Goal: Task Accomplishment & Management: Manage account settings

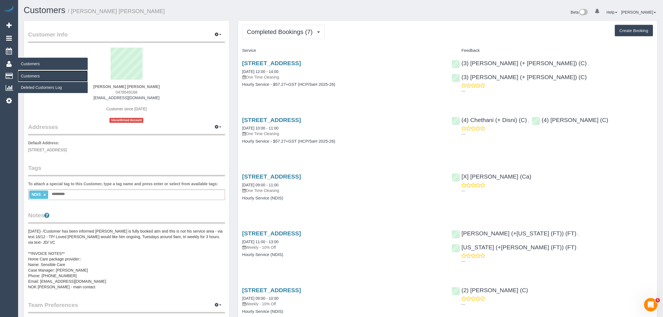
drag, startPoint x: 33, startPoint y: 72, endPoint x: 62, endPoint y: 72, distance: 29.0
click at [33, 72] on link "Customers" at bounding box center [53, 75] width 70 height 11
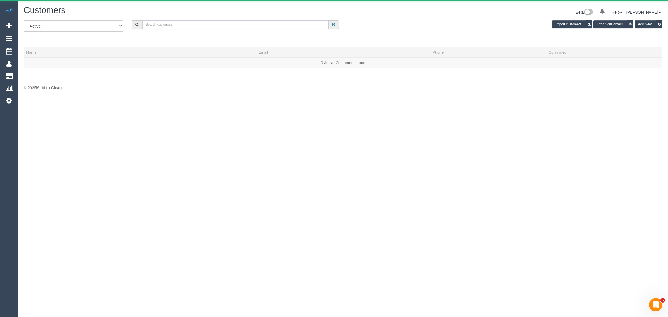
click at [244, 23] on input "text" at bounding box center [235, 24] width 187 height 9
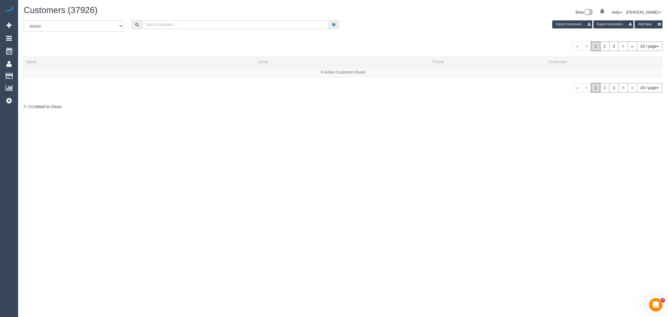
paste input "Ali Spartels"
type input "Ali Spartels"
click at [36, 75] on div at bounding box center [139, 75] width 227 height 1
click at [38, 70] on link "Ali Spartels" at bounding box center [42, 72] width 32 height 4
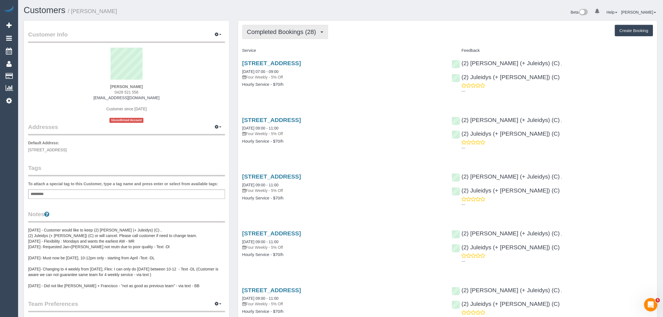
click at [257, 28] on span "Completed Bookings (28)" at bounding box center [283, 31] width 72 height 7
click at [253, 49] on link "Upcoming Bookings (11)" at bounding box center [273, 51] width 60 height 7
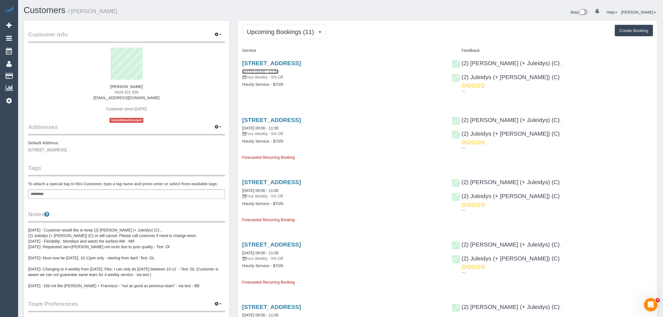
click at [258, 70] on link "18/10/2025 09:00 - 11:00" at bounding box center [260, 71] width 36 height 4
click at [270, 33] on span "Upcoming Bookings (11)" at bounding box center [282, 31] width 70 height 7
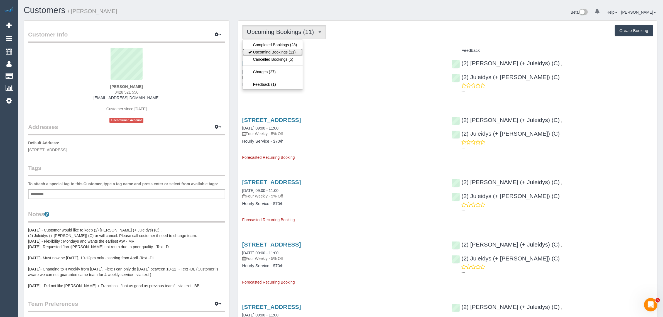
click at [273, 53] on link "Upcoming Bookings (11)" at bounding box center [273, 51] width 60 height 7
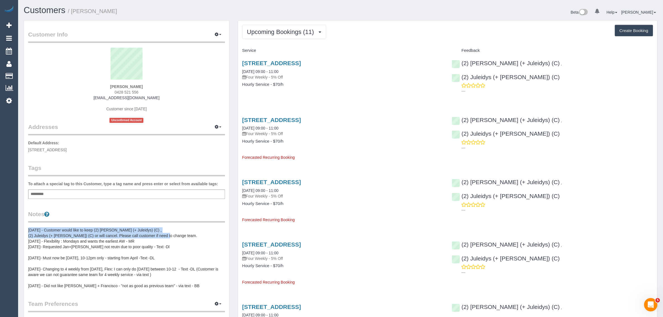
drag, startPoint x: 174, startPoint y: 235, endPoint x: 27, endPoint y: 228, distance: 146.9
click at [27, 228] on div "Customer Info Edit Contact Info Send Message Email Preferences Special Sales Ta…" at bounding box center [126, 239] width 205 height 437
copy pre "10/12/2024 - Customer would like to keep (2) Cris (+ Juleidys) (C) , (2) Juleid…"
click at [270, 28] on span "Upcoming Bookings (11)" at bounding box center [282, 31] width 70 height 7
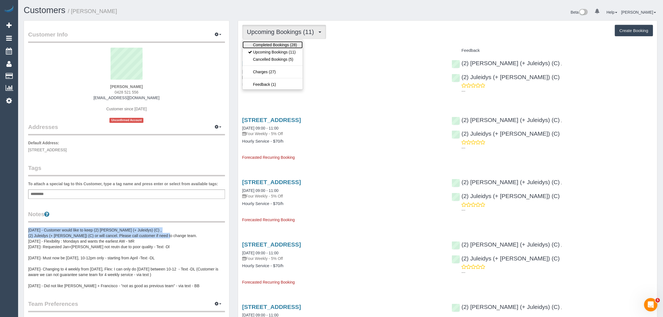
click at [271, 42] on link "Completed Bookings (28)" at bounding box center [273, 44] width 60 height 7
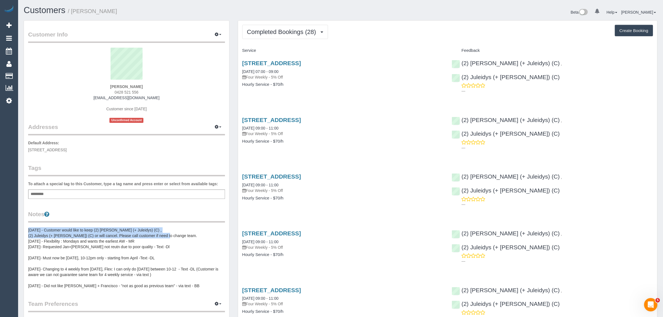
drag, startPoint x: 22, startPoint y: 73, endPoint x: 120, endPoint y: 4, distance: 120.2
click at [22, 73] on link "Customers" at bounding box center [53, 75] width 70 height 11
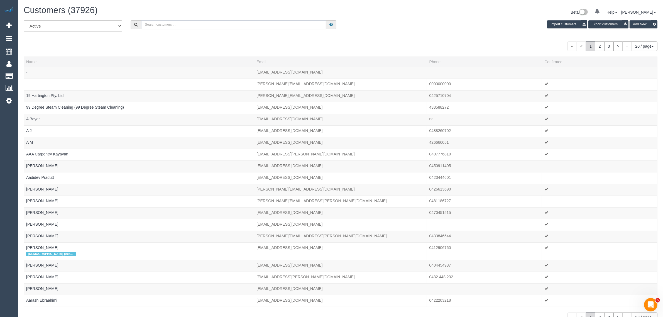
click at [182, 26] on input "text" at bounding box center [233, 24] width 185 height 9
paste input "Karen Hinde"
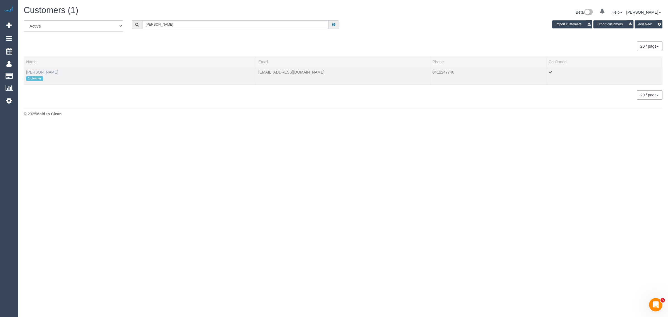
type input "Karen Hinde"
click at [37, 71] on link "Karen Hinde" at bounding box center [42, 72] width 32 height 4
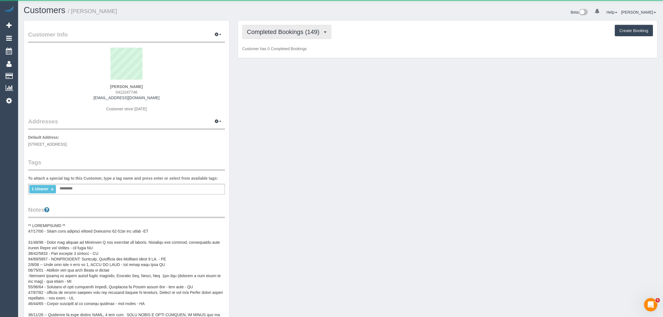
click at [296, 30] on span "Completed Bookings (149)" at bounding box center [284, 31] width 75 height 7
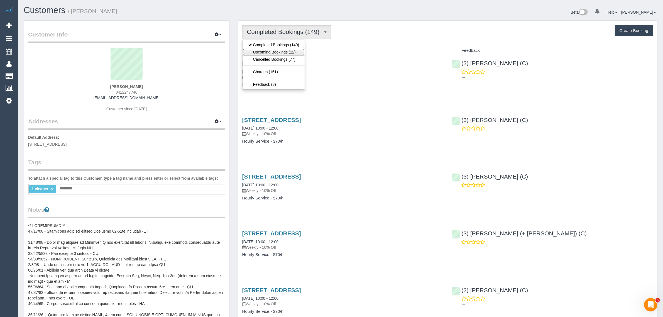
click at [270, 51] on link "Upcoming Bookings (12)" at bounding box center [274, 51] width 62 height 7
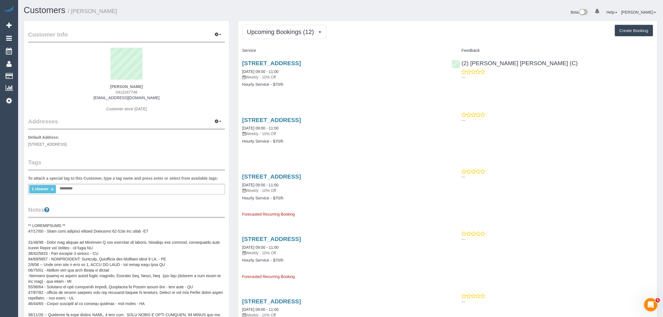
drag, startPoint x: 237, startPoint y: 71, endPoint x: 289, endPoint y: 73, distance: 52.4
click at [274, 68] on div "Unit 6, 26 Wilmonth St, Northcote, VIC 3070 07/10/2025 09:00 - 11:00 Weekly - 1…" at bounding box center [342, 70] width 201 height 20
click at [273, 70] on link "07/10/2025 09:00 - 11:00" at bounding box center [260, 71] width 36 height 4
drag, startPoint x: 241, startPoint y: 73, endPoint x: 261, endPoint y: 69, distance: 20.4
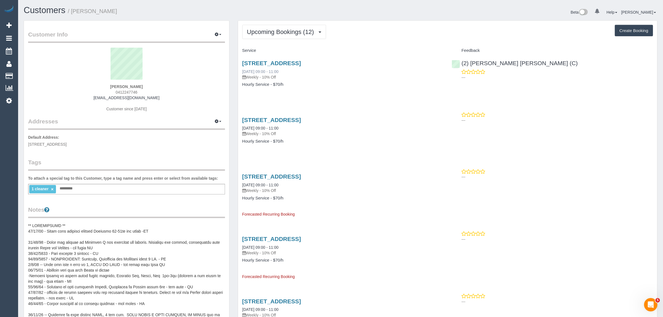
copy link "07/10/2025"
drag, startPoint x: 239, startPoint y: 128, endPoint x: 263, endPoint y: 129, distance: 24.0
click at [263, 129] on div "Unit 6, 26 Wilmonth St, Northcote, VIC 3070 14/10/2025 09:00 - 11:00 Weekly - 1…" at bounding box center [343, 133] width 210 height 43
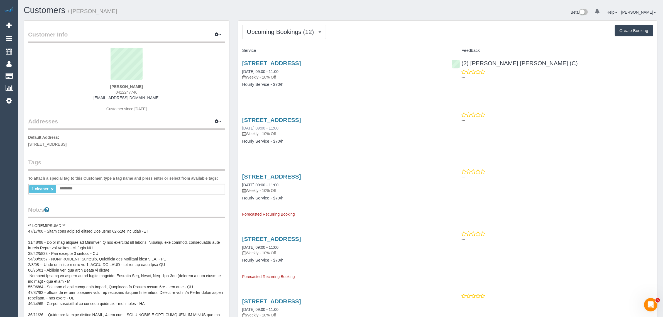
copy link "14/10/2025"
click at [253, 30] on span "Upcoming Bookings (12)" at bounding box center [282, 31] width 70 height 7
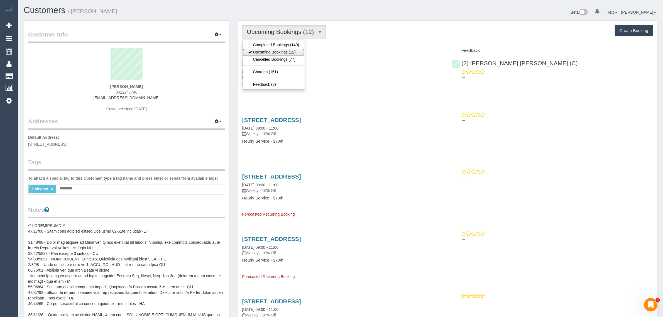
click at [257, 52] on link "Upcoming Bookings (12)" at bounding box center [274, 51] width 62 height 7
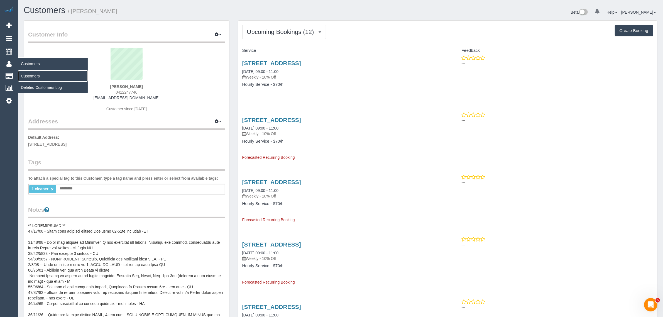
click at [41, 77] on link "Customers" at bounding box center [53, 75] width 70 height 11
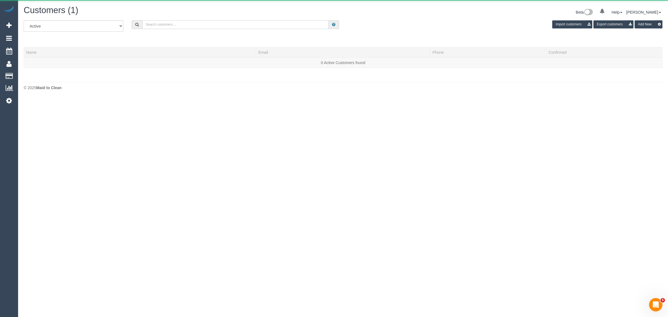
click at [188, 28] on input "text" at bounding box center [235, 24] width 187 height 9
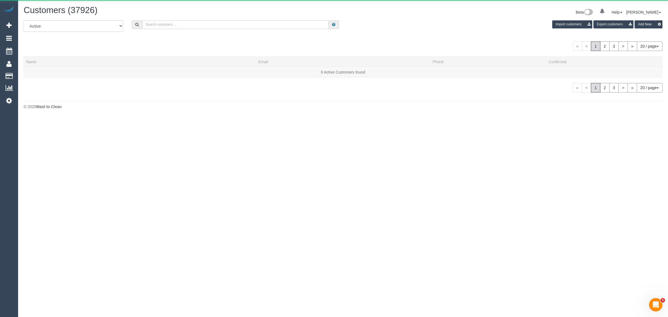
paste input "+61430888813"
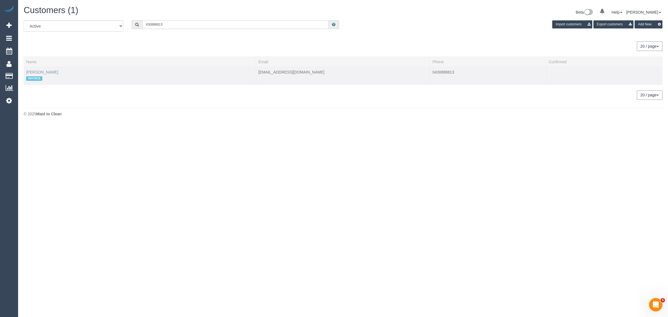
type input "430888813"
click at [30, 71] on link "Xu Xia" at bounding box center [42, 72] width 32 height 4
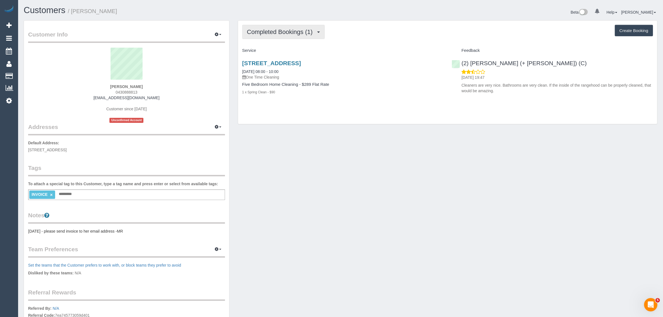
click at [290, 30] on span "Completed Bookings (1)" at bounding box center [281, 31] width 68 height 7
click at [288, 52] on link "Upcoming Bookings (0)" at bounding box center [272, 51] width 58 height 7
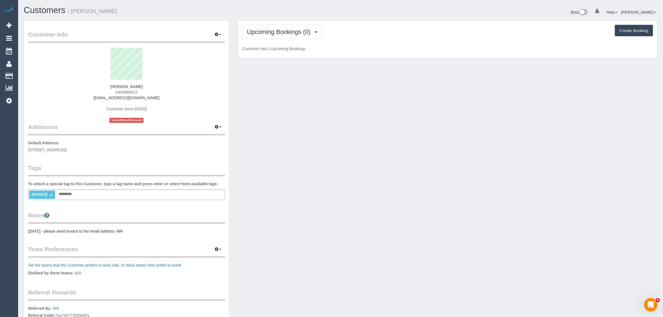
click at [527, 113] on div "Customer Info Edit Contact Info Send Message Email Preferences Special Sales Ta…" at bounding box center [340, 201] width 642 height 363
click at [273, 35] on button "Upcoming Bookings (0)" at bounding box center [282, 32] width 80 height 14
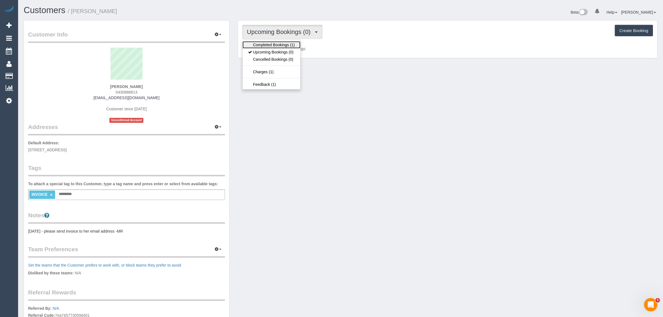
click at [270, 41] on link "Completed Bookings (1)" at bounding box center [272, 44] width 58 height 7
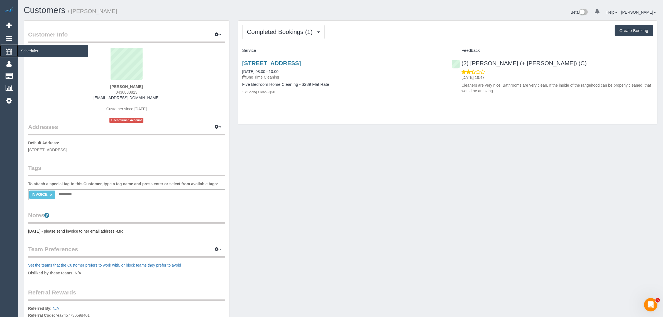
click at [19, 48] on span "Scheduler" at bounding box center [53, 51] width 70 height 13
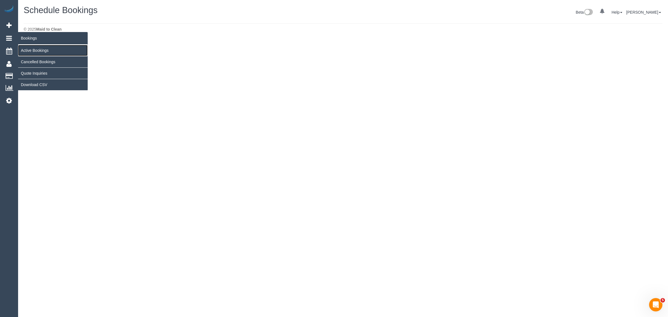
click at [28, 48] on link "Active Bookings" at bounding box center [53, 50] width 70 height 11
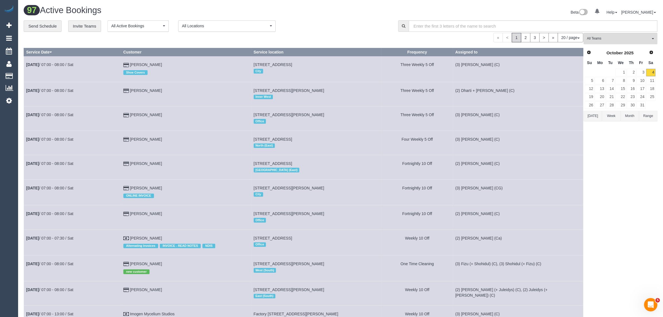
click at [576, 38] on button "20 / page" at bounding box center [571, 37] width 26 height 9
click at [572, 85] on link "100 / page" at bounding box center [561, 84] width 44 height 7
click at [350, 34] on div "100 / page 10 / page 20 / page 30 / page 40 / page 50 / page 100 / page" at bounding box center [304, 37] width 560 height 9
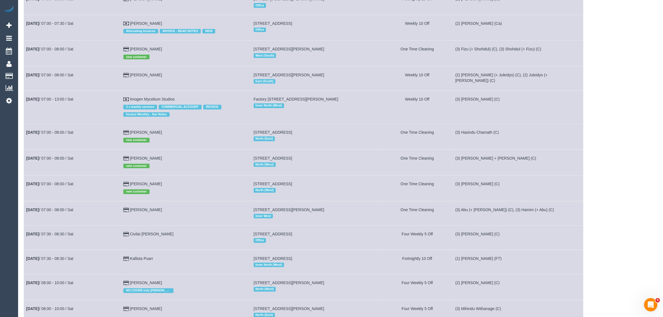
drag, startPoint x: 337, startPoint y: 159, endPoint x: 38, endPoint y: 152, distance: 299.1
click at [38, 152] on tr "Oct 4th / 07:00 - 08:00 / Sat Xu Xia new customer 37 Spectrum Way, Coburg North…" at bounding box center [303, 163] width 559 height 26
click at [81, 177] on td "Oct 4th / 07:00 - 08:00 / Sat" at bounding box center [72, 188] width 97 height 26
drag, startPoint x: 22, startPoint y: 157, endPoint x: 130, endPoint y: 160, distance: 107.5
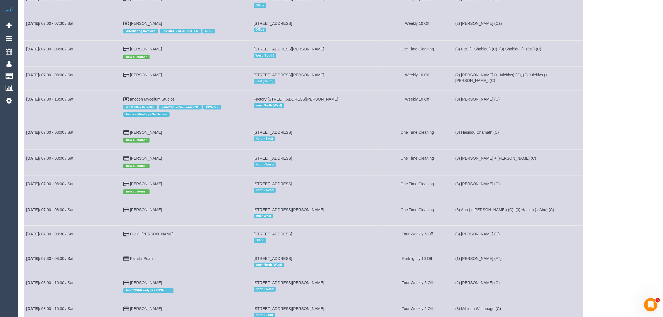
drag, startPoint x: 181, startPoint y: 160, endPoint x: 144, endPoint y: 155, distance: 37.2
click at [181, 160] on td "Xu Xia new customer" at bounding box center [186, 163] width 130 height 26
drag, startPoint x: 130, startPoint y: 158, endPoint x: 27, endPoint y: 157, distance: 103.3
click at [27, 157] on tr "Oct 4th / 07:00 - 08:00 / Sat Xu Xia new customer 37 Spectrum Way, Coburg North…" at bounding box center [303, 163] width 559 height 26
copy tr "Oct 4th / 07:00 - 08:00 / Sat Xu Xia"
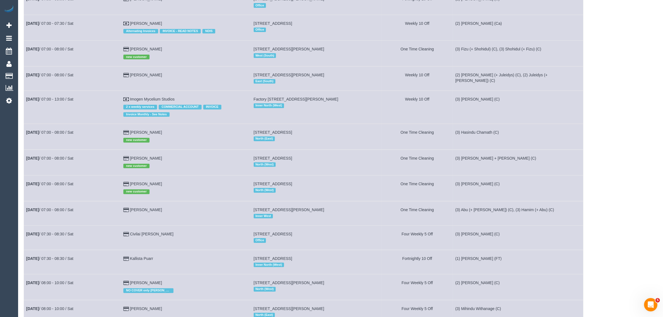
drag, startPoint x: 515, startPoint y: 161, endPoint x: 457, endPoint y: 161, distance: 57.9
click at [457, 161] on td "(3) Gurdeep + Kamalpreet (C)" at bounding box center [518, 163] width 130 height 26
copy td "(3) [PERSON_NAME] + [PERSON_NAME] (C)"
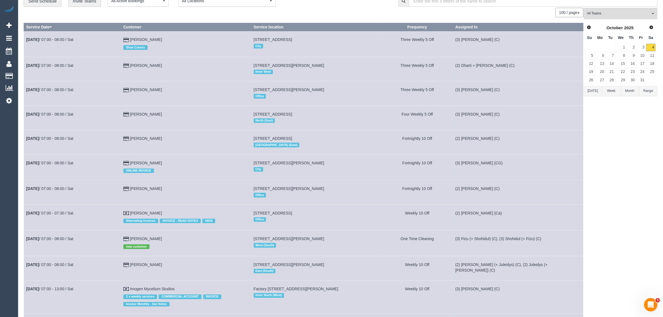
scroll to position [0, 0]
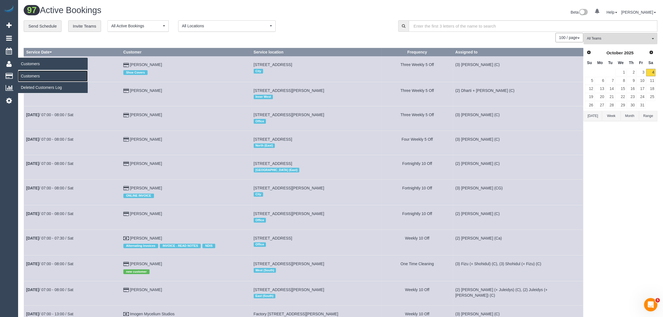
click at [27, 73] on link "Customers" at bounding box center [53, 75] width 70 height 11
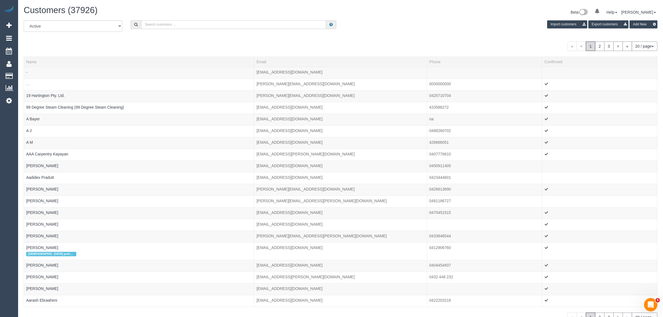
click at [178, 24] on input "text" at bounding box center [233, 24] width 185 height 9
paste input "+61480518290 Aircall new contact"
drag, startPoint x: 169, startPoint y: 24, endPoint x: 368, endPoint y: 67, distance: 203.9
click at [351, 74] on div "All Active Archived +61480518290 Aircall new contact Import customers Export cu…" at bounding box center [341, 171] width 634 height 302
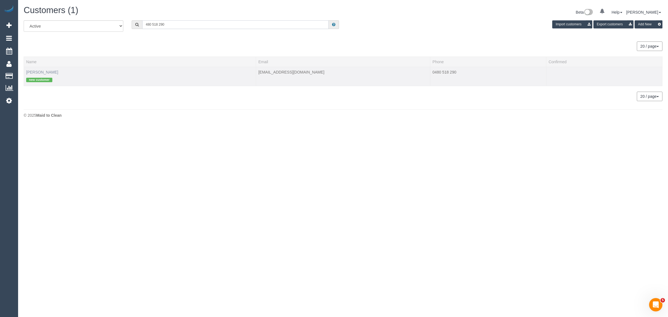
type input "480 518 290"
click at [36, 71] on link "Amine Mazine" at bounding box center [42, 72] width 32 height 4
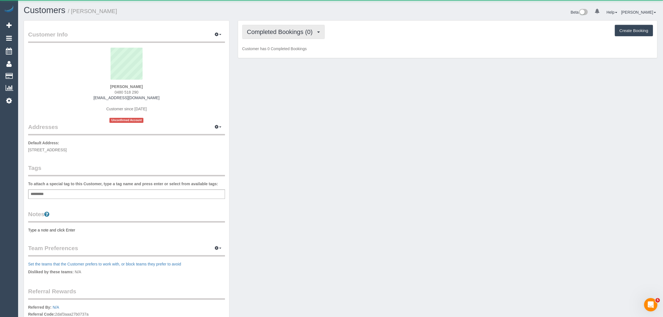
click at [300, 32] on span "Completed Bookings (0)" at bounding box center [281, 31] width 68 height 7
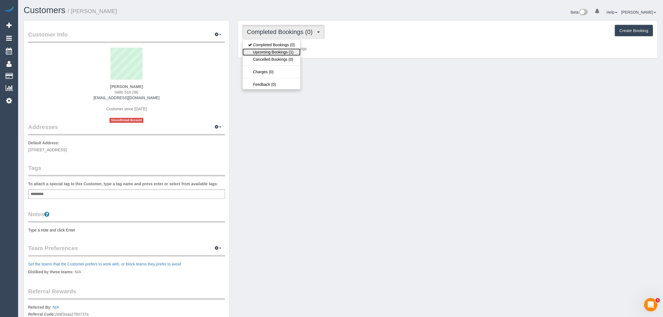
click at [282, 53] on link "Upcoming Bookings (1)" at bounding box center [272, 51] width 58 height 7
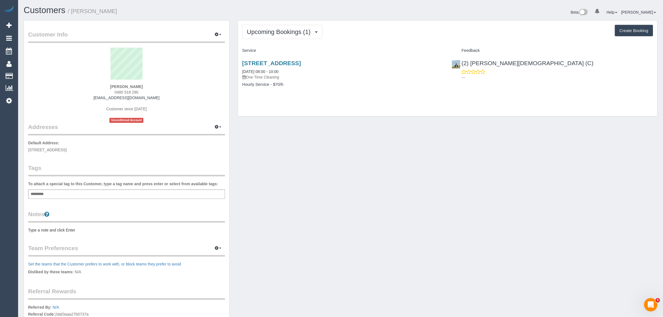
drag, startPoint x: 291, startPoint y: 71, endPoint x: 241, endPoint y: 70, distance: 50.1
click at [241, 70] on div "505/350 Victoria Street, North Melbourne, VIC 3051 04/10/2025 08:00 - 10:00 One…" at bounding box center [343, 76] width 210 height 43
copy link "[DATE] 08:00 - 10:00"
click at [119, 85] on strong "Amine Mazine" at bounding box center [126, 86] width 33 height 4
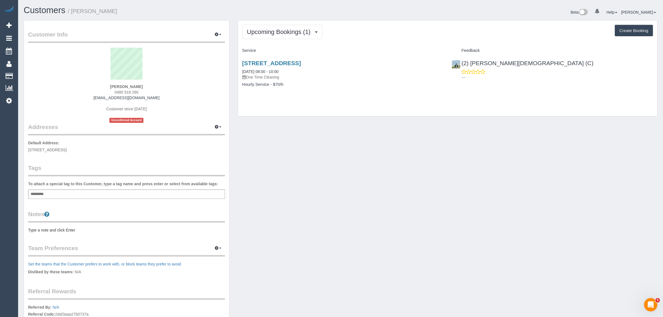
copy strong "Amine"
click at [67, 150] on span "505/350 Victoria Street, North Melbourne, VIC 3051" at bounding box center [47, 150] width 38 height 4
copy span "North Melbourne"
click at [30, 74] on link "Customers" at bounding box center [53, 75] width 70 height 11
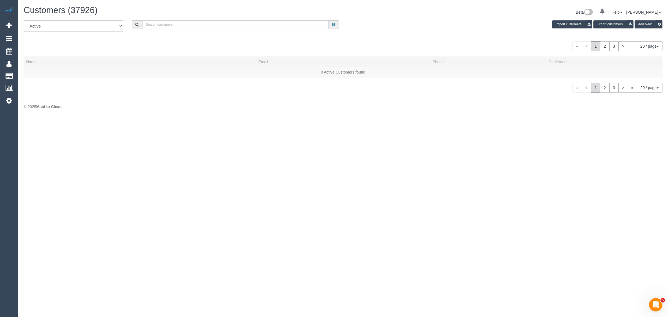
click at [161, 21] on input "text" at bounding box center [235, 24] width 187 height 9
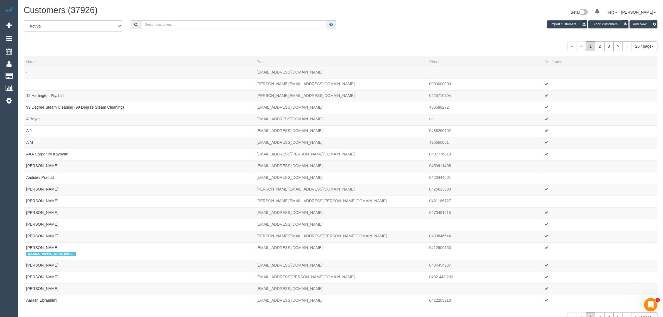
paste input "Kay Chong"
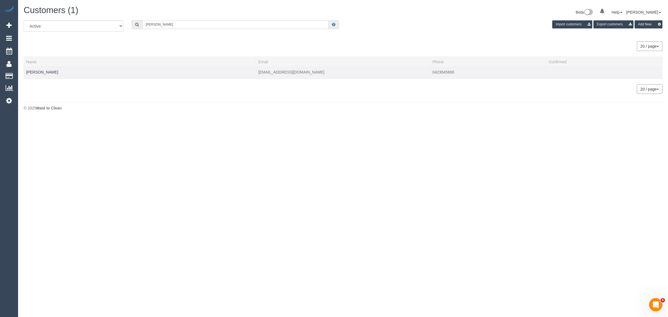
type input "Kay Chong"
click at [24, 70] on td "Kay Chong" at bounding box center [140, 73] width 232 height 12
click at [27, 70] on link "Kay Chong" at bounding box center [42, 72] width 32 height 4
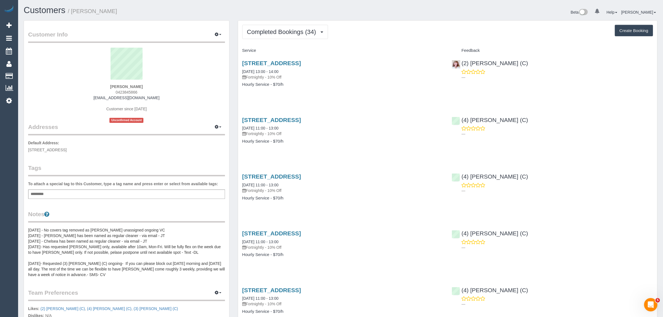
drag, startPoint x: 293, startPoint y: 73, endPoint x: 241, endPoint y: 73, distance: 51.8
click at [241, 73] on div "591 High Street, Kew East, VIC 3102 09/09/2025 13:00 - 14:00 Fortnightly - 10% …" at bounding box center [343, 76] width 210 height 43
drag, startPoint x: 523, startPoint y: 59, endPoint x: 461, endPoint y: 62, distance: 62.1
click at [461, 62] on div "(2) Kerry Welfare (C) ---" at bounding box center [552, 68] width 210 height 27
copy link "(2) Kerry Welfare (C)"
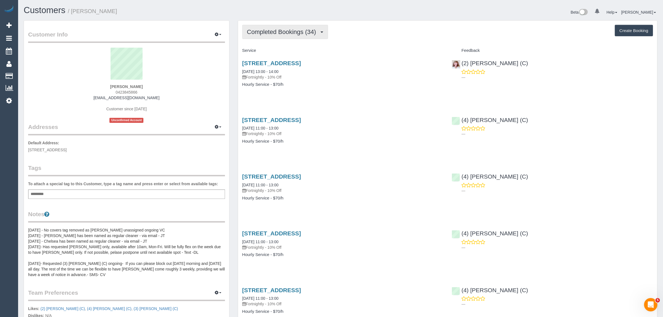
click at [275, 34] on span "Completed Bookings (34)" at bounding box center [283, 31] width 72 height 7
click at [272, 51] on link "Upcoming Bookings (11)" at bounding box center [273, 51] width 60 height 7
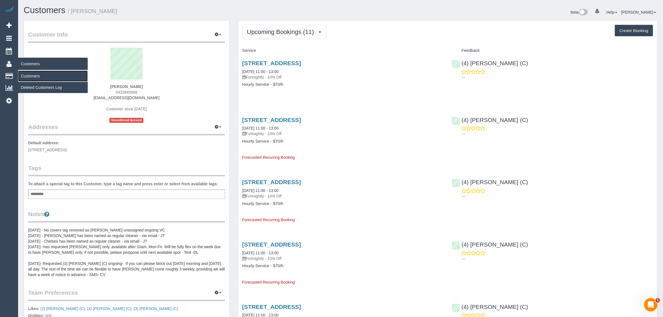
click at [31, 73] on link "Customers" at bounding box center [53, 75] width 70 height 11
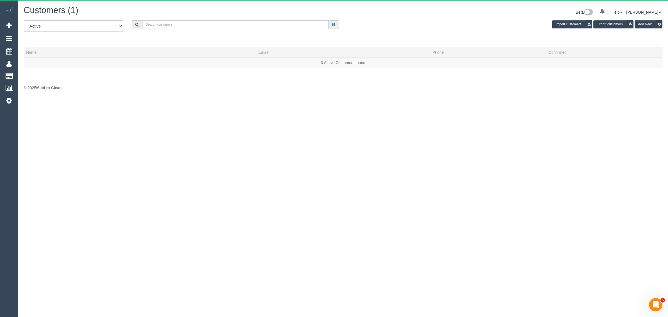
click at [247, 26] on input "text" at bounding box center [235, 24] width 187 height 9
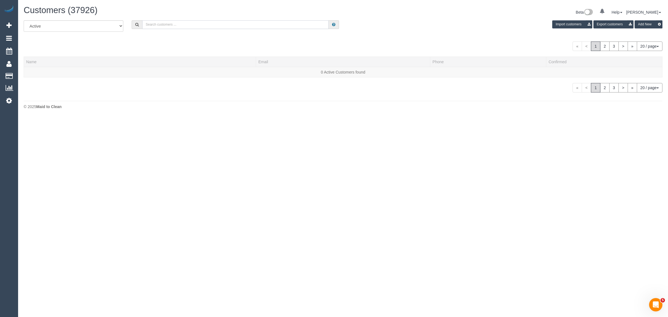
paste input "Molly O'Donoghue"
type input "Molly O'Donoghue"
click at [52, 70] on link "Molly O'Donoghue" at bounding box center [42, 72] width 32 height 4
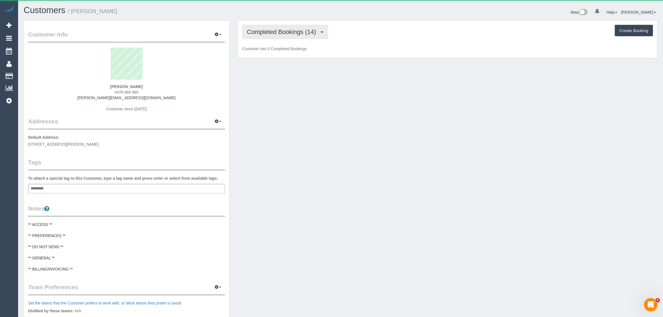
click at [267, 33] on span "Completed Bookings (14)" at bounding box center [283, 31] width 72 height 7
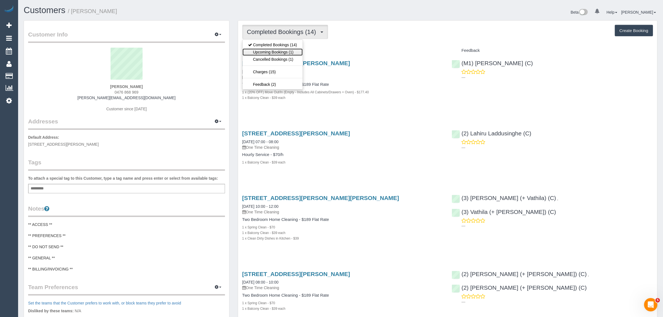
click at [265, 50] on link "Upcoming Bookings (1)" at bounding box center [273, 51] width 60 height 7
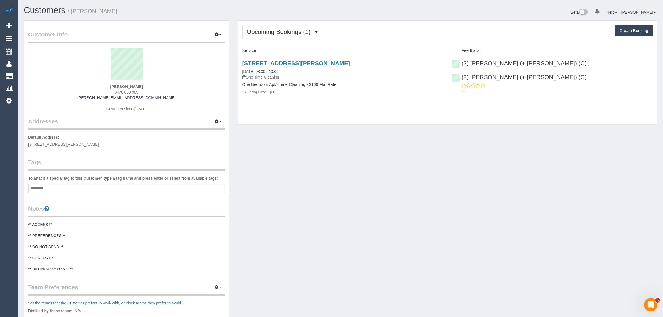
drag, startPoint x: 290, startPoint y: 68, endPoint x: 241, endPoint y: 71, distance: 49.4
click at [241, 71] on div "3/87 Ross St, Port Melbourne, VIC 3207 04/10/2025 08:00 - 10:00 One Time Cleani…" at bounding box center [343, 80] width 210 height 51
copy link "04/10/2025 08:00 - 10:00"
click at [479, 101] on div "3/87 Ross St, Port Melbourne, VIC 3207 04/10/2025 08:00 - 10:00 One Time Cleani…" at bounding box center [447, 80] width 419 height 51
drag, startPoint x: 626, startPoint y: 66, endPoint x: 542, endPoint y: 63, distance: 83.9
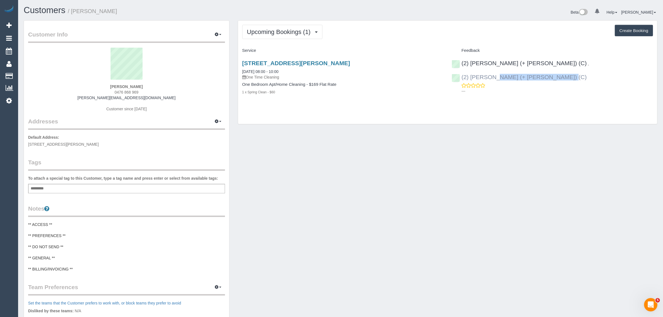
click at [542, 63] on div "(2) Daniela (+ Kevin) (C) , (2) Kevin (+ Daniela) (C) ---" at bounding box center [552, 75] width 210 height 41
click at [75, 142] on span "1/100 Glen Huntly Rd, Elwood, VIC 3184" at bounding box center [63, 144] width 71 height 4
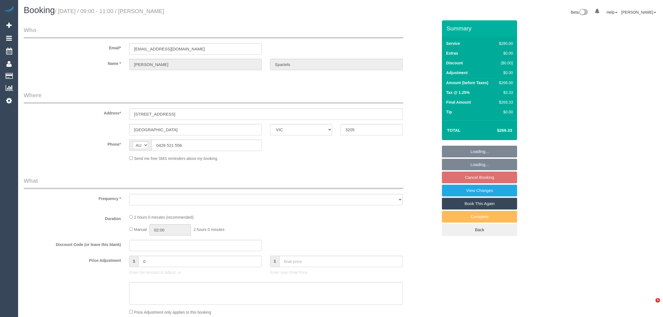
select select "VIC"
select select "string:stripe-pm_1QUbqK2GScqysDRVK9rELM3R"
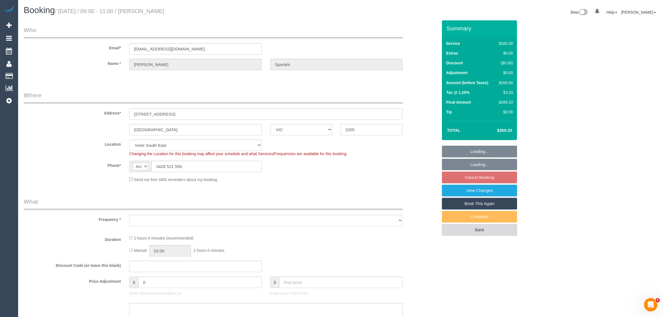
select select "object:683"
select select "number:28"
select select "number:14"
select select "number:20"
select select "number:36"
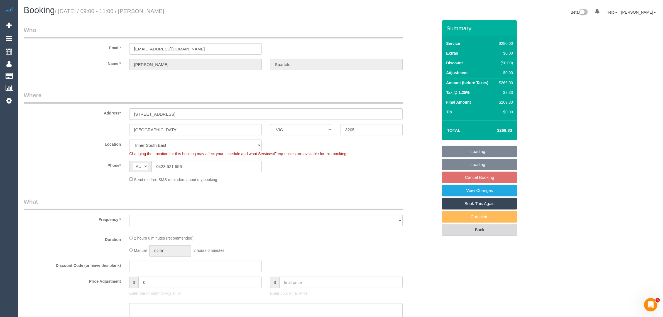
select select "number:33"
select select "object:852"
select select "2"
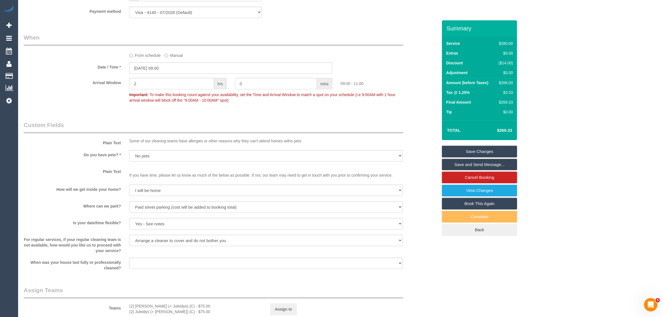
scroll to position [696, 0]
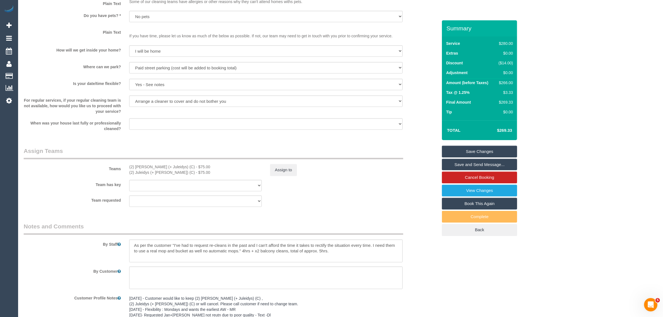
click at [375, 200] on div "Team requested (2) Cris (+ Juleidys) (C) (2) Juleidys (+ Cris) (C) (0) Office (…" at bounding box center [230, 200] width 422 height 11
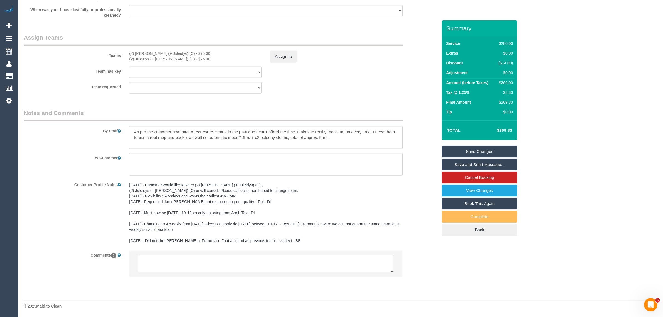
scroll to position [531, 0]
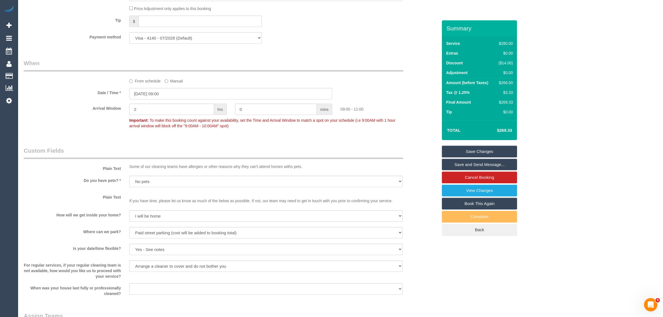
click at [135, 78] on label "From schedule" at bounding box center [144, 80] width 31 height 8
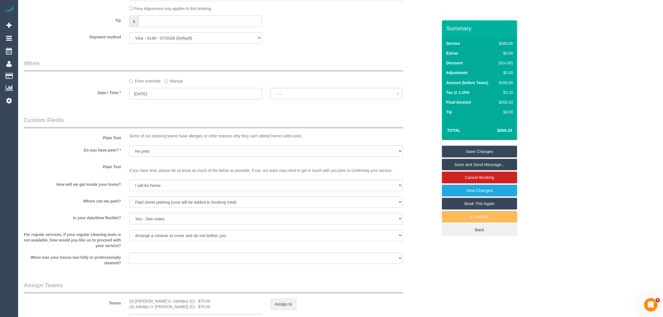
click at [182, 91] on input "18/10/2025" at bounding box center [195, 93] width 133 height 11
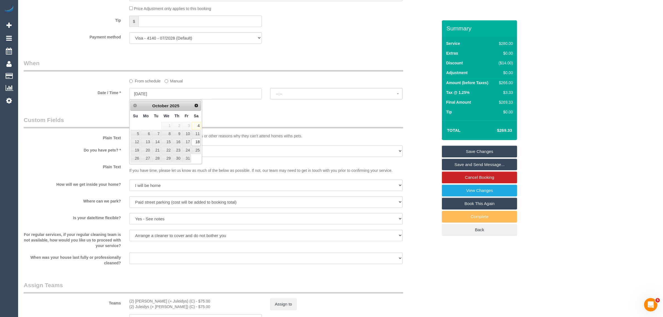
select select "spot22"
click at [195, 134] on link "11" at bounding box center [196, 134] width 9 height 8
type input "11/10/2025"
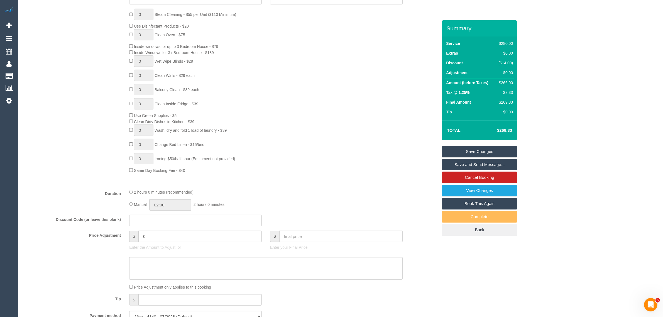
select select "spot43"
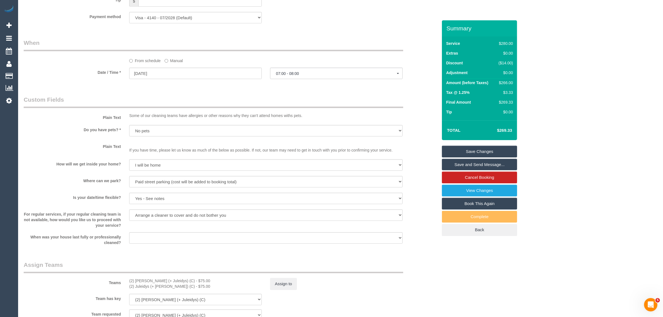
scroll to position [557, 0]
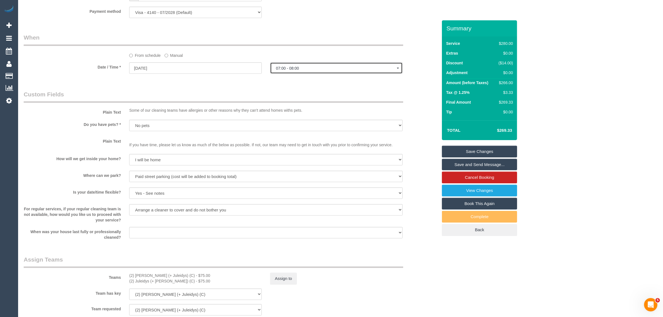
click at [342, 68] on span "07:00 - 08:00" at bounding box center [336, 68] width 121 height 4
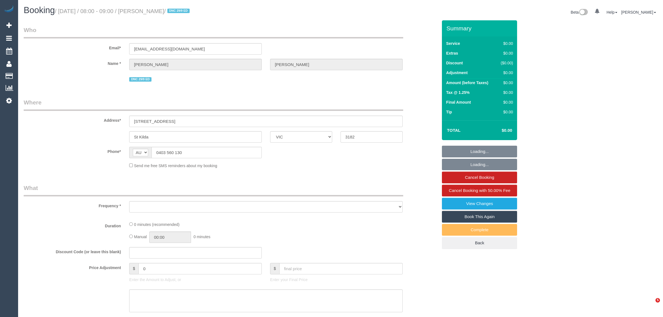
select select "VIC"
select select "object:580"
select select "string:stripe-pm_1RnG672GScqysDRV0be2gRkd"
select select "number:27"
select select "number:14"
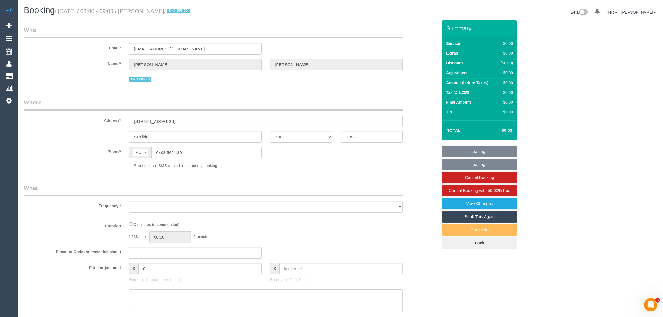
select select "number:20"
select select "number:24"
select select "number:34"
select select "number:12"
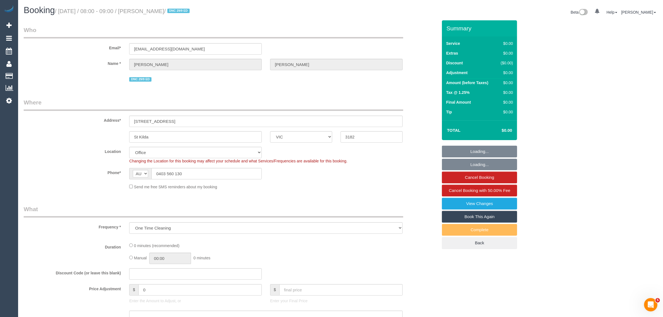
select select "object:733"
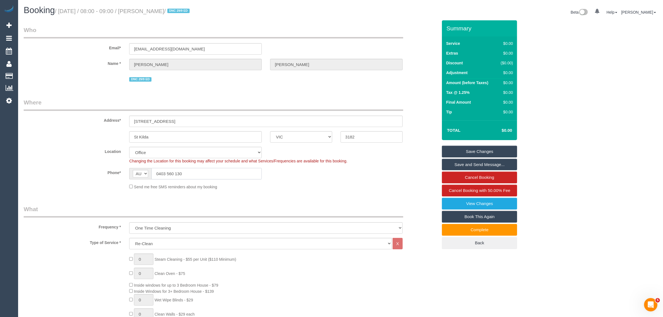
click at [238, 174] on input "0403 560 130" at bounding box center [206, 173] width 110 height 11
click at [386, 181] on sui-booking-location "Location Office City East (North) East (South) Inner East Inner North (East) In…" at bounding box center [231, 168] width 414 height 43
click at [227, 175] on input "0403 560 130" at bounding box center [206, 173] width 110 height 11
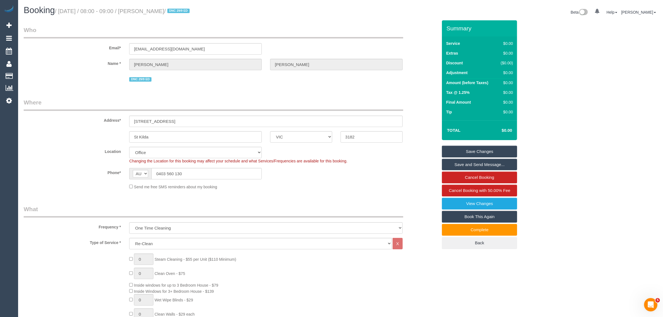
click at [320, 181] on sui-booking-location "Location Office City East (North) East (South) Inner East Inner North (East) In…" at bounding box center [231, 168] width 414 height 43
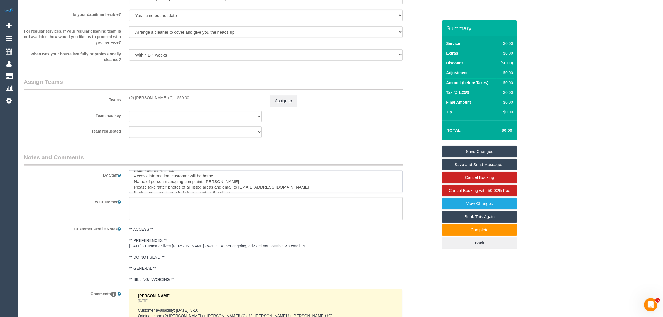
scroll to position [33, 0]
click at [421, 201] on div "By Customer" at bounding box center [230, 208] width 422 height 23
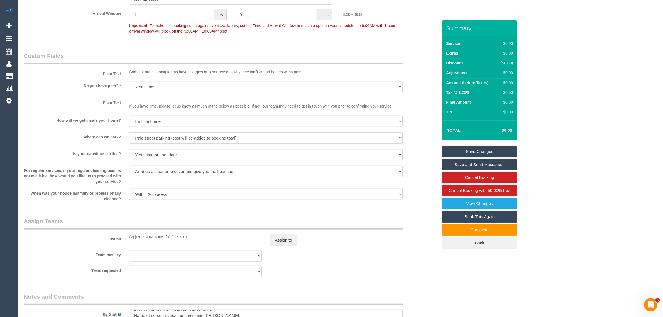
scroll to position [0, 0]
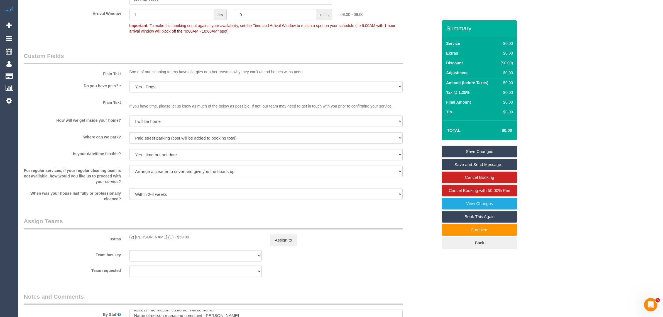
scroll to position [696, 0]
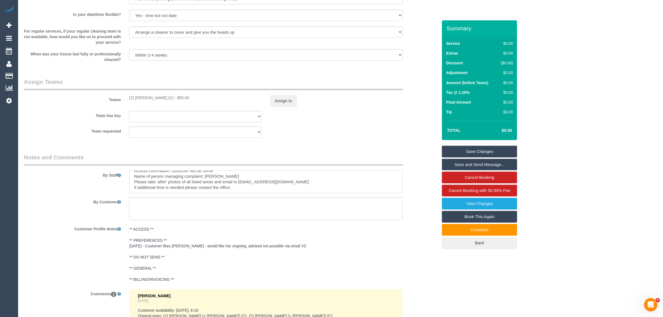
click at [402, 190] on textarea at bounding box center [265, 181] width 273 height 23
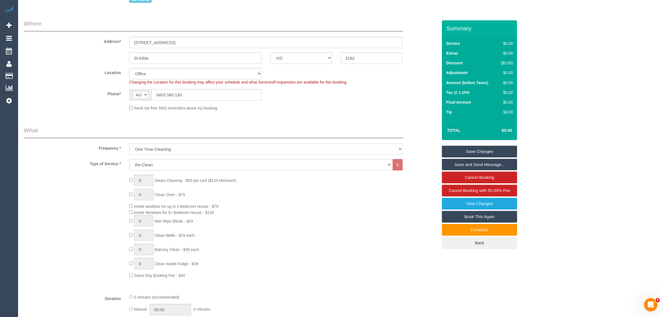
scroll to position [0, 0]
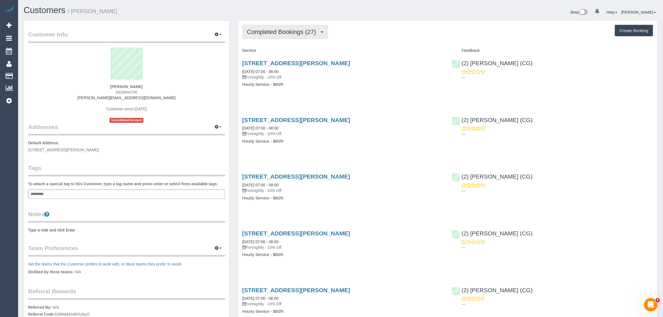
click at [279, 32] on span "Completed Bookings (27)" at bounding box center [283, 31] width 72 height 7
click at [274, 53] on link "Upcoming Bookings (1)" at bounding box center [273, 51] width 60 height 7
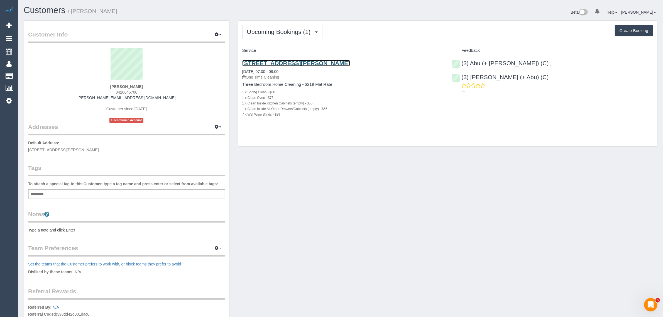
click at [323, 64] on link "Unit 1, 10 Viola Ave, Brookyn, VIC 3012" at bounding box center [296, 63] width 108 height 6
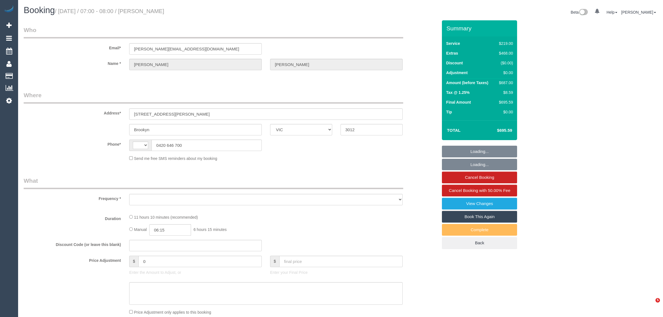
select select "VIC"
select select "string:AU"
select select "string:stripe-pm_1IYlKO2GScqysDRVdqbWcuaN"
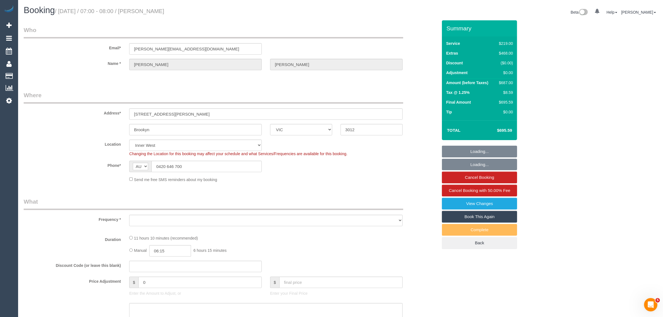
select select "object:705"
select select "number:28"
select select "number:14"
select select "number:19"
select select "number:24"
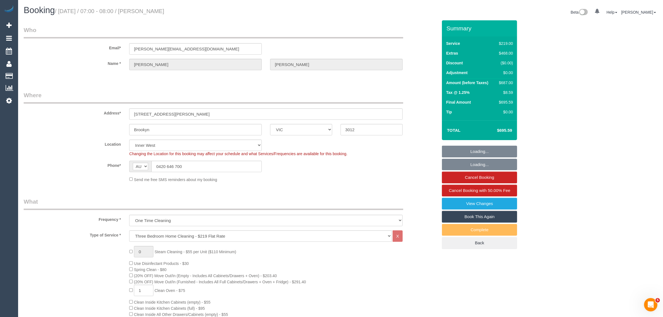
select select "object:1461"
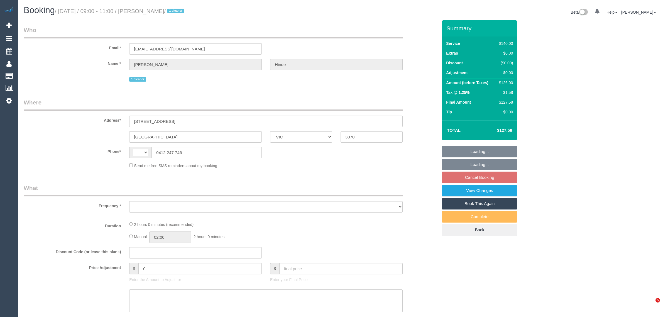
select select "VIC"
select select "string:AU"
select select "string:stripe-pm_1QkDw72GScqysDRVNmaaGZB3"
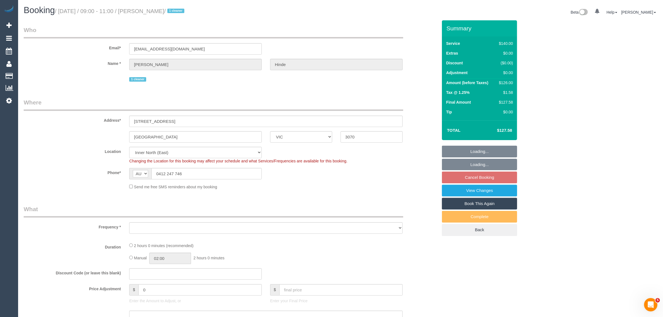
select select "object:578"
select select "number:28"
select select "number:14"
select select "number:18"
select select "number:36"
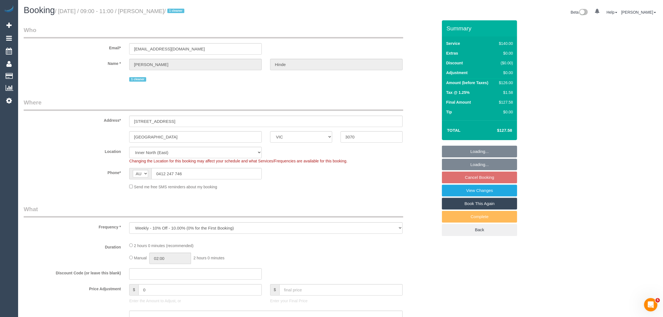
select select "number:33"
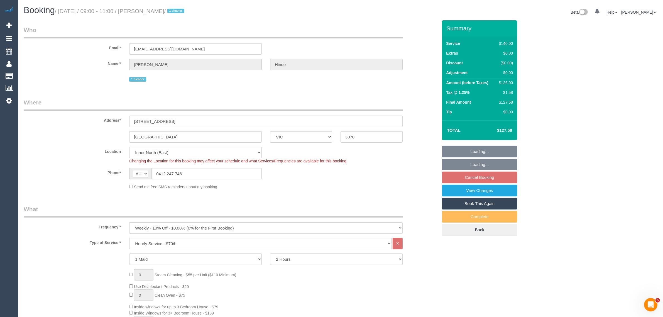
select select "object:1653"
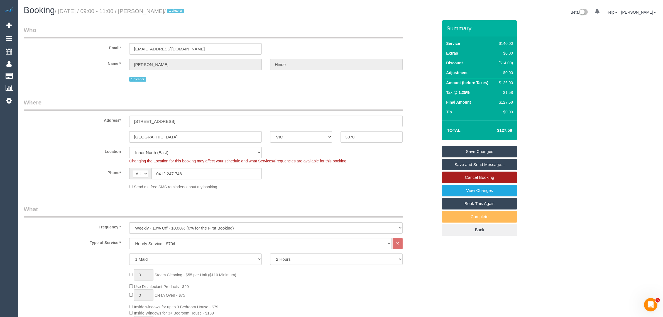
click at [492, 177] on link "Cancel Booking" at bounding box center [479, 178] width 75 height 12
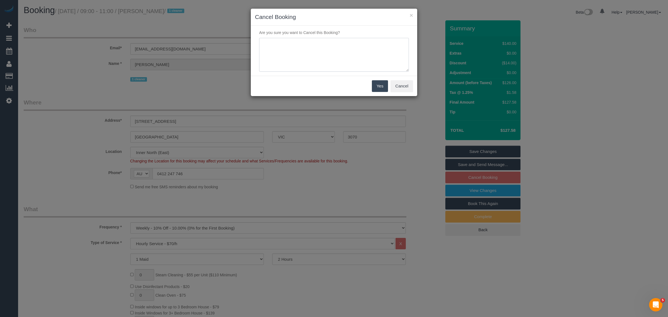
click at [327, 45] on textarea at bounding box center [334, 55] width 150 height 34
type textarea "customer wants to skip via ttx - AA"
click at [384, 89] on button "Yes" at bounding box center [380, 86] width 16 height 12
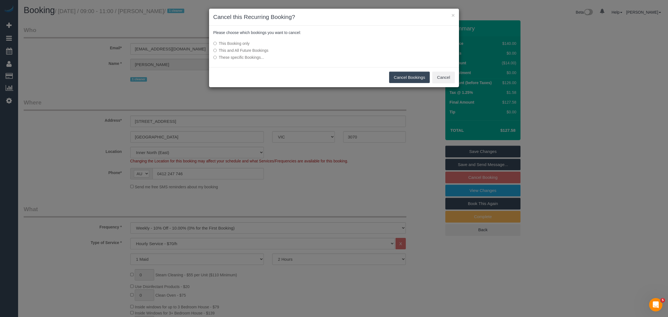
click at [415, 76] on button "Cancel Bookings" at bounding box center [409, 78] width 41 height 12
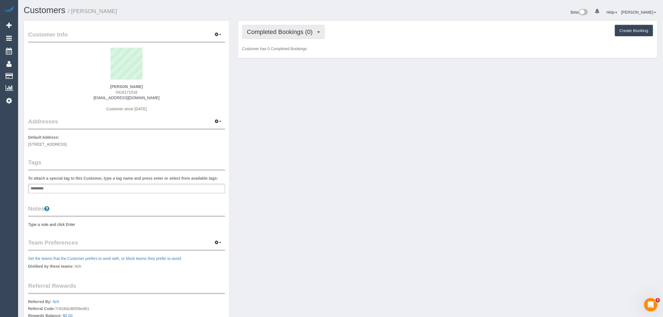
click at [255, 25] on button "Completed Bookings (0)" at bounding box center [283, 32] width 82 height 14
click at [258, 52] on link "Upcoming Bookings (1)" at bounding box center [272, 51] width 58 height 7
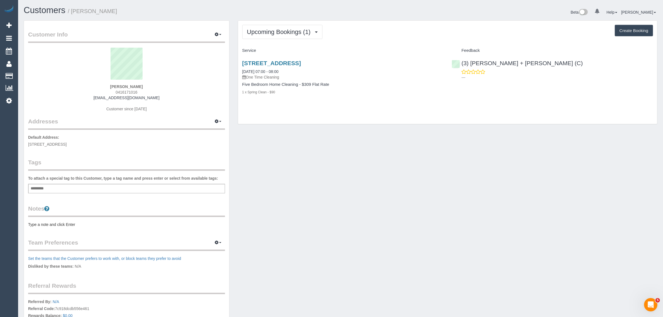
drag, startPoint x: 293, startPoint y: 69, endPoint x: 239, endPoint y: 66, distance: 54.6
click at [239, 66] on div "[STREET_ADDRESS] [DATE] 07:00 - 08:00 One Time Cleaning Five Bedroom Home Clean…" at bounding box center [343, 80] width 210 height 51
copy link "[DATE] 07:00 - 08:00"
click at [127, 86] on strong "[PERSON_NAME]" at bounding box center [126, 86] width 33 height 4
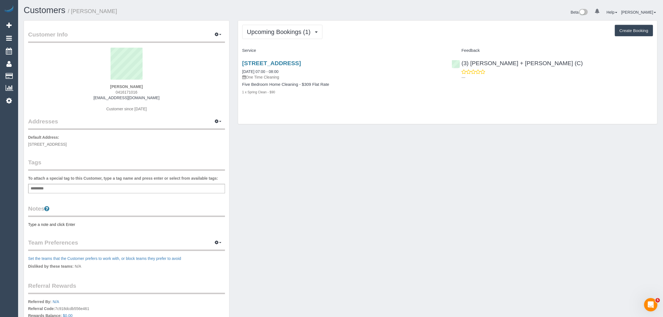
click at [123, 84] on div "[PERSON_NAME] 0416171016 [EMAIL_ADDRESS][DOMAIN_NAME] Customer since [DATE]" at bounding box center [126, 83] width 197 height 70
copy strong "[PERSON_NAME]"
drag, startPoint x: 92, startPoint y: 136, endPoint x: 83, endPoint y: 141, distance: 10.2
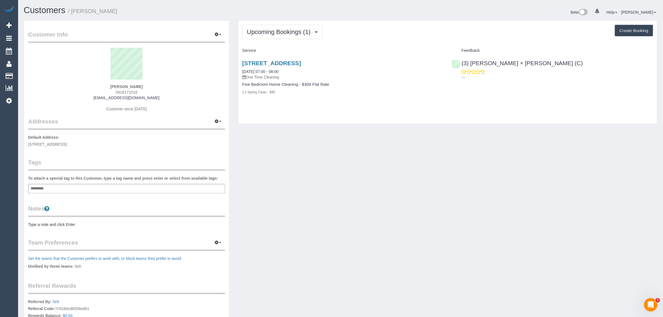
click at [92, 136] on p "Default Address: [STREET_ADDRESS]" at bounding box center [126, 140] width 197 height 13
drag, startPoint x: 60, startPoint y: 145, endPoint x: 82, endPoint y: 143, distance: 22.6
click at [67, 143] on span "[STREET_ADDRESS]" at bounding box center [47, 144] width 38 height 4
copy span "Coburg north"
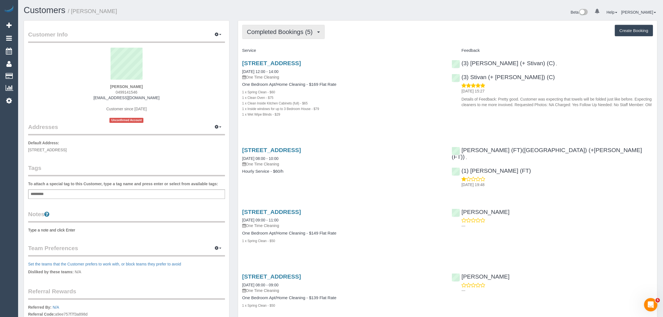
click at [287, 34] on span "Completed Bookings (5)" at bounding box center [281, 31] width 68 height 7
click at [286, 53] on link "Upcoming Bookings (1)" at bounding box center [272, 51] width 58 height 7
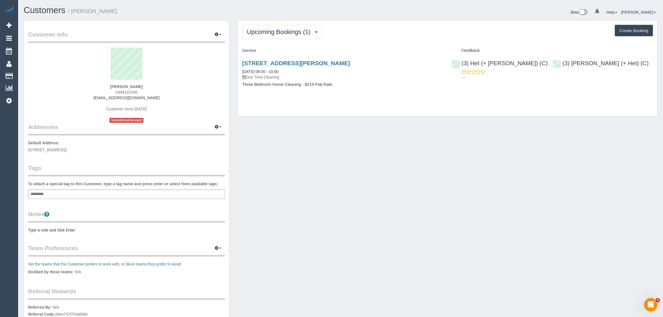
drag, startPoint x: 299, startPoint y: 72, endPoint x: 237, endPoint y: 70, distance: 61.6
click at [238, 70] on div "Upcoming Bookings (1) Completed Bookings (5) Upcoming Bookings (1) Cancelled Bo…" at bounding box center [448, 68] width 420 height 96
copy link "[DATE] 08:00 - 10:00"
click at [123, 90] on span "0499141546" at bounding box center [127, 92] width 22 height 4
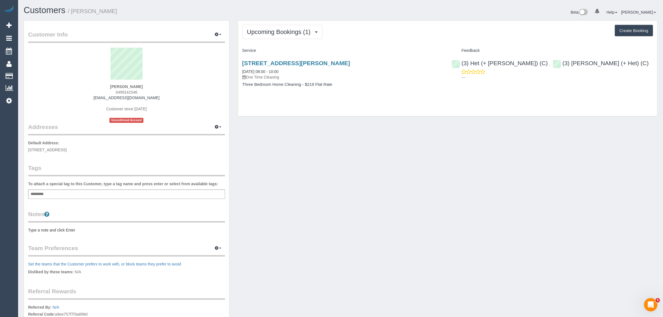
copy span "0499141546"
click at [356, 158] on div "Customer Info Edit Contact Info Send Message Email Preferences Special Sales Ta…" at bounding box center [340, 206] width 642 height 373
click at [294, 62] on link "9 Flinders Street, Mitcham, VIC 3132" at bounding box center [296, 63] width 108 height 6
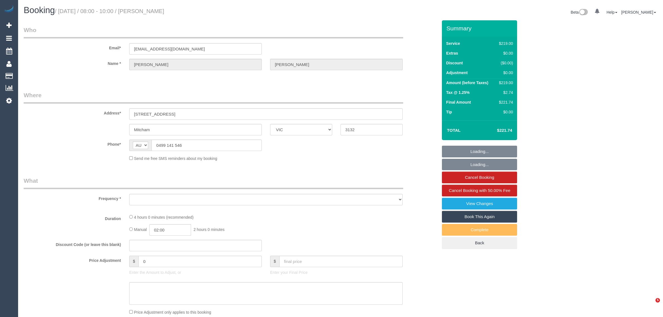
select select "VIC"
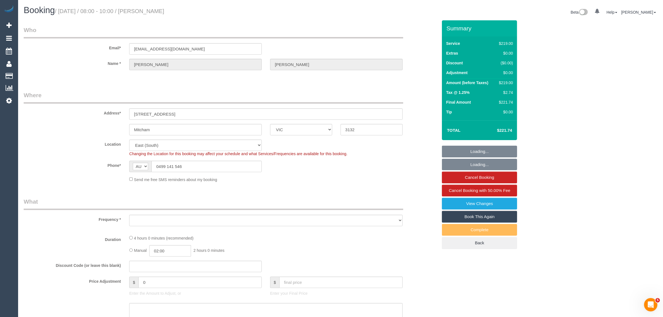
select select "object:801"
select select "string:stripe-pm_1RrBSa2GScqysDRVC4zcnyQO"
select select "number:28"
select select "number:14"
select select "number:19"
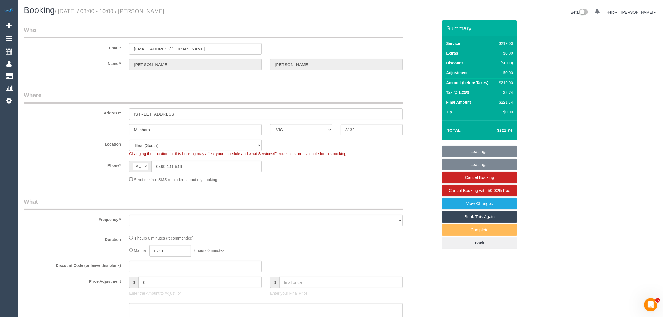
select select "number:25"
select select "object:902"
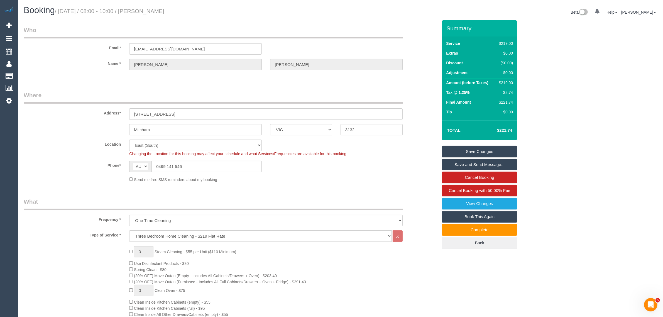
click at [73, 127] on div "Mitcham ACT [GEOGRAPHIC_DATA] NT [GEOGRAPHIC_DATA] SA TAS [GEOGRAPHIC_DATA] [GE…" at bounding box center [230, 129] width 422 height 11
click at [215, 163] on input "0499 141 546" at bounding box center [206, 166] width 110 height 11
click at [288, 172] on div "Phone* AF AL DZ AD AO AI AQ AG AR AM AW AU AT AZ BS BH BD BB BY BE BZ BJ BM BT …" at bounding box center [230, 166] width 422 height 11
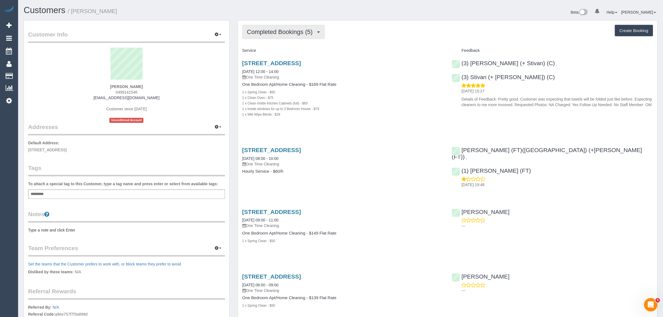
click at [266, 34] on span "Completed Bookings (5)" at bounding box center [281, 31] width 68 height 7
click at [259, 50] on link "Upcoming Bookings (1)" at bounding box center [272, 51] width 58 height 7
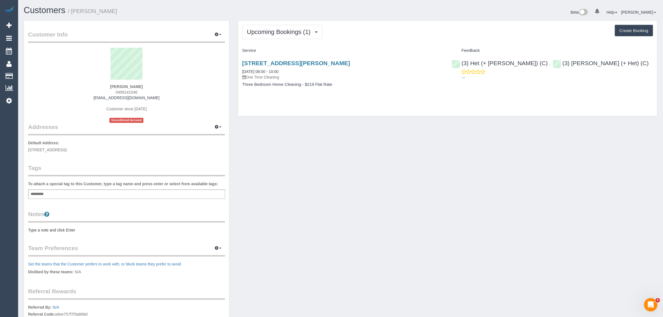
click at [124, 91] on span "0499141546" at bounding box center [127, 92] width 22 height 4
copy span "0499141546"
click at [301, 177] on div "Customer Info Edit Contact Info Send Message Email Preferences Special Sales Ta…" at bounding box center [340, 206] width 642 height 373
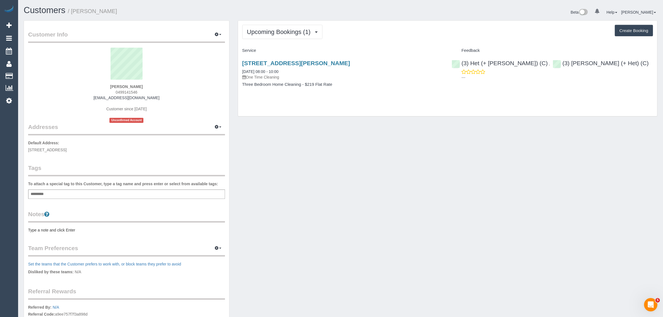
click at [437, 187] on div "Customer Info Edit Contact Info Send Message Email Preferences Special Sales Ta…" at bounding box center [340, 206] width 642 height 373
click at [304, 120] on div "Upcoming Bookings (1) Completed Bookings (5) Upcoming Bookings (1) Cancelled Bo…" at bounding box center [448, 71] width 428 height 102
click at [273, 60] on link "9 Flinders Street, Mitcham, VIC 3132" at bounding box center [296, 63] width 108 height 6
click at [330, 120] on div "Upcoming Bookings (1) Completed Bookings (5) Upcoming Bookings (1) Cancelled Bo…" at bounding box center [448, 71] width 428 height 102
click at [275, 33] on span "Upcoming Bookings (1)" at bounding box center [280, 31] width 67 height 7
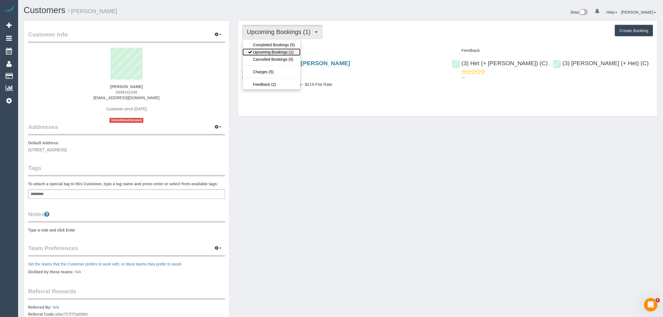
click at [272, 50] on link "Upcoming Bookings (1)" at bounding box center [272, 51] width 58 height 7
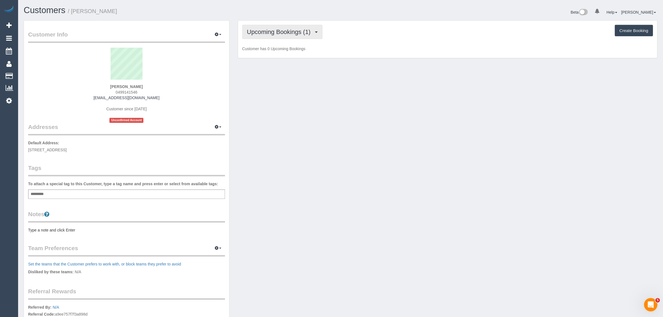
click at [276, 31] on span "Upcoming Bookings (1)" at bounding box center [280, 31] width 67 height 7
click at [269, 51] on link "Upcoming Bookings (1)" at bounding box center [272, 51] width 58 height 7
click at [278, 33] on span "Upcoming Bookings (1)" at bounding box center [280, 31] width 67 height 7
click at [280, 51] on link "Upcoming Bookings (1)" at bounding box center [272, 51] width 58 height 7
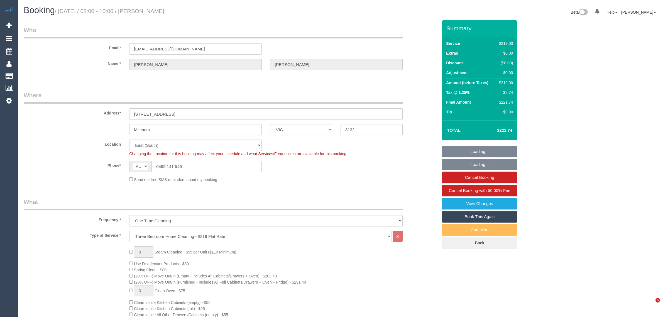
select select "VIC"
select select "string:stripe-pm_1RrBSa2GScqysDRVC4zcnyQO"
select select "number:28"
select select "number:14"
select select "number:19"
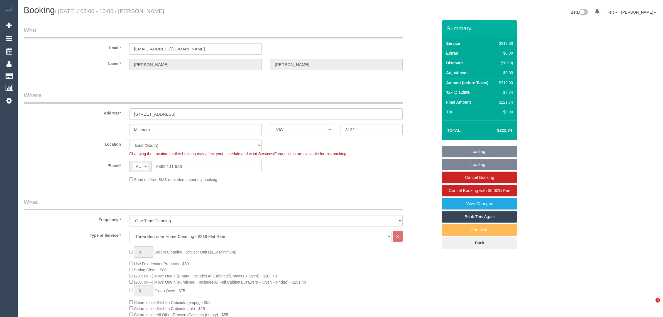
select select "number:25"
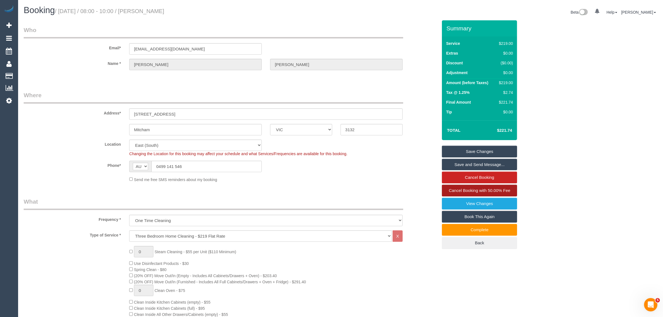
click at [463, 189] on span "Cancel Booking with 50.00% Fee" at bounding box center [480, 190] width 62 height 5
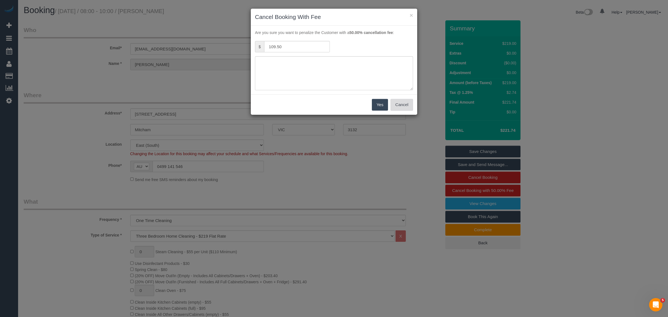
click at [398, 105] on button "Cancel" at bounding box center [402, 105] width 23 height 12
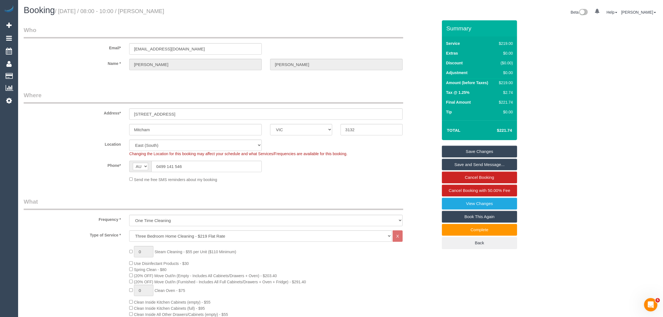
click at [369, 163] on div "Phone* AF AL DZ AD AO AI AQ AG AR AM AW AU AT AZ BS BH BD BB BY BE BZ BJ BM BT …" at bounding box center [230, 166] width 422 height 11
click at [227, 130] on input "Mitcham" at bounding box center [195, 129] width 133 height 11
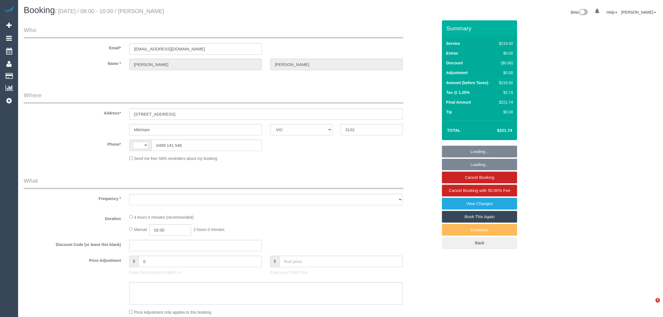
select select "VIC"
select select "string:stripe-pm_1RrBSa2GScqysDRVC4zcnyQO"
select select "number:28"
select select "number:14"
select select "number:19"
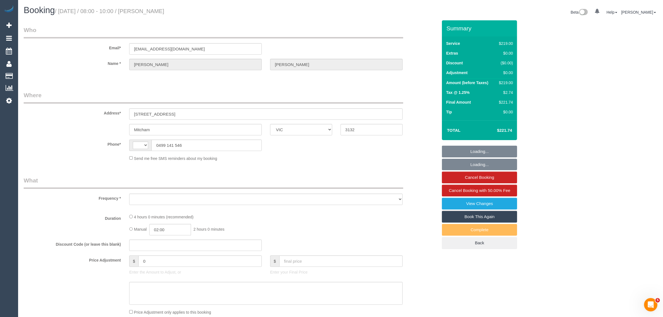
select select "number:25"
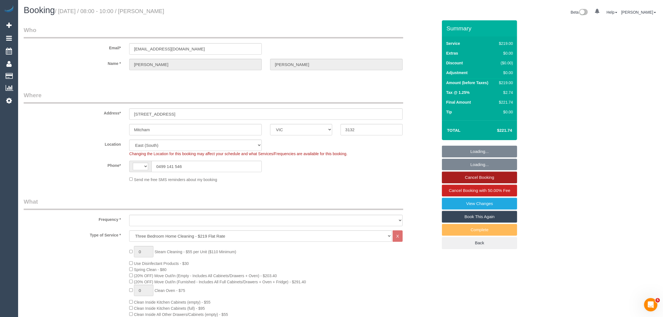
select select "string:AU"
select select "object:1352"
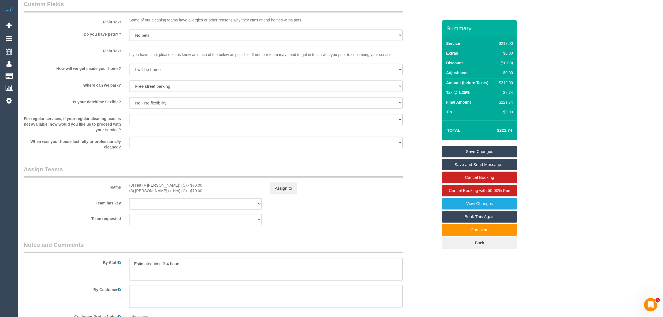
scroll to position [696, 0]
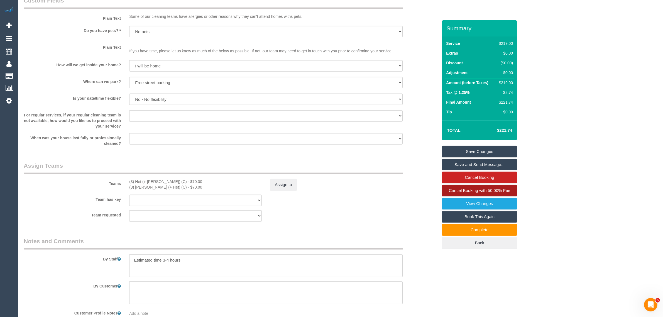
click at [449, 188] on span "Cancel Booking with 50.00% Fee" at bounding box center [480, 190] width 62 height 5
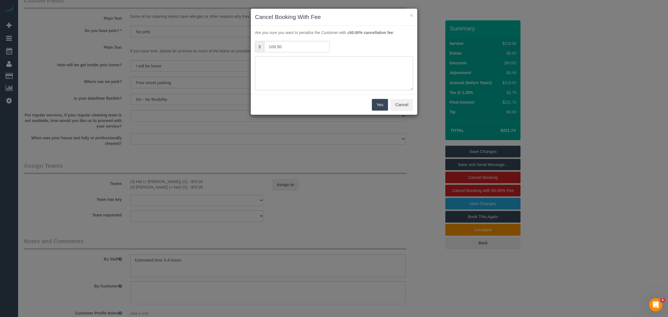
click at [326, 63] on textarea at bounding box center [334, 73] width 158 height 34
type textarea "no access via call and txt - AA"
click at [384, 107] on button "Yes" at bounding box center [380, 105] width 16 height 12
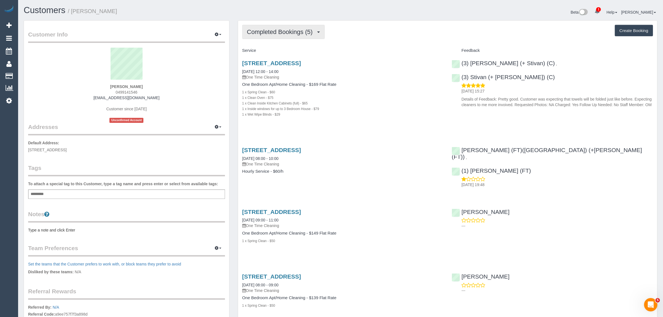
click at [276, 31] on span "Completed Bookings (5)" at bounding box center [281, 31] width 68 height 7
click at [274, 52] on link "Upcoming Bookings (0)" at bounding box center [272, 51] width 58 height 7
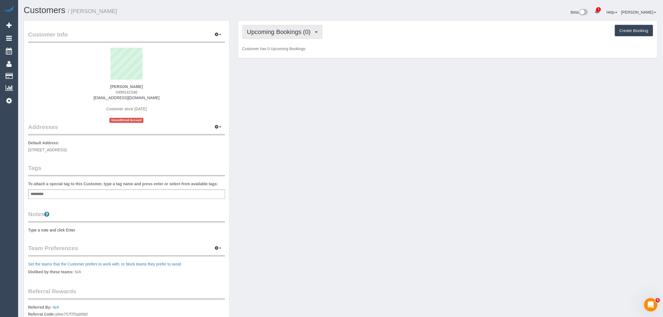
click at [291, 33] on span "Upcoming Bookings (0)" at bounding box center [280, 31] width 67 height 7
click at [279, 57] on link "Cancelled Bookings (1)" at bounding box center [272, 59] width 58 height 7
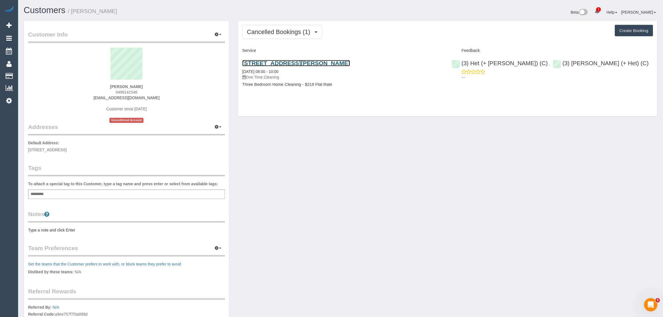
click at [271, 63] on link "[STREET_ADDRESS][PERSON_NAME]" at bounding box center [296, 63] width 108 height 6
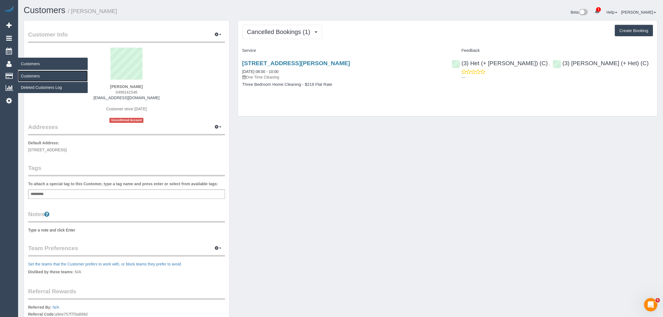
click at [27, 73] on link "Customers" at bounding box center [53, 75] width 70 height 11
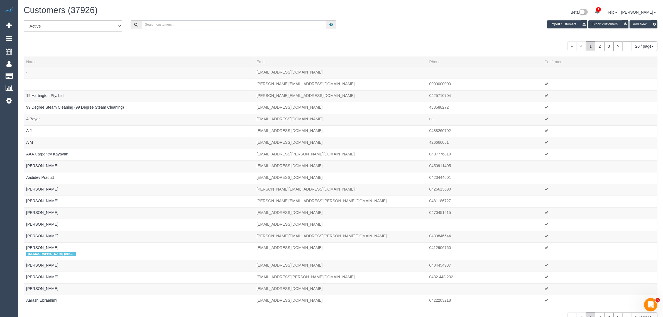
click at [209, 24] on input "text" at bounding box center [233, 24] width 185 height 9
paste input "[PHONE_NUMBER] Aircall new contact"
drag, startPoint x: 168, startPoint y: 25, endPoint x: 263, endPoint y: 45, distance: 96.9
click at [263, 45] on div "All Active Archived [PHONE_NUMBER] Aircall new contact Import customers Export …" at bounding box center [341, 171] width 634 height 302
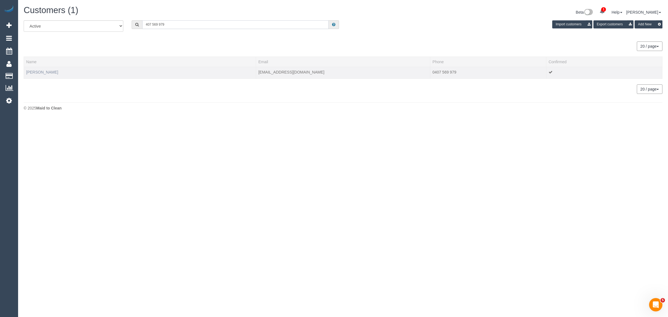
type input "407 569 979"
click at [34, 73] on link "[PERSON_NAME]" at bounding box center [42, 72] width 32 height 4
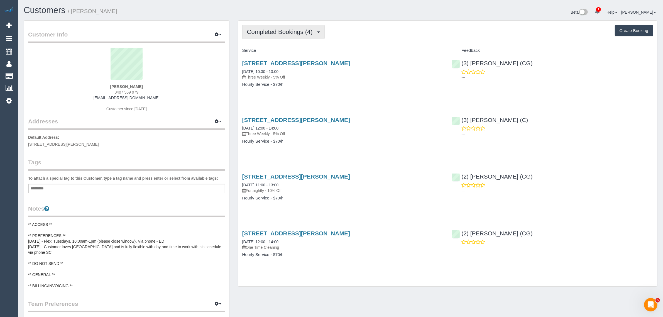
click at [258, 33] on span "Completed Bookings (4)" at bounding box center [281, 31] width 68 height 7
click at [255, 49] on link "Upcoming Bookings (11)" at bounding box center [272, 51] width 59 height 7
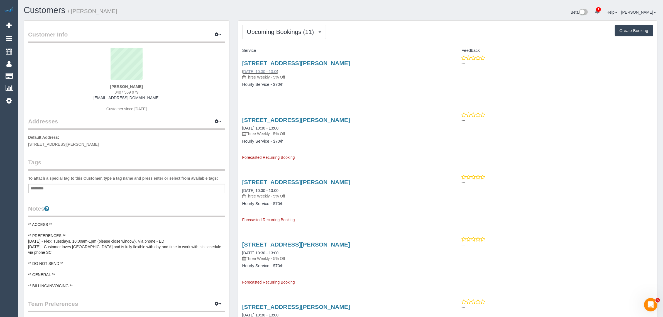
click at [261, 70] on link "[DATE] 10:30 - 13:00" at bounding box center [260, 71] width 36 height 4
click at [260, 30] on span "Upcoming Bookings (11)" at bounding box center [282, 31] width 70 height 7
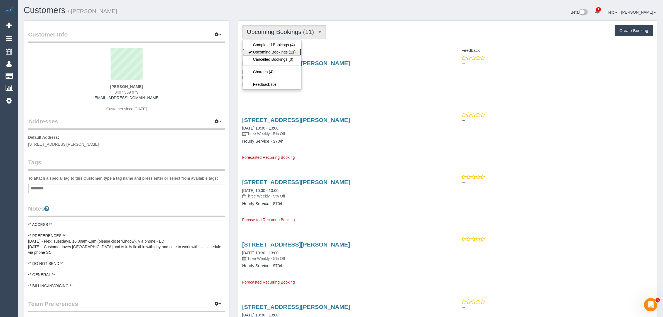
click at [256, 49] on link "Upcoming Bookings (11)" at bounding box center [272, 51] width 59 height 7
click at [268, 34] on span "Upcoming Bookings (11)" at bounding box center [282, 31] width 70 height 7
click at [264, 50] on link "Upcoming Bookings (11)" at bounding box center [272, 51] width 59 height 7
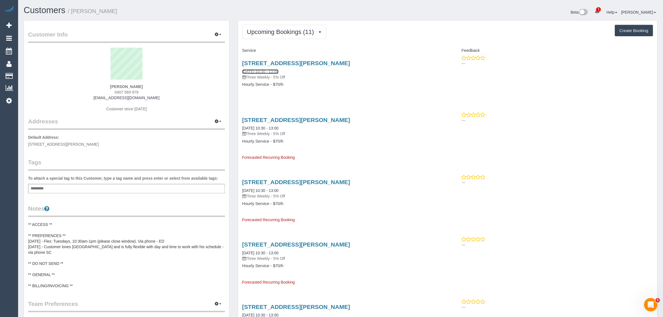
click at [263, 72] on link "[DATE] 10:30 - 13:00" at bounding box center [260, 71] width 36 height 4
drag, startPoint x: 283, startPoint y: 99, endPoint x: 269, endPoint y: 92, distance: 16.1
click at [269, 27] on button "Upcoming Bookings (11)" at bounding box center [284, 32] width 84 height 14
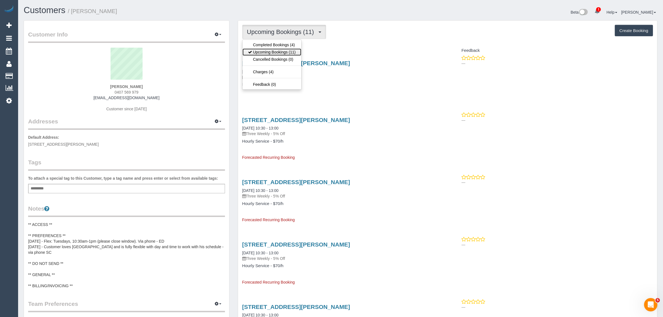
click at [265, 49] on link "Upcoming Bookings (11)" at bounding box center [272, 51] width 59 height 7
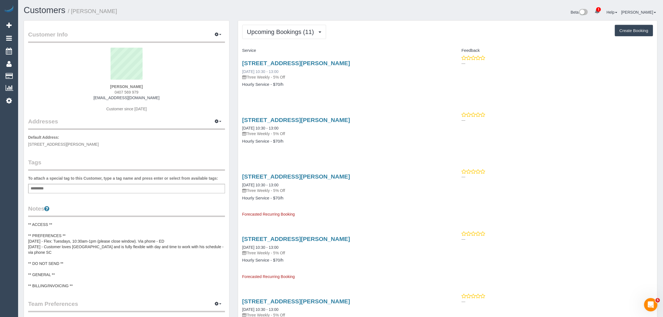
drag, startPoint x: 288, startPoint y: 70, endPoint x: 243, endPoint y: 72, distance: 45.7
click at [241, 71] on div "16a Gordon Street, Newport, VIC 3015 14/10/2025 10:30 - 13:00 Three Weekly - 5%…" at bounding box center [343, 76] width 210 height 43
copy link "14/10/2025 10:30 - 13:00"
click at [313, 92] on div "16a Gordon Street, Newport, VIC 3015 14/10/2025 10:30 - 13:00 Three Weekly - 5%…" at bounding box center [343, 76] width 210 height 43
click at [266, 68] on div "16a Gordon Street, Newport, VIC 3015 14/10/2025 10:30 - 13:00 Three Weekly - 5%…" at bounding box center [342, 70] width 201 height 20
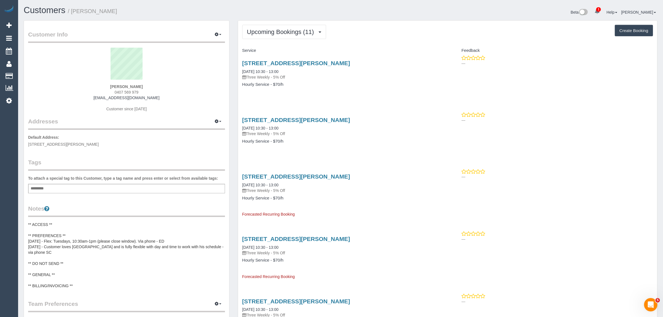
drag, startPoint x: 271, startPoint y: 68, endPoint x: 241, endPoint y: 66, distance: 29.6
click at [241, 66] on div "16a Gordon Street, Newport, VIC 3015 14/10/2025 10:30 - 13:00 Three Weekly - 5%…" at bounding box center [343, 76] width 210 height 43
copy link "14/10/2025 10:30 - 13:00"
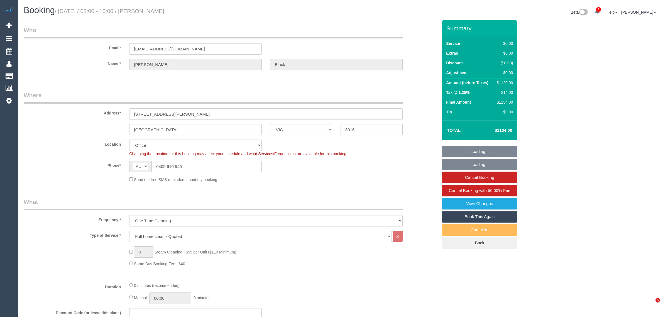
select select "VIC"
select select "number:28"
select select "number:14"
select select "number:19"
select select "number:22"
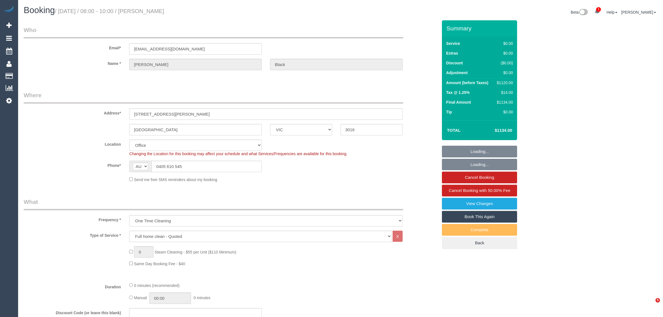
select select "object:2037"
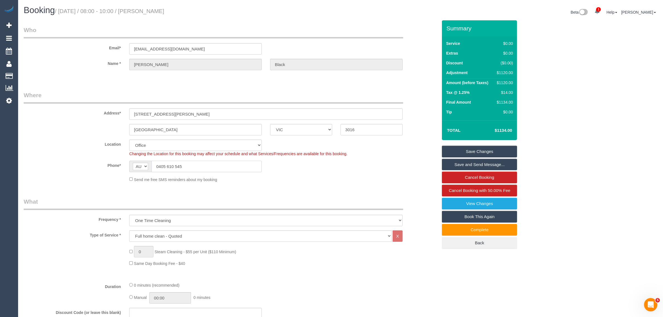
click at [232, 162] on input "0405 610 545" at bounding box center [206, 166] width 110 height 11
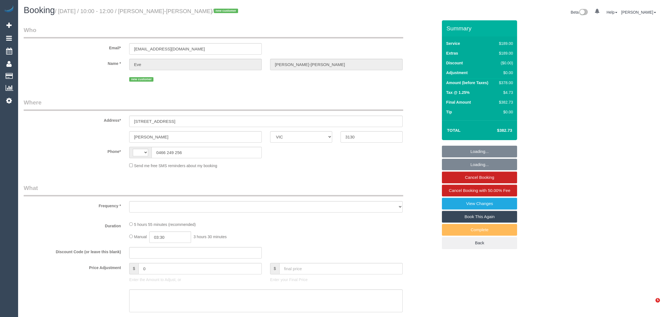
select select "VIC"
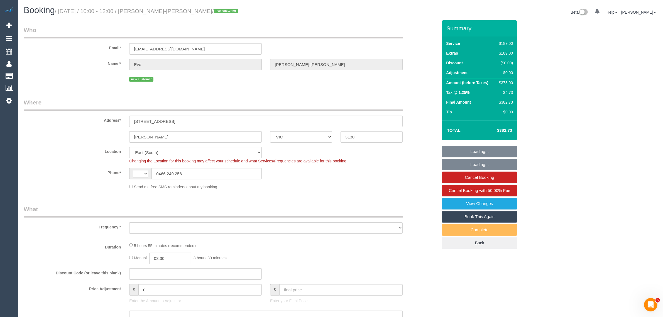
select select "string:AU"
select select "number:28"
select select "number:14"
select select "number:19"
select select "number:24"
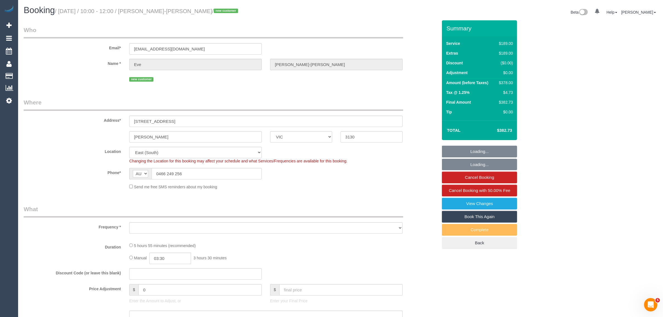
select select "number:26"
select select "string:stripe-pm_1S5OBE2GScqysDRVH4PjeuLO"
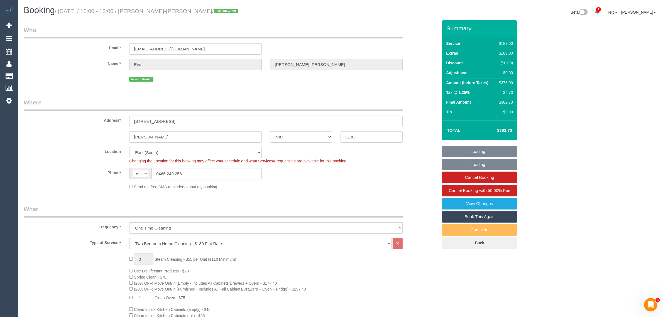
select select "object:877"
click at [199, 170] on input "0466 249 256" at bounding box center [206, 173] width 110 height 11
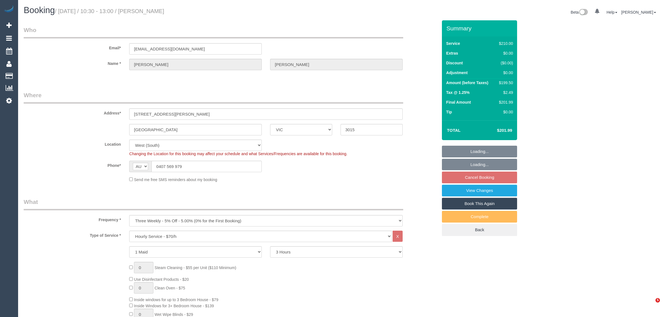
select select "VIC"
select select "180"
select select "number:28"
select select "number:14"
select select "number:19"
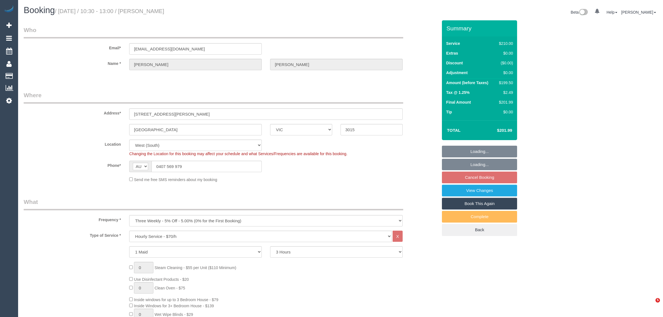
select select "number:22"
select select "number:35"
select select "number:13"
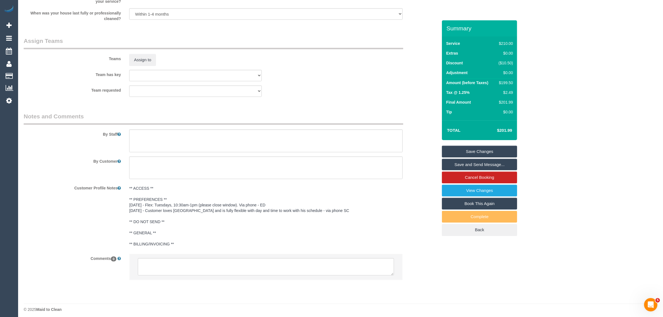
scroll to position [810, 0]
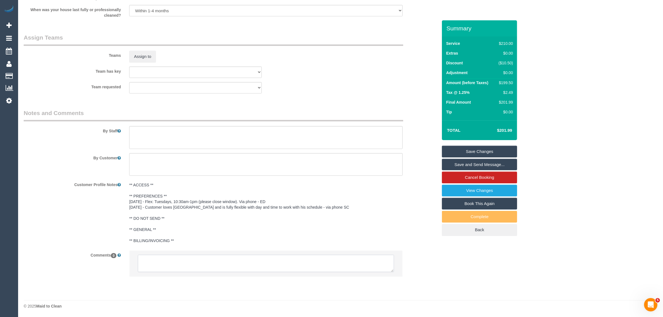
click at [308, 258] on textarea at bounding box center [266, 263] width 256 height 17
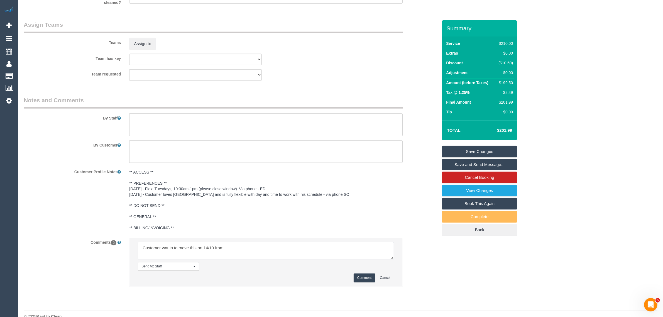
scroll to position [833, 0]
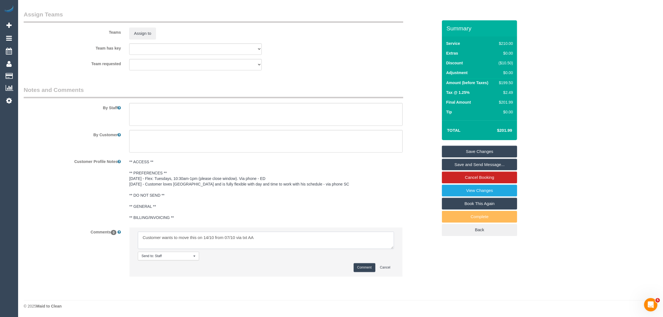
type textarea "Customer wants to move this on 14/10 from 07/10 via txt AA"
click at [361, 266] on button "Comment" at bounding box center [365, 267] width 22 height 9
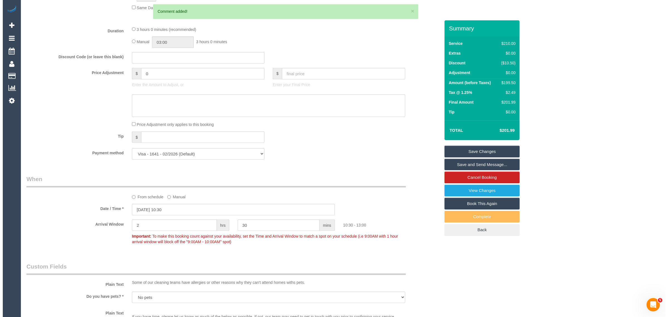
scroll to position [0, 0]
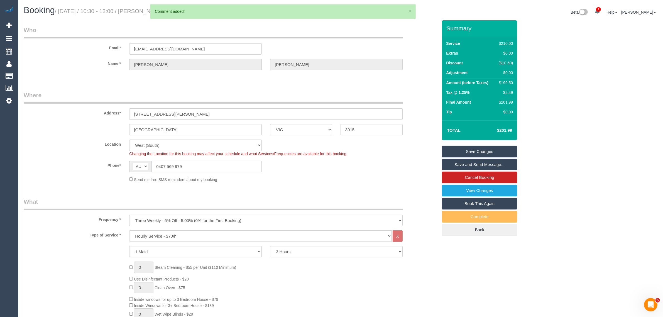
click at [227, 163] on input "0407 569 979" at bounding box center [206, 166] width 110 height 11
click at [226, 163] on input "0407 569 979" at bounding box center [206, 166] width 110 height 11
click at [342, 178] on div "Send me free SMS reminders about my booking" at bounding box center [266, 179] width 282 height 6
click at [469, 150] on link "Save Changes" at bounding box center [479, 152] width 75 height 12
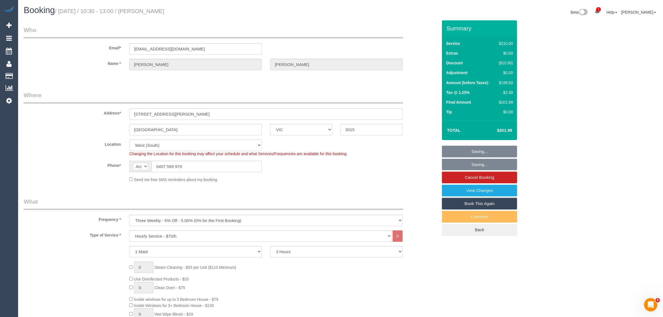
click at [383, 165] on div "Phone* AF AL DZ AD AO AI AQ AG AR AM AW AU AT AZ BS BH BD BB BY BE BZ BJ BM BT …" at bounding box center [230, 166] width 422 height 11
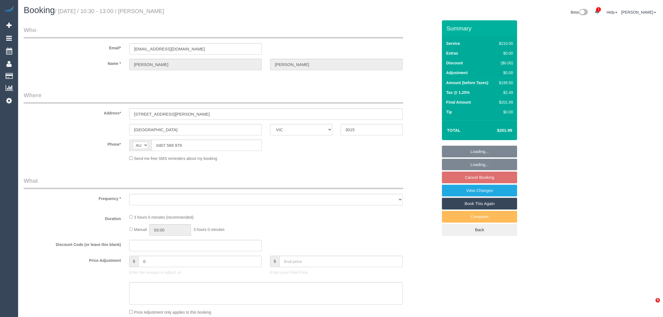
select select "VIC"
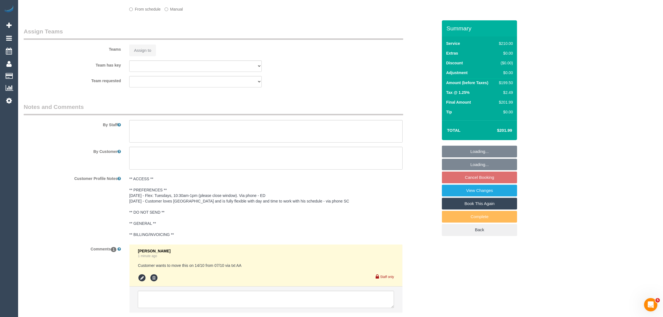
select select "string:stripe-pm_1RftBV2GScqysDRVj1GvkKvE"
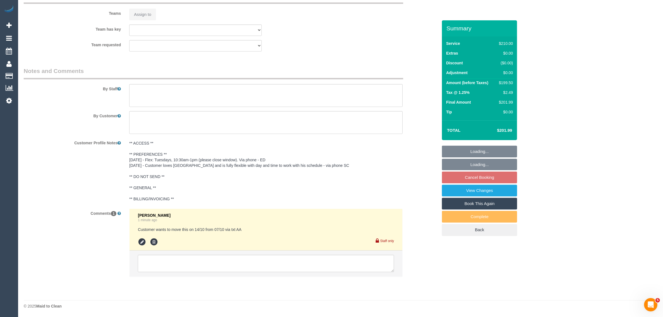
select select "object:700"
select select "number:28"
select select "number:14"
select select "number:19"
select select "number:22"
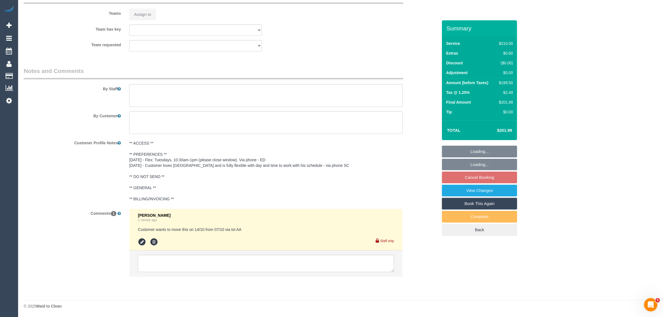
select select "number:35"
select select "number:13"
select select "object:869"
select select "180"
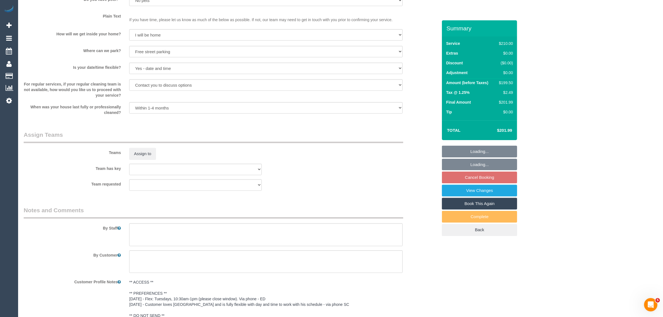
scroll to position [573, 0]
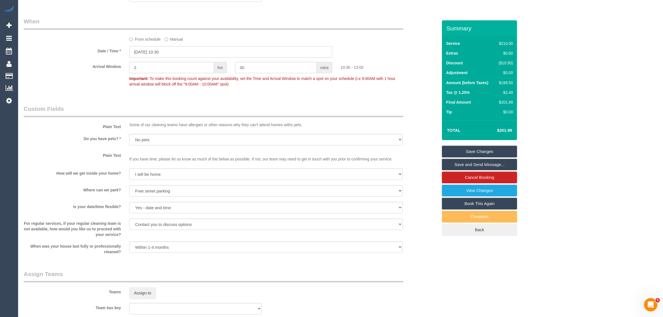
click at [142, 51] on input "07/10/2025 10:30" at bounding box center [230, 51] width 203 height 11
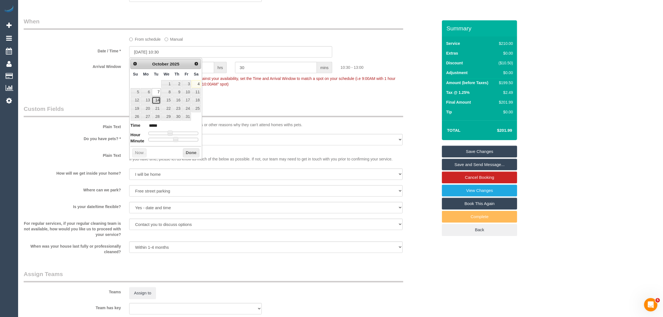
click at [156, 102] on link "14" at bounding box center [156, 101] width 9 height 8
type input "14/10/2025 10:30"
click at [195, 155] on button "Done" at bounding box center [191, 152] width 16 height 9
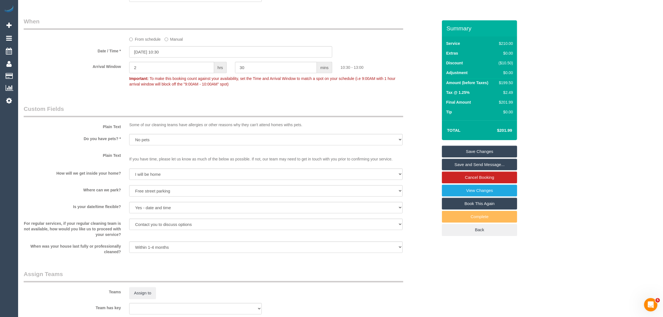
click at [461, 151] on link "Save Changes" at bounding box center [479, 152] width 75 height 12
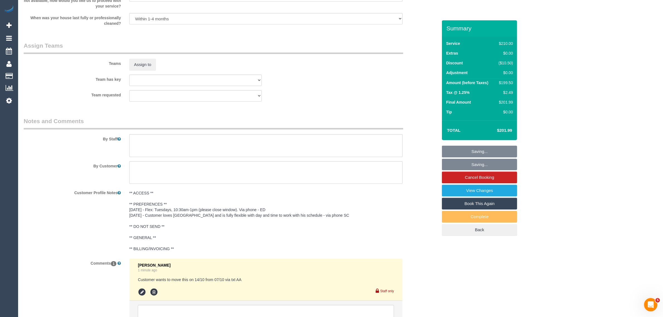
scroll to position [851, 0]
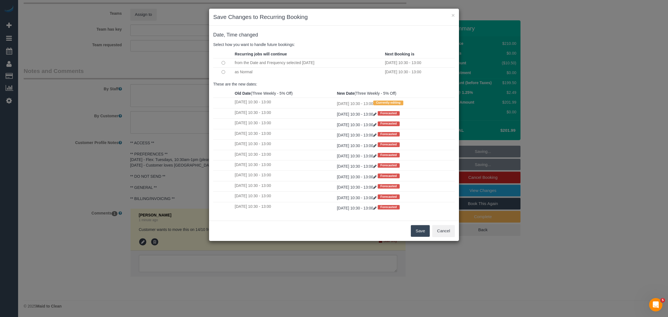
click at [422, 231] on button "Save" at bounding box center [420, 231] width 19 height 12
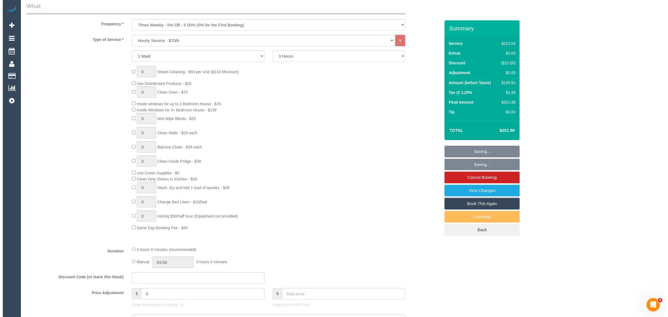
scroll to position [0, 0]
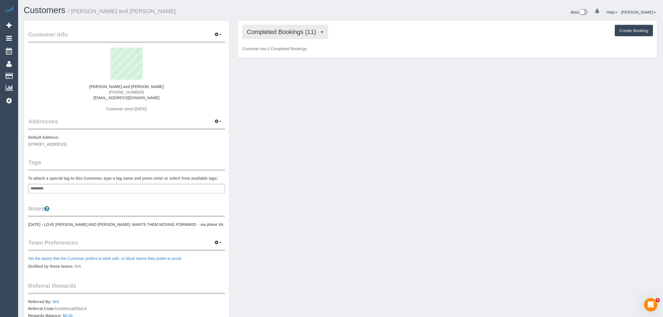
click at [307, 29] on span "Completed Bookings (11)" at bounding box center [283, 31] width 72 height 7
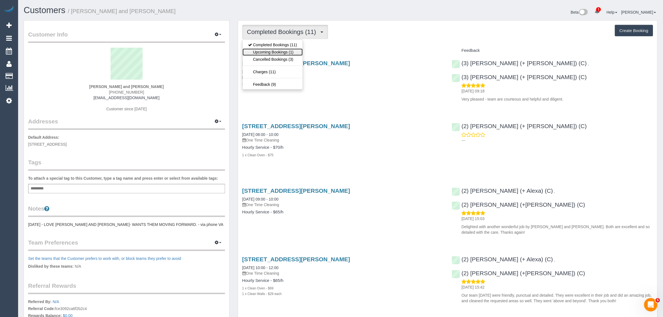
click at [292, 52] on link "Upcoming Bookings (1)" at bounding box center [273, 51] width 60 height 7
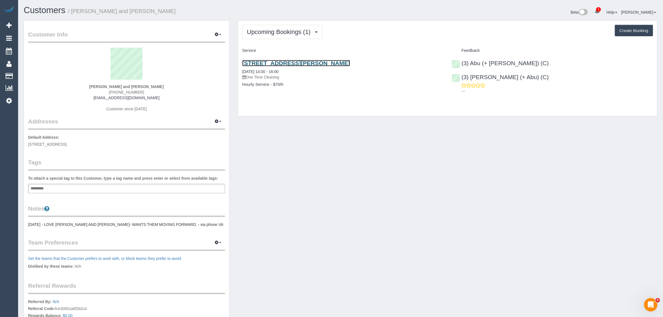
click at [276, 65] on link "[STREET_ADDRESS][PERSON_NAME]" at bounding box center [296, 63] width 108 height 6
drag, startPoint x: 276, startPoint y: 65, endPoint x: 180, endPoint y: 20, distance: 106.3
click at [188, 11] on h1 "Customers / [PERSON_NAME] and [PERSON_NAME]" at bounding box center [180, 10] width 313 height 9
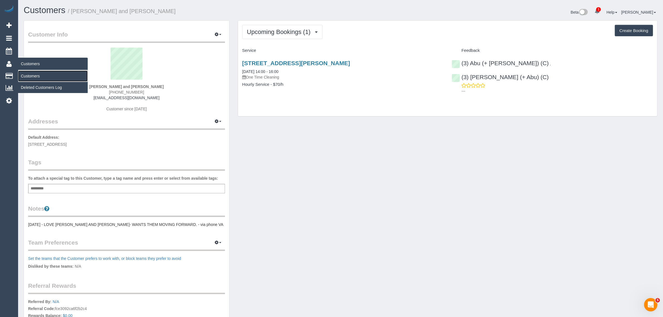
click at [27, 74] on link "Customers" at bounding box center [53, 75] width 70 height 11
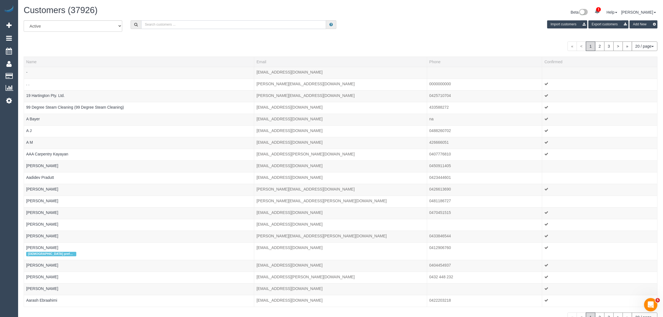
click at [200, 23] on input "text" at bounding box center [233, 24] width 185 height 9
paste input "[PERSON_NAME]"
type input "[PERSON_NAME]"
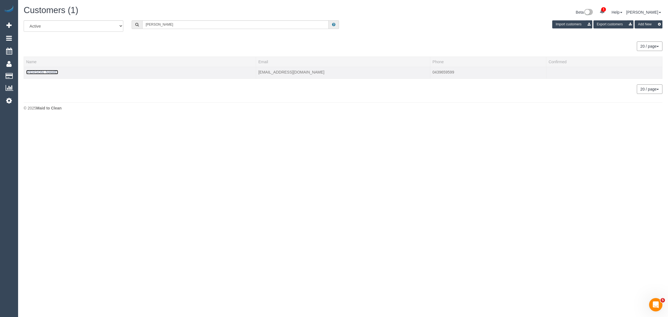
click at [49, 73] on link "[PERSON_NAME]" at bounding box center [42, 72] width 32 height 4
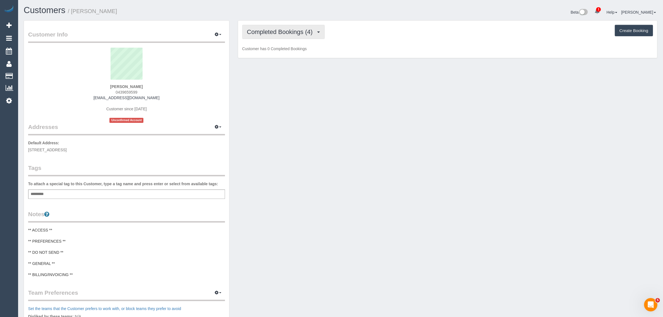
click at [271, 33] on span "Completed Bookings (4)" at bounding box center [281, 31] width 68 height 7
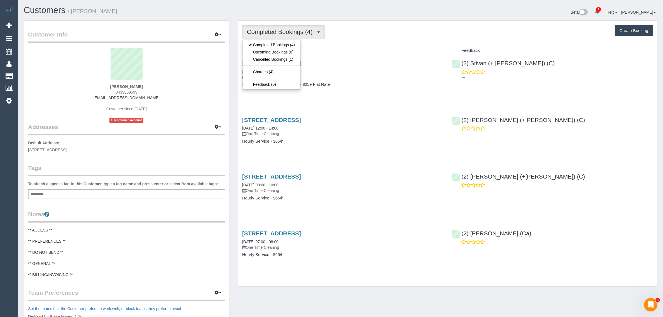
click at [383, 50] on h4 "Service" at bounding box center [342, 50] width 201 height 5
click at [292, 33] on span "Completed Bookings (4)" at bounding box center [281, 31] width 68 height 7
click at [280, 58] on link "Cancelled Bookings (1)" at bounding box center [272, 59] width 58 height 7
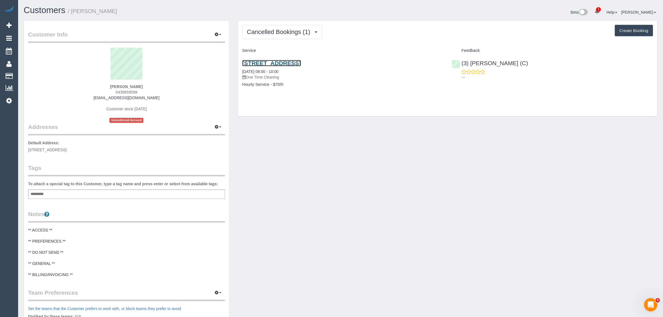
click at [285, 65] on link "Unit 8 / 8 Manningtree Road, Hawthorn, VIC 3122" at bounding box center [271, 63] width 59 height 6
click at [267, 29] on span "Cancelled Bookings (1)" at bounding box center [280, 31] width 66 height 7
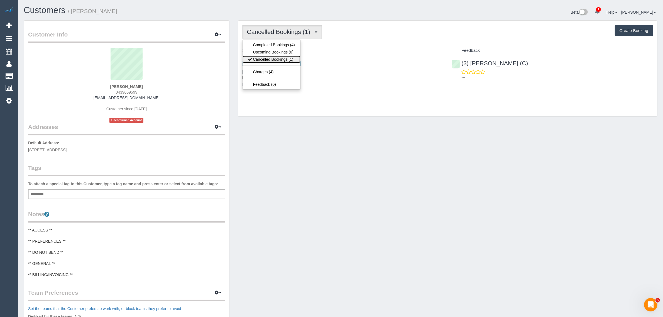
click at [262, 57] on link "Cancelled Bookings (1)" at bounding box center [272, 59] width 58 height 7
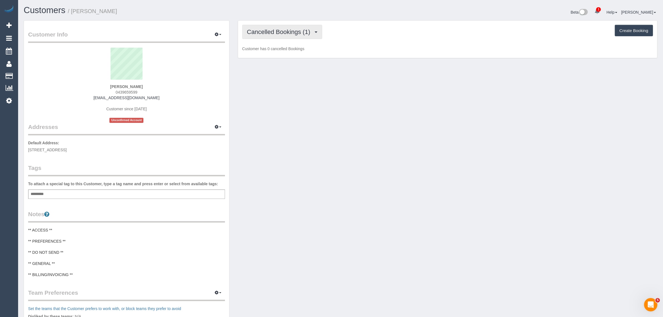
click at [272, 32] on span "Cancelled Bookings (1)" at bounding box center [280, 31] width 66 height 7
click at [160, 15] on h1 "Customers / Anne Crowley" at bounding box center [180, 10] width 313 height 9
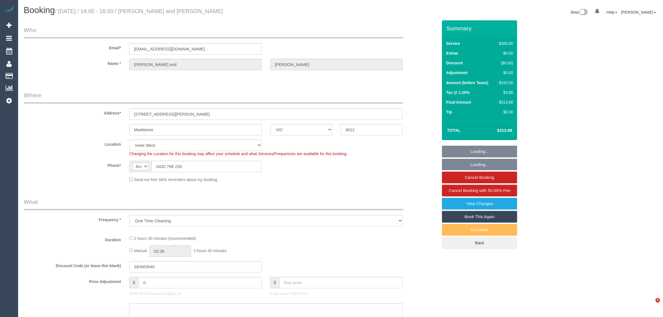
select select "VIC"
select select "string:stripe-pm_1SBUkJ2GScqysDRVjlR7mruH"
select select "object:730"
select select "2"
select select "150"
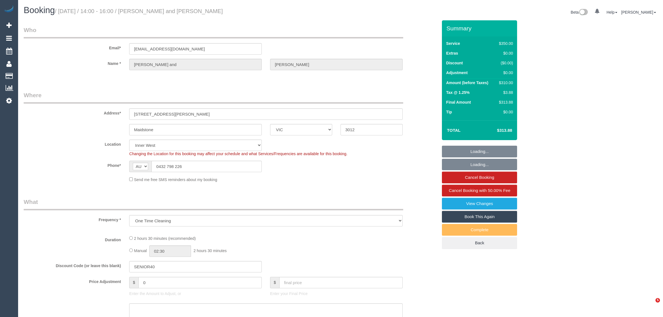
select select "number:28"
select select "number:14"
select select "number:19"
select select "number:22"
select select "number:13"
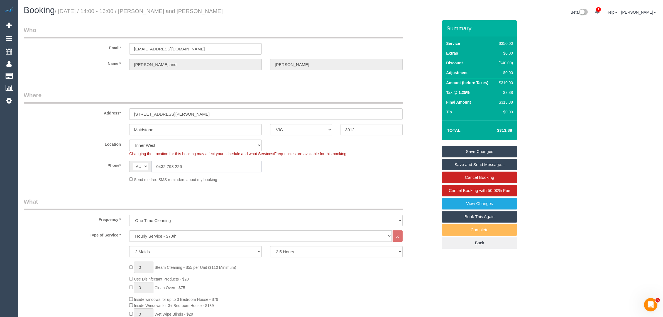
click at [207, 170] on input "0432 798 226" at bounding box center [206, 166] width 110 height 11
click at [209, 167] on input "0432 798 226" at bounding box center [206, 166] width 110 height 11
click at [313, 172] on sui-booking-location "Location Office City East (North) East (South) Inner East Inner North (East) In…" at bounding box center [231, 160] width 414 height 43
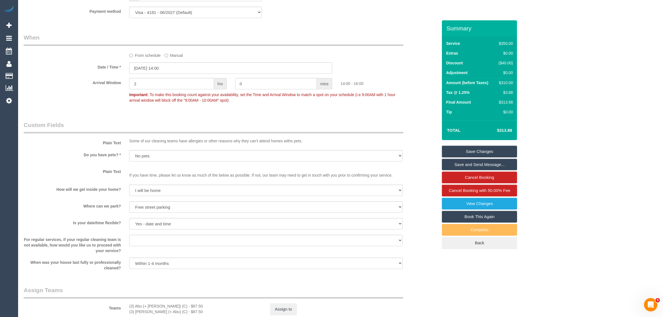
scroll to position [696, 0]
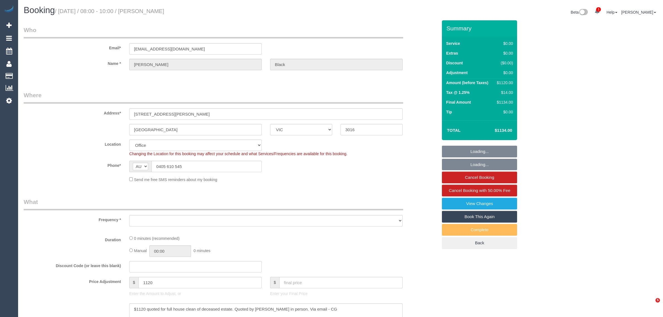
select select "VIC"
select select "object:631"
select select "number:28"
select select "number:14"
select select "number:19"
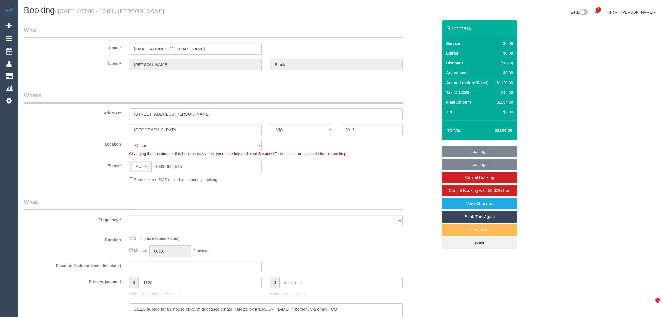
select select "number:22"
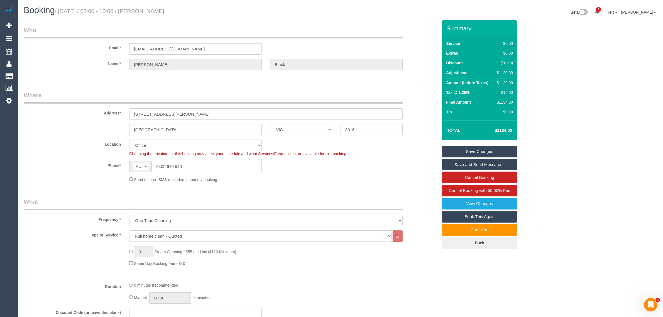
click at [232, 166] on input "0405 610 545" at bounding box center [206, 166] width 110 height 11
click at [227, 109] on input "30 Hannan Street" at bounding box center [265, 113] width 273 height 11
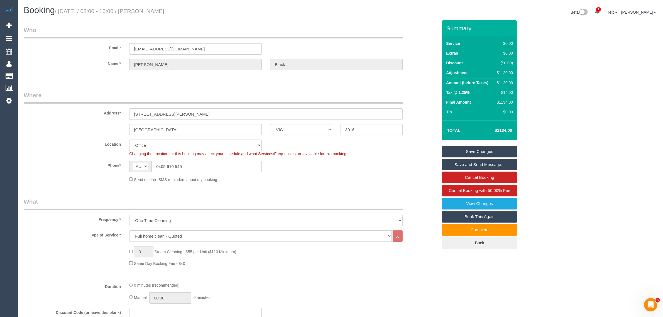
click at [227, 109] on input "30 Hannan Street" at bounding box center [265, 113] width 273 height 11
click at [228, 108] on input "30 Hannan Street" at bounding box center [265, 113] width 273 height 11
click at [224, 126] on input "Williamstown" at bounding box center [195, 129] width 133 height 11
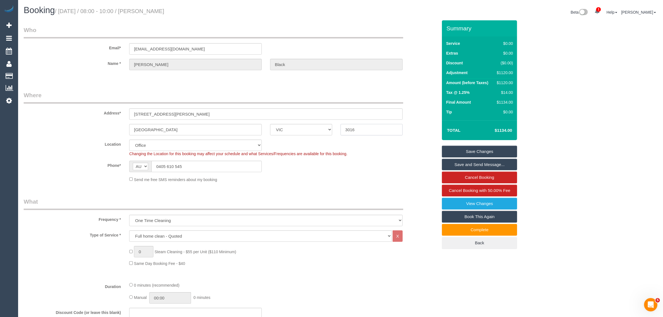
click at [366, 128] on input "3016" at bounding box center [372, 129] width 62 height 11
click at [217, 165] on input "0405 610 545" at bounding box center [206, 166] width 110 height 11
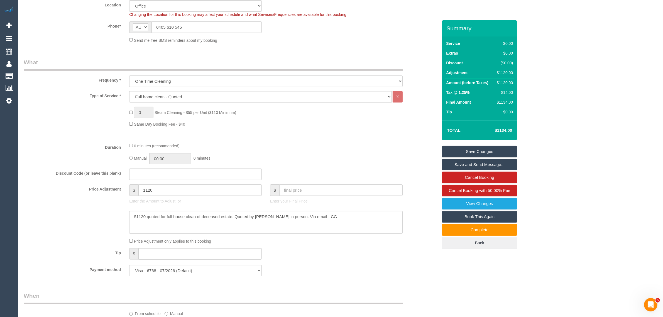
click at [84, 131] on div "Type of Service * Hourly Service - $70/h Hourly Service - $65/h Hourly Service …" at bounding box center [231, 114] width 414 height 47
click at [386, 126] on div "0 Steam Cleaning - $55 per Unit ($110 Minimum) Same Day Booking Fee - $40" at bounding box center [283, 117] width 317 height 20
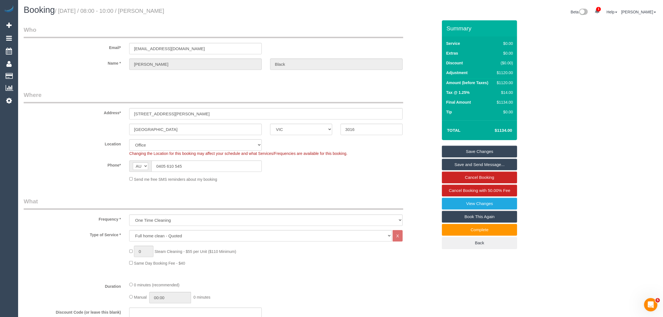
scroll to position [0, 0]
click at [48, 141] on label "Location" at bounding box center [72, 143] width 106 height 8
click at [190, 163] on input "0405 610 545" at bounding box center [206, 166] width 110 height 11
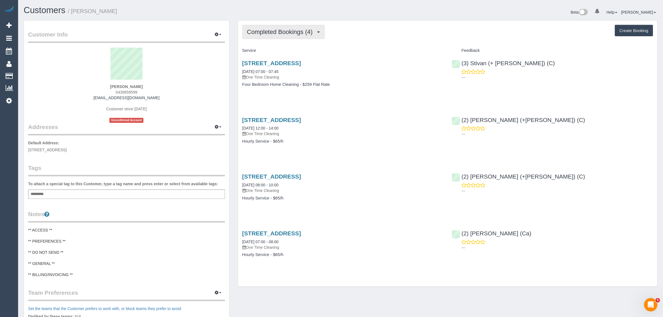
click at [297, 31] on span "Completed Bookings (4)" at bounding box center [281, 31] width 68 height 7
click at [283, 51] on link "Upcoming Bookings (1)" at bounding box center [272, 51] width 58 height 7
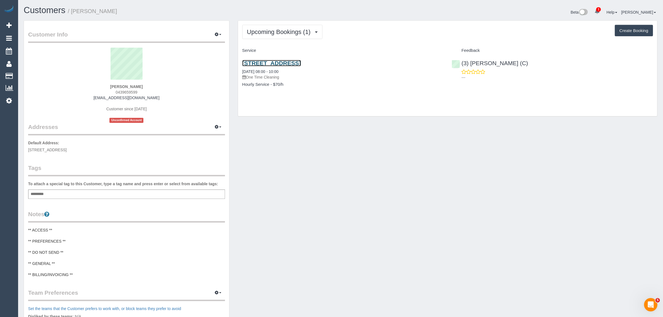
click at [293, 62] on link "[STREET_ADDRESS]" at bounding box center [271, 63] width 59 height 6
click at [270, 25] on button "Upcoming Bookings (1)" at bounding box center [282, 32] width 80 height 14
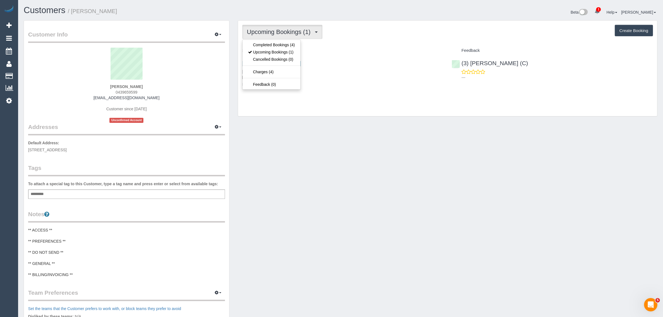
click at [270, 26] on button "Upcoming Bookings (1)" at bounding box center [282, 32] width 80 height 14
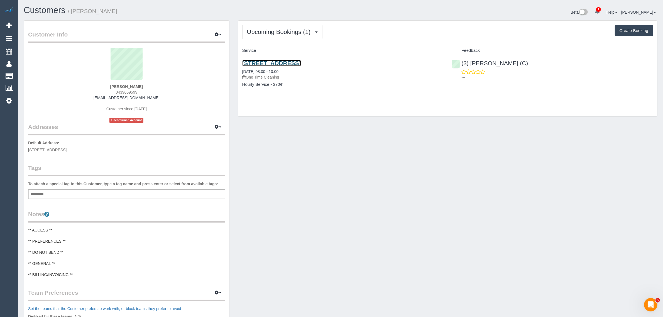
click at [260, 65] on link "[STREET_ADDRESS]" at bounding box center [271, 63] width 59 height 6
click at [281, 27] on button "Upcoming Bookings (1)" at bounding box center [282, 32] width 80 height 14
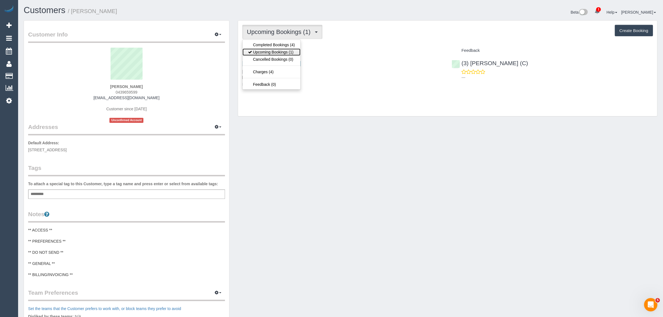
click at [273, 51] on link "Upcoming Bookings (1)" at bounding box center [272, 51] width 58 height 7
click at [263, 33] on span "Upcoming Bookings (1)" at bounding box center [280, 31] width 67 height 7
click at [257, 52] on link "Upcoming Bookings (1)" at bounding box center [272, 51] width 58 height 7
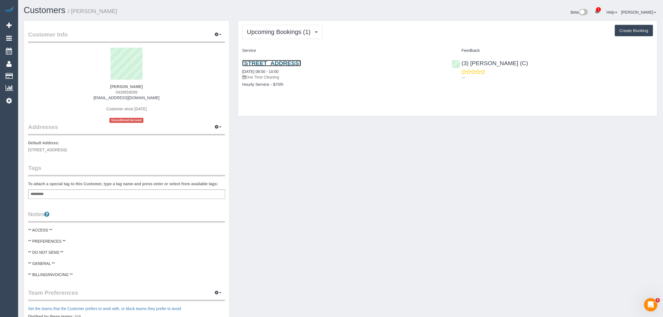
click at [265, 64] on link "Unit 8 / 8 Manningtree Road, Hawthorn, VIC 3122" at bounding box center [271, 63] width 59 height 6
click at [264, 30] on span "Upcoming Bookings (1)" at bounding box center [280, 31] width 67 height 7
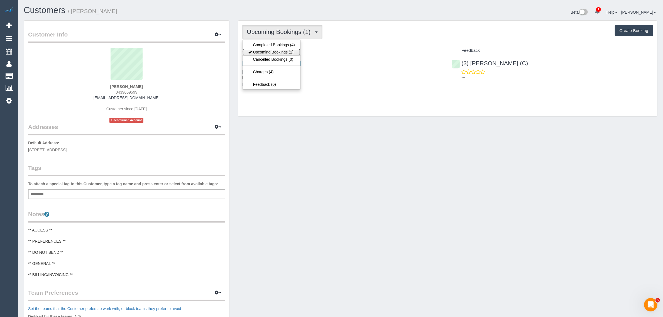
click at [263, 55] on link "Upcoming Bookings (1)" at bounding box center [272, 51] width 58 height 7
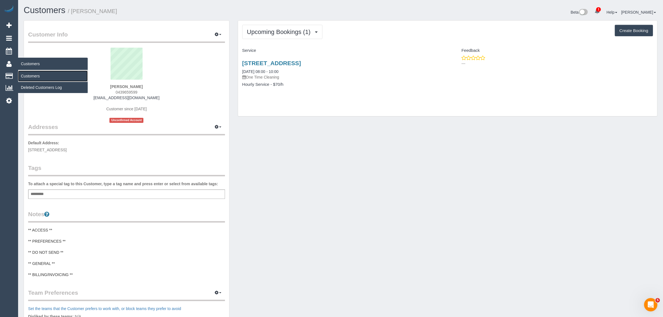
drag, startPoint x: 31, startPoint y: 73, endPoint x: 47, endPoint y: 59, distance: 20.7
click at [31, 73] on link "Customers" at bounding box center [53, 75] width 70 height 11
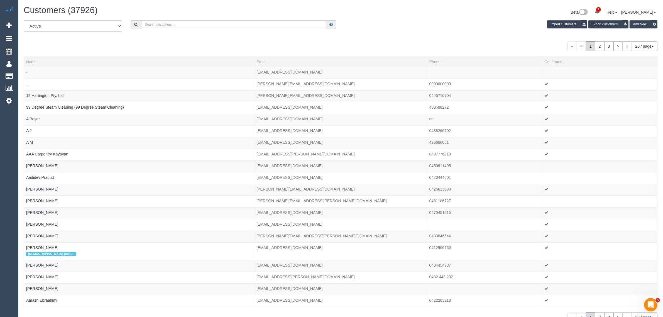
click at [185, 30] on div "All Active Archived Import customers Export customers Add New" at bounding box center [340, 28] width 642 height 16
click at [188, 27] on input "text" at bounding box center [233, 24] width 185 height 9
type input "Anne Crowley"
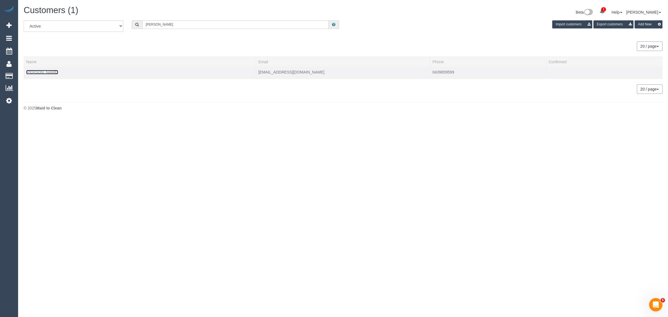
click at [43, 73] on link "Anne Crowley" at bounding box center [42, 72] width 32 height 4
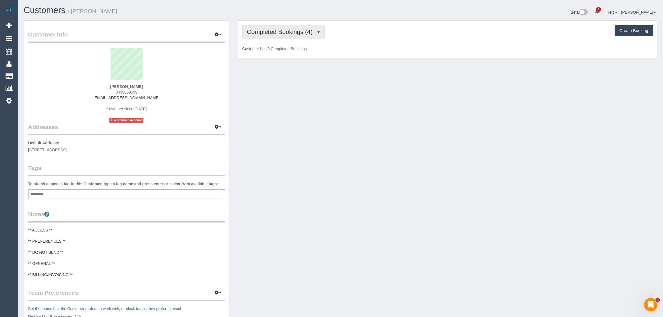
click at [308, 30] on span "Completed Bookings (4)" at bounding box center [281, 31] width 68 height 7
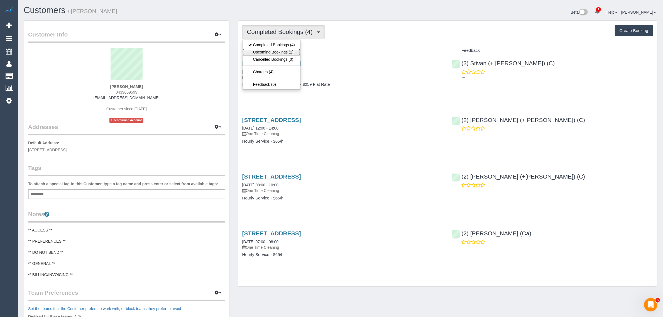
click at [289, 53] on link "Upcoming Bookings (1)" at bounding box center [272, 51] width 58 height 7
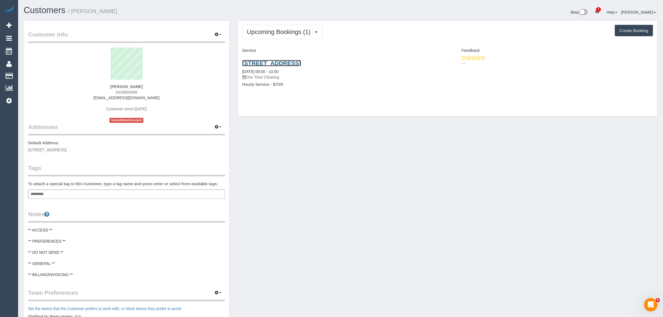
click at [289, 63] on link "Unit 8 / 8 Manningtree Road, Hawthorn, VIC 3122" at bounding box center [271, 63] width 59 height 6
drag, startPoint x: 279, startPoint y: 70, endPoint x: 242, endPoint y: 69, distance: 36.5
click at [242, 69] on div "Unit 8 / 8 Manningtree Road, Hawthorn, VIC 3122 06/10/2025 08:00 - 10:00 One Ti…" at bounding box center [342, 70] width 201 height 20
copy link "06/10/2025 08:00 - 10:00"
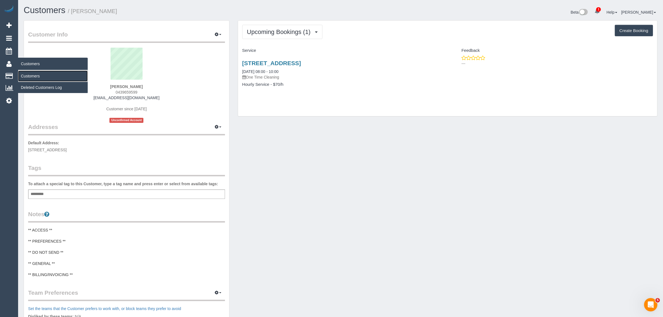
click at [34, 75] on link "Customers" at bounding box center [53, 75] width 70 height 11
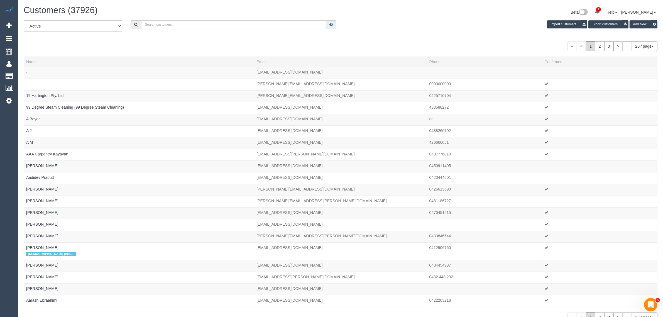
click at [195, 27] on input "text" at bounding box center [233, 24] width 185 height 9
paste input "Amanda Bueti"
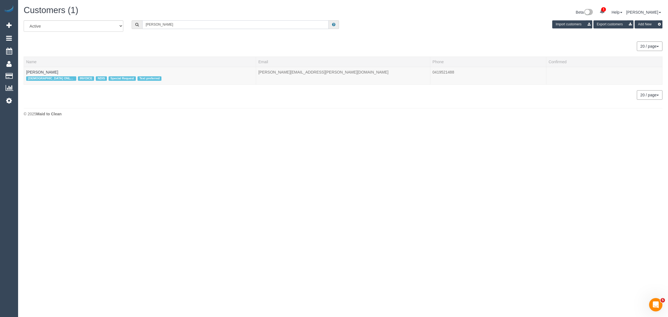
type input "Amanda Bueti"
drag, startPoint x: 39, startPoint y: 72, endPoint x: 45, endPoint y: 72, distance: 5.9
click at [39, 72] on link "Amanda Bueti" at bounding box center [42, 72] width 32 height 4
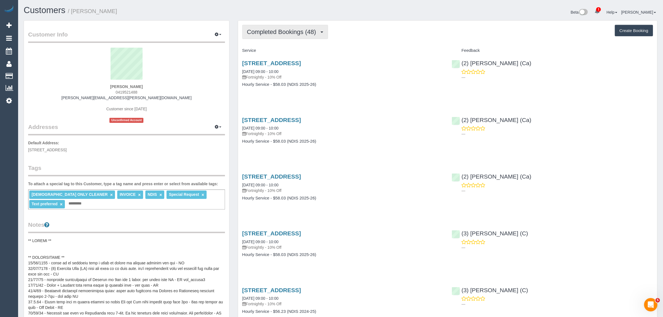
click at [276, 32] on span "Completed Bookings (48)" at bounding box center [283, 31] width 72 height 7
click at [272, 52] on link "Upcoming Bookings (13)" at bounding box center [273, 51] width 60 height 7
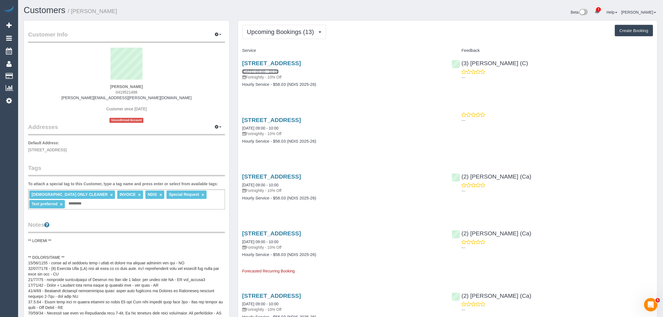
click at [273, 73] on link "07/10/2025 09:00 - 10:00" at bounding box center [260, 71] width 36 height 4
drag, startPoint x: 239, startPoint y: 71, endPoint x: 262, endPoint y: 71, distance: 23.4
click at [262, 71] on div "4 Ensign Grove, Taylors Lakes, VIC 3038 07/10/2025 09:00 - 10:00 Fortnightly - …" at bounding box center [343, 76] width 210 height 43
copy link "07/10/2025"
drag, startPoint x: 241, startPoint y: 127, endPoint x: 263, endPoint y: 128, distance: 21.7
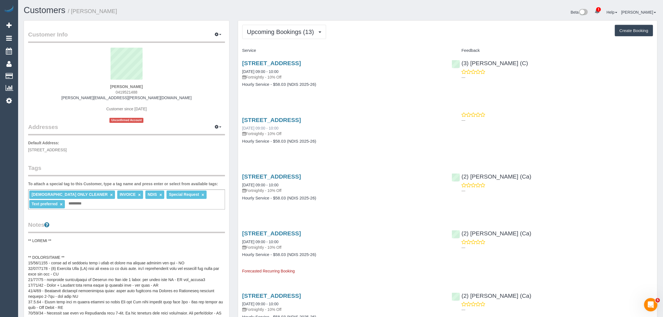
click at [263, 128] on div "4 Ensign Grove, Taylors Lakes, VIC 3038 21/10/2025 09:00 - 10:00 Fortnightly - …" at bounding box center [343, 133] width 210 height 43
copy link "21/10/2025"
click at [268, 28] on span "Upcoming Bookings (13)" at bounding box center [282, 31] width 70 height 7
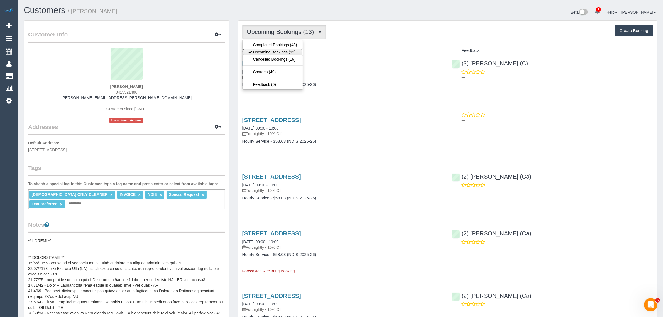
click at [266, 52] on link "Upcoming Bookings (13)" at bounding box center [273, 51] width 60 height 7
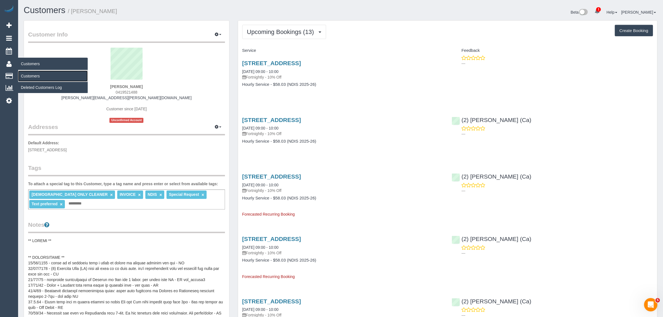
click at [34, 75] on link "Customers" at bounding box center [53, 75] width 70 height 11
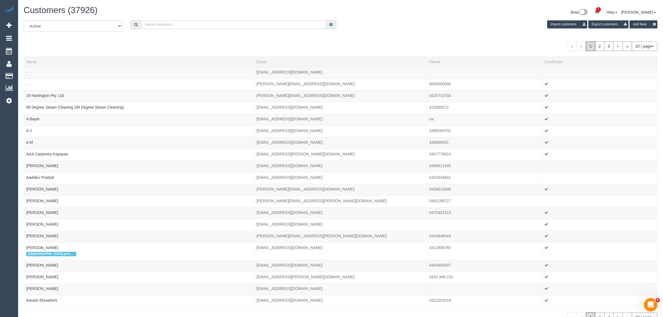
click at [209, 22] on input "text" at bounding box center [233, 24] width 185 height 9
paste input "+61401820050"
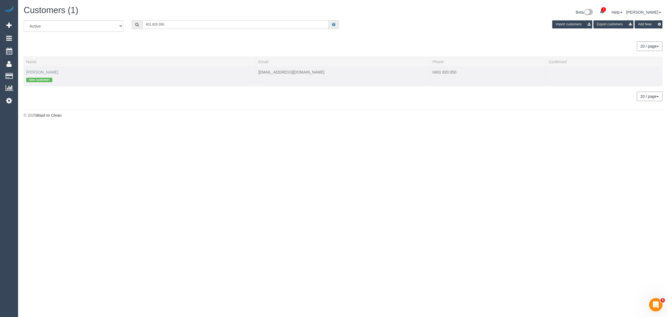
type input "401 820 050"
click at [35, 70] on link "Mallorie Uren" at bounding box center [42, 72] width 32 height 4
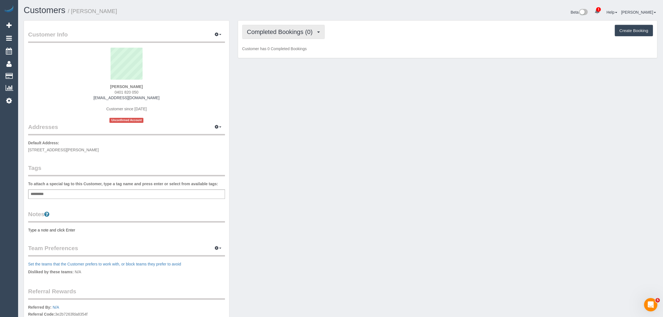
click at [302, 38] on button "Completed Bookings (0)" at bounding box center [283, 32] width 82 height 14
click at [280, 55] on link "Upcoming Bookings (1)" at bounding box center [272, 51] width 58 height 7
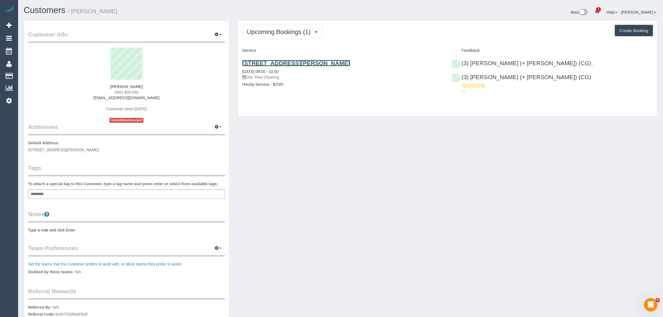
click at [279, 61] on link "200 Clark Street Unit 5, Northcote, VIC 3070" at bounding box center [296, 63] width 108 height 6
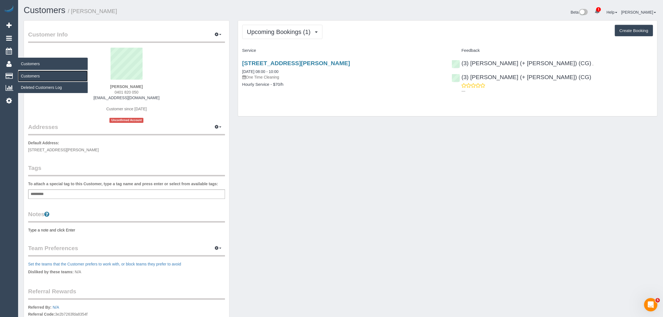
drag, startPoint x: 34, startPoint y: 73, endPoint x: 46, endPoint y: 72, distance: 12.9
click at [34, 73] on link "Customers" at bounding box center [53, 75] width 70 height 11
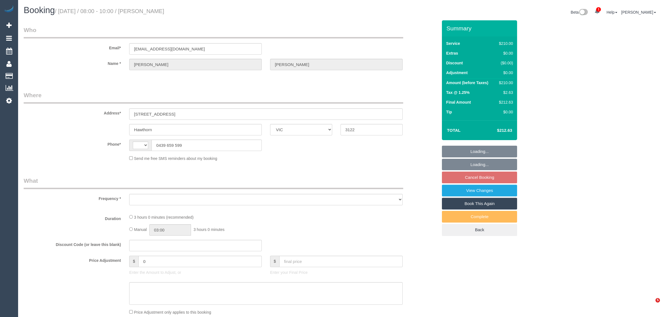
select select "VIC"
select select "object:290"
select select "string:AU"
select select "string:stripe-pm_1Na8Cf2GScqysDRVwMJ17Hvo"
select select "number:28"
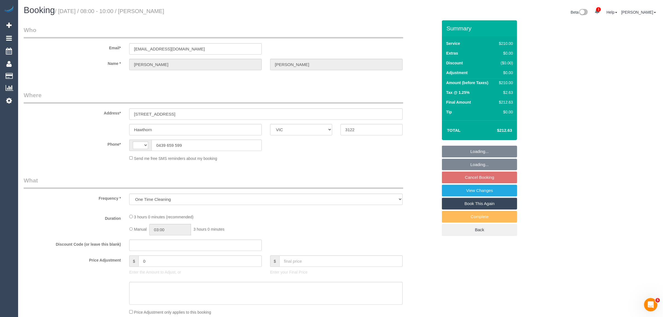
select select "number:14"
select select "number:19"
select select "number:24"
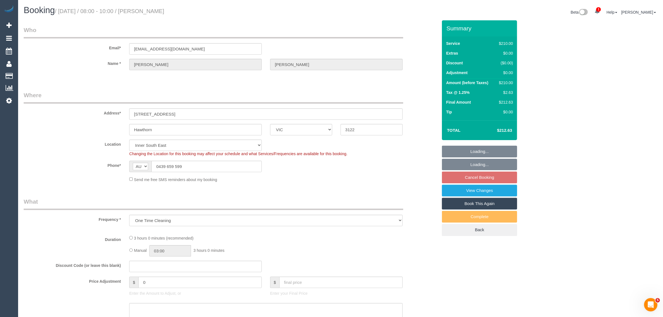
select select "object:711"
select select "180"
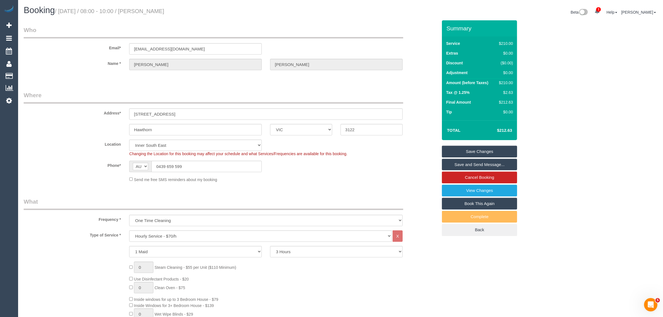
click at [401, 91] on legend "Where" at bounding box center [214, 97] width 380 height 13
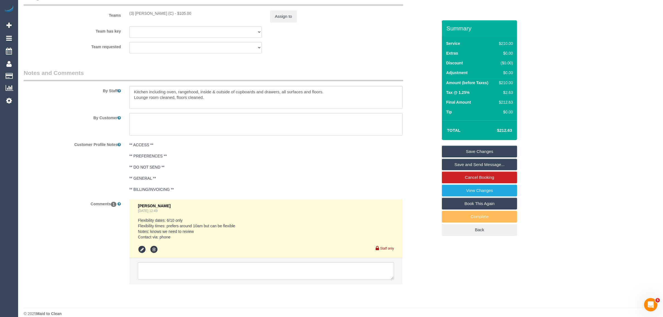
scroll to position [857, 0]
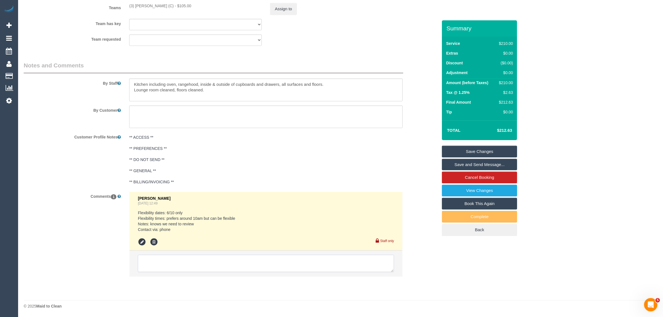
drag, startPoint x: 326, startPoint y: 262, endPoint x: 328, endPoint y: 260, distance: 3.2
click at [326, 262] on textarea at bounding box center [266, 263] width 256 height 17
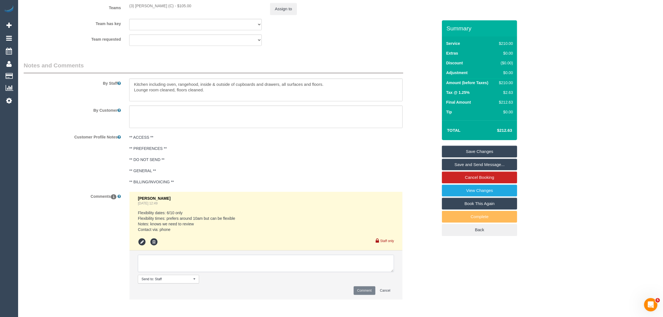
paste textarea "Cleaner(s) Unassigned: Reason Unassigned: One Off/Ongoing: Flexibility: Close a…"
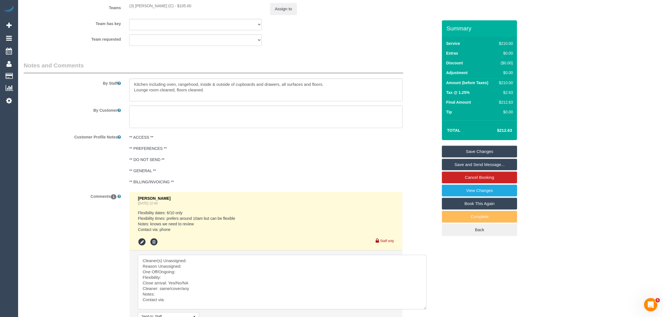
scroll to position [1, 0]
drag, startPoint x: 391, startPoint y: 271, endPoint x: 427, endPoint y: 310, distance: 52.0
click at [427, 310] on textarea at bounding box center [283, 283] width 291 height 56
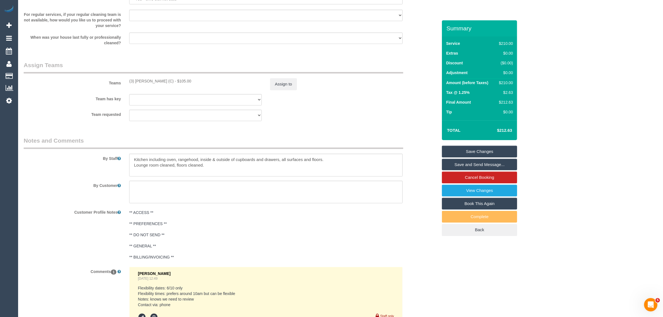
scroll to position [780, 0]
drag, startPoint x: 128, startPoint y: 81, endPoint x: 166, endPoint y: 82, distance: 37.6
click at [166, 82] on div "(3) Rowan Walia (C) - $105.00" at bounding box center [195, 83] width 141 height 6
copy div "(3) [PERSON_NAME] (C)"
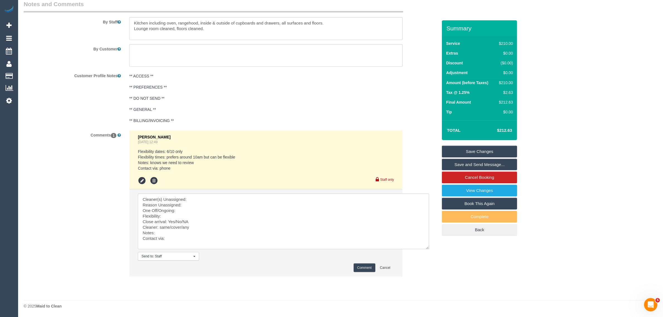
click at [231, 188] on li "Clare Gross Sep 23, 2025 12:49 Flexibility dates: 6/10 only Flexibility times: …" at bounding box center [265, 160] width 273 height 59
click at [224, 197] on textarea at bounding box center [283, 222] width 291 height 56
paste textarea "(3) [PERSON_NAME] (C)"
click at [219, 205] on textarea at bounding box center [283, 222] width 291 height 56
click at [173, 213] on textarea at bounding box center [283, 222] width 291 height 56
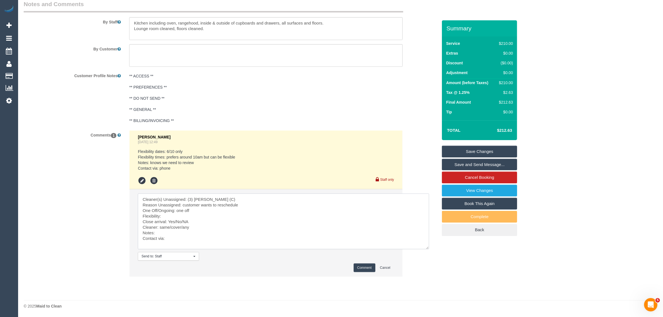
click at [171, 216] on textarea at bounding box center [283, 222] width 291 height 56
drag, startPoint x: 176, startPoint y: 219, endPoint x: 192, endPoint y: 219, distance: 16.4
click at [192, 219] on textarea at bounding box center [283, 222] width 291 height 56
drag, startPoint x: 159, startPoint y: 226, endPoint x: 195, endPoint y: 224, distance: 36.2
click at [195, 224] on textarea at bounding box center [283, 222] width 291 height 56
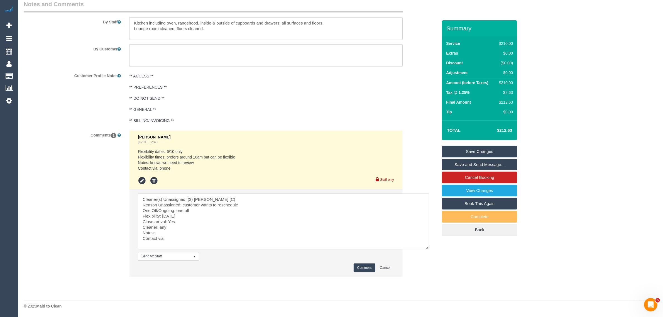
click at [189, 238] on textarea at bounding box center [283, 222] width 291 height 56
type textarea "Cleaner(s) Unassigned: (3) Rowan Walia (C) Reason Unassigned: customer wants to…"
click at [363, 265] on button "Comment" at bounding box center [365, 267] width 22 height 9
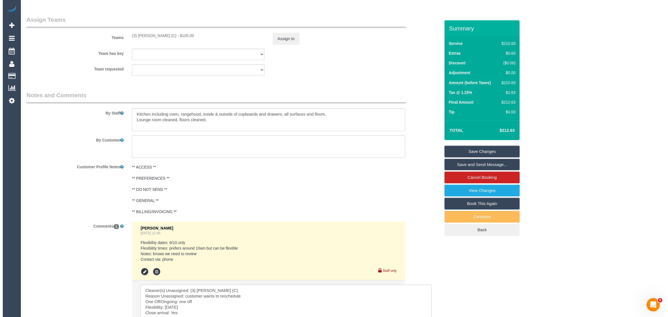
scroll to position [780, 0]
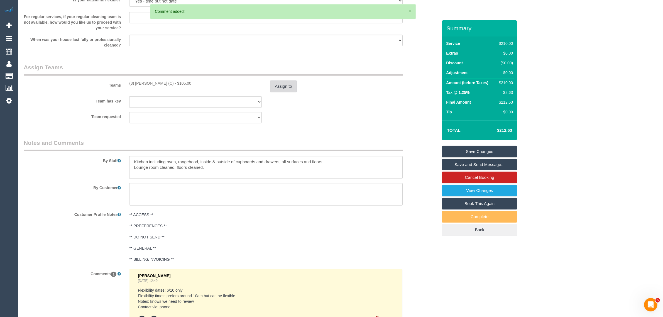
click at [276, 85] on button "Assign to" at bounding box center [283, 86] width 27 height 12
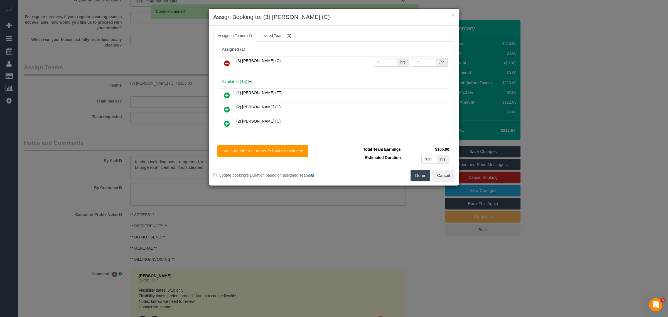
click at [227, 60] on icon at bounding box center [227, 63] width 6 height 7
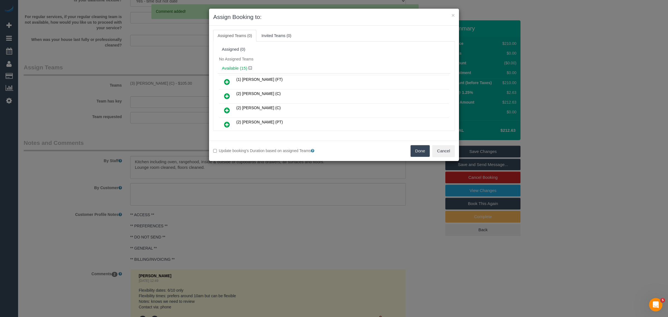
click at [420, 150] on button "Done" at bounding box center [420, 151] width 19 height 12
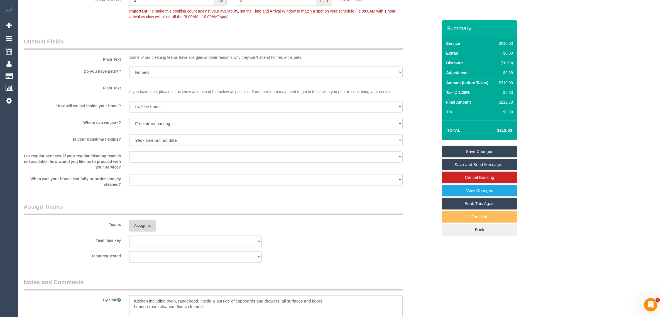
scroll to position [501, 0]
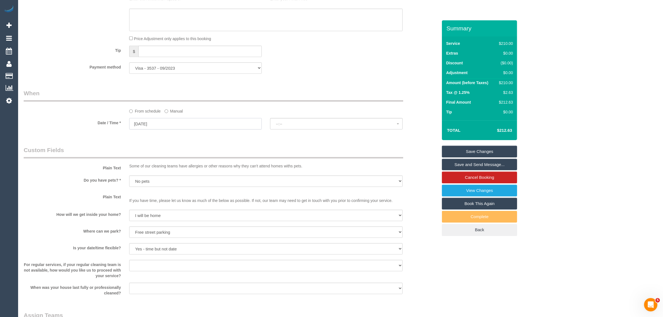
click at [180, 121] on input "06/10/2025" at bounding box center [195, 123] width 133 height 11
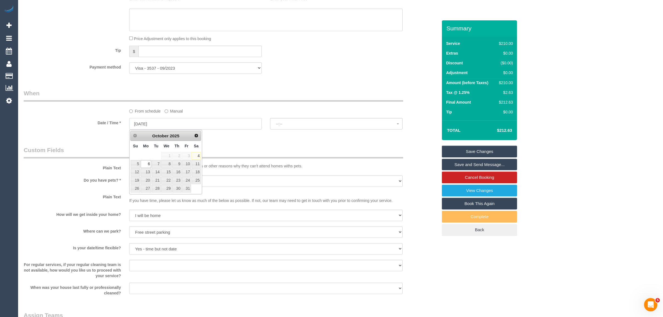
select select "spot6"
click at [169, 165] on link "8" at bounding box center [166, 164] width 11 height 8
type input "08/10/2025"
select select "spot8"
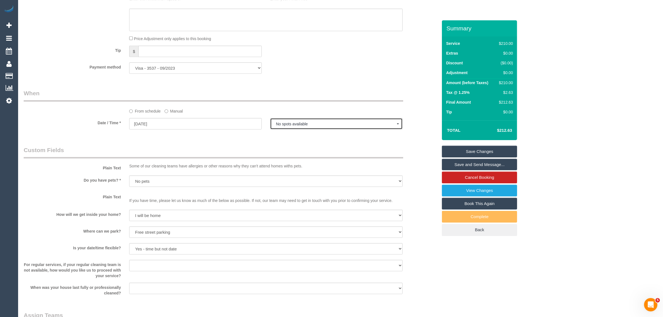
click at [336, 127] on button "No spots available" at bounding box center [336, 123] width 133 height 11
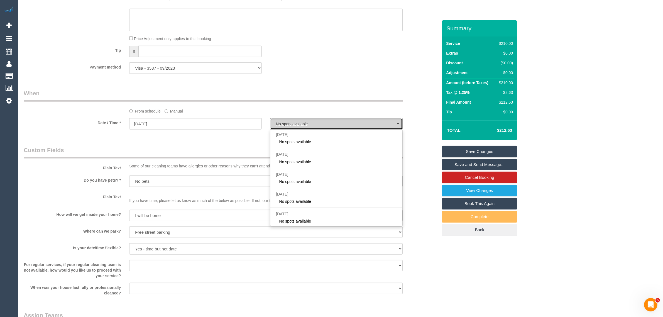
click at [336, 127] on button "No spots available" at bounding box center [336, 123] width 133 height 11
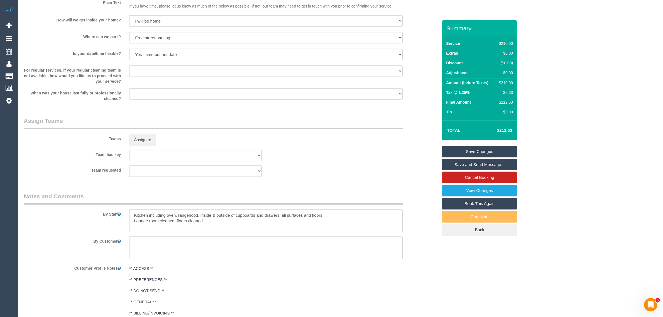
scroll to position [696, 0]
click at [145, 138] on button "Assign to" at bounding box center [142, 139] width 27 height 12
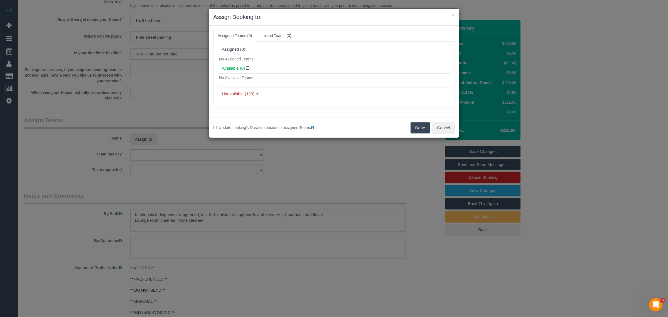
click at [366, 139] on div "× Assign Booking to: Assigned Teams (0) Invited Teams (0) Assigned (0) No Assig…" at bounding box center [334, 158] width 668 height 317
click at [439, 128] on button "Cancel" at bounding box center [443, 128] width 23 height 12
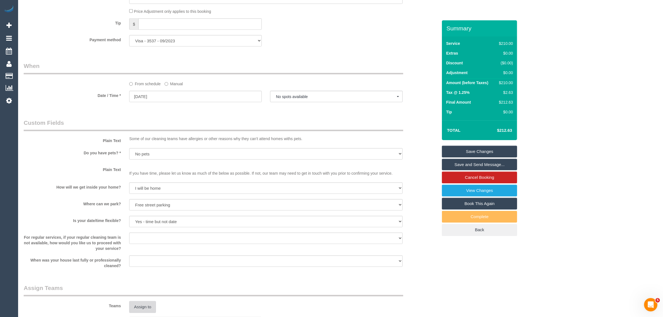
scroll to position [528, 0]
click at [229, 99] on input "08/10/2025" at bounding box center [195, 96] width 133 height 11
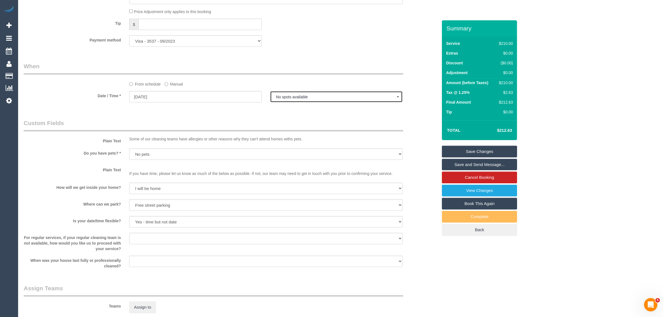
click at [365, 102] on button "No spots available" at bounding box center [336, 96] width 133 height 11
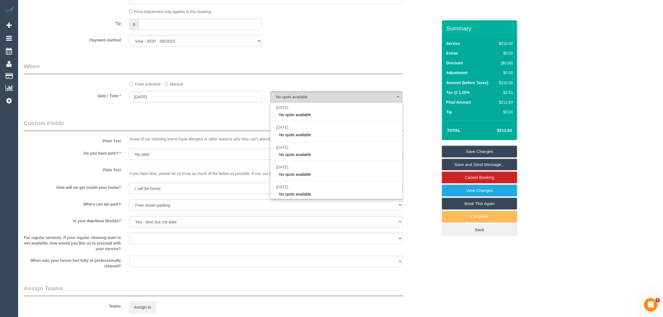
click at [372, 72] on legend "When" at bounding box center [214, 68] width 380 height 13
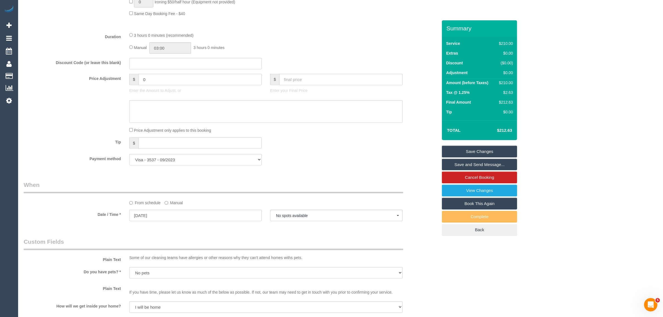
scroll to position [418, 0]
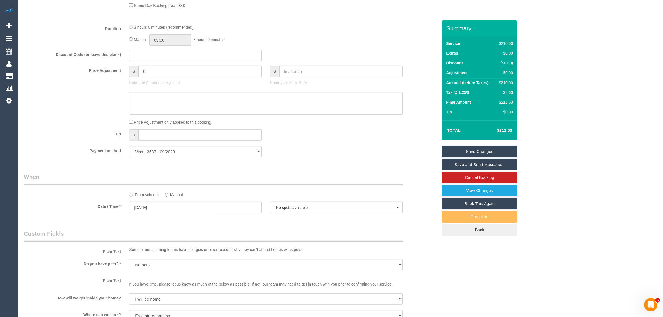
click at [205, 209] on input "08/10/2025" at bounding box center [195, 207] width 133 height 11
click at [300, 155] on div "Payment method Visa - 3537 - 09/2023 Add Credit Card ─────────────── Cash Check…" at bounding box center [230, 151] width 422 height 11
click at [484, 173] on link "Cancel Booking" at bounding box center [479, 178] width 75 height 12
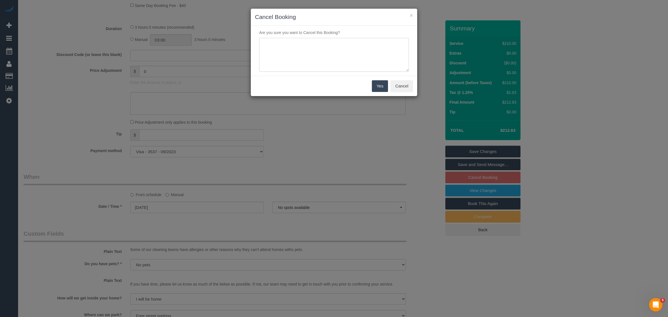
click at [340, 60] on textarea at bounding box center [334, 55] width 150 height 34
type textarea "Customer decide to cancel"
click at [399, 86] on button "Cancel" at bounding box center [402, 86] width 23 height 12
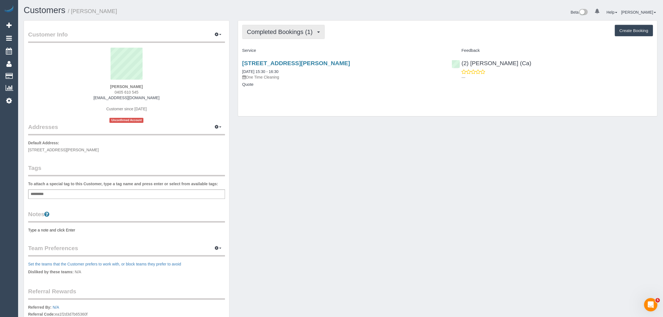
click at [278, 30] on span "Completed Bookings (1)" at bounding box center [281, 31] width 68 height 7
click at [275, 51] on link "Upcoming Bookings (1)" at bounding box center [272, 51] width 58 height 7
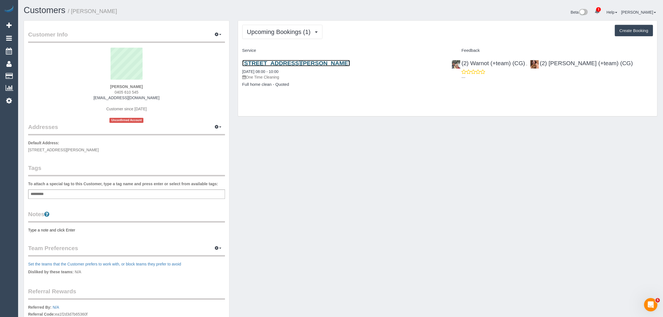
click at [280, 62] on link "[STREET_ADDRESS][PERSON_NAME]" at bounding box center [296, 63] width 108 height 6
click at [283, 60] on link "[STREET_ADDRESS][PERSON_NAME]" at bounding box center [296, 63] width 108 height 6
click at [304, 30] on span "Upcoming Bookings (1)" at bounding box center [280, 31] width 67 height 7
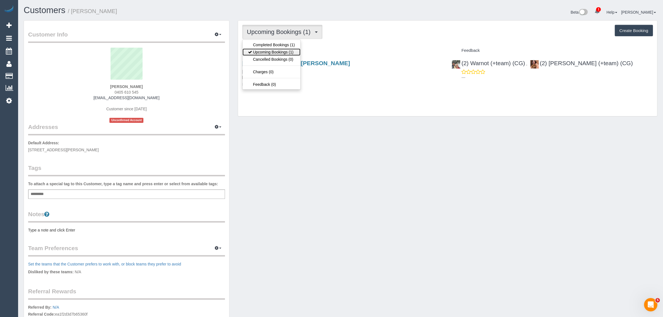
click at [277, 52] on link "Upcoming Bookings (1)" at bounding box center [272, 51] width 58 height 7
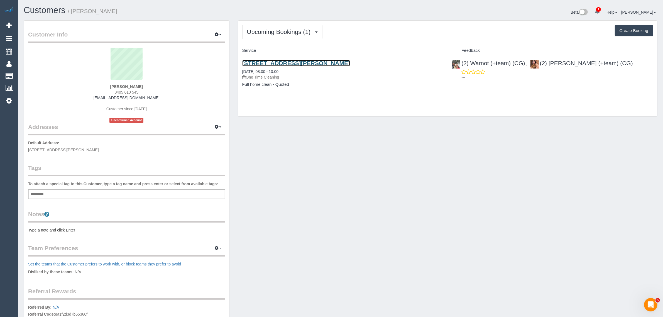
click at [310, 62] on link "[STREET_ADDRESS][PERSON_NAME]" at bounding box center [296, 63] width 108 height 6
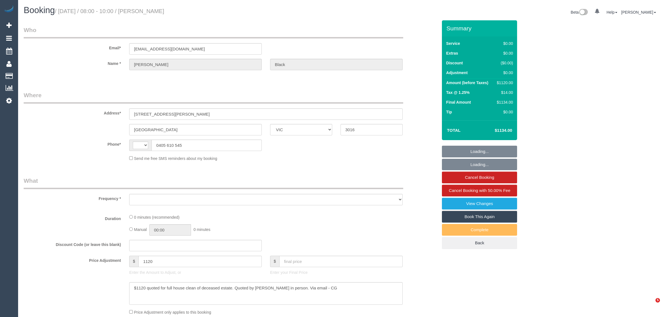
select select "VIC"
select select "string:stripe-pm_1SB3Ro2GScqysDRVSWJ0JoNM"
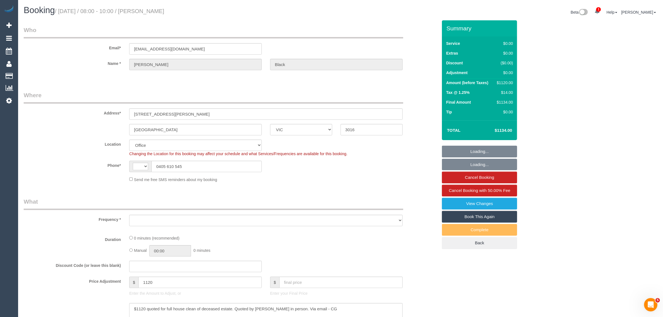
select select "string:AU"
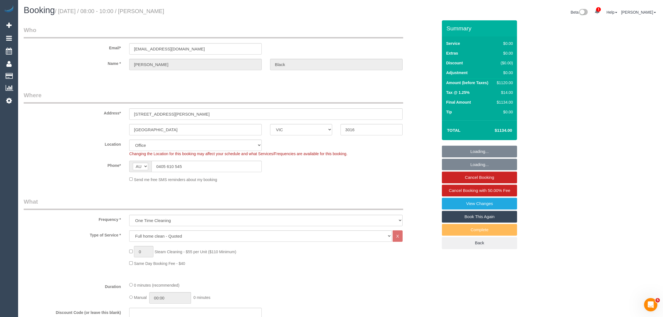
select select "object:1997"
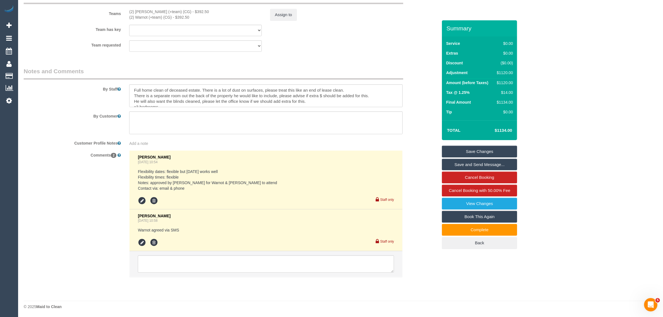
scroll to position [692, 0]
click at [247, 265] on textarea at bounding box center [266, 263] width 256 height 17
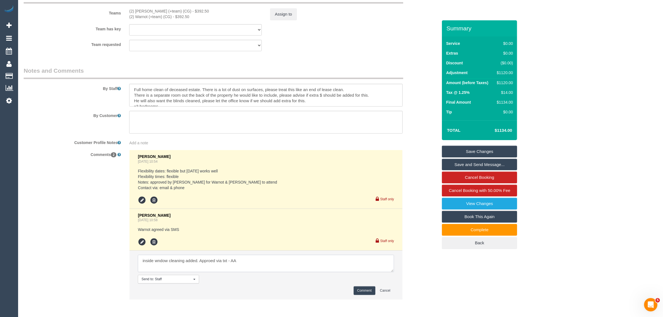
click at [210, 259] on textarea at bounding box center [266, 263] width 256 height 17
click at [182, 266] on textarea at bounding box center [266, 263] width 256 height 17
type textarea "inside wndow cleaning added. Approved via txt - AA Added +$55 or $27.50 each"
click at [280, 16] on button "Assign to" at bounding box center [283, 14] width 27 height 12
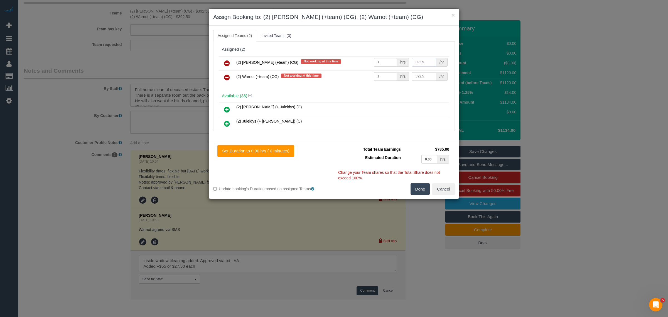
drag, startPoint x: 427, startPoint y: 64, endPoint x: 406, endPoint y: 64, distance: 21.2
click at [406, 64] on tr "(2) Maria (+team) (CG) Not working at this time 1 hrs 392.5 /hr" at bounding box center [334, 63] width 230 height 14
type input "420"
click at [422, 75] on input "392.5" at bounding box center [424, 76] width 24 height 9
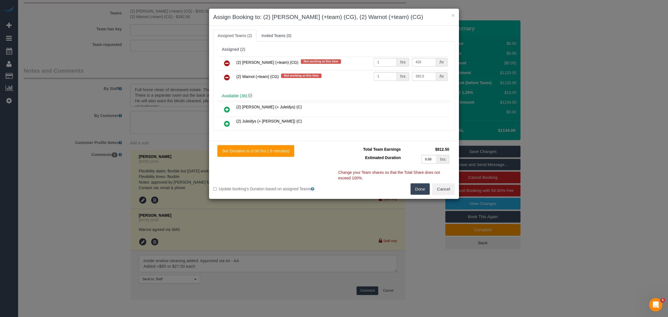
click at [422, 75] on input "392.5" at bounding box center [424, 76] width 24 height 9
type input "420"
click at [414, 187] on button "Done" at bounding box center [420, 189] width 19 height 12
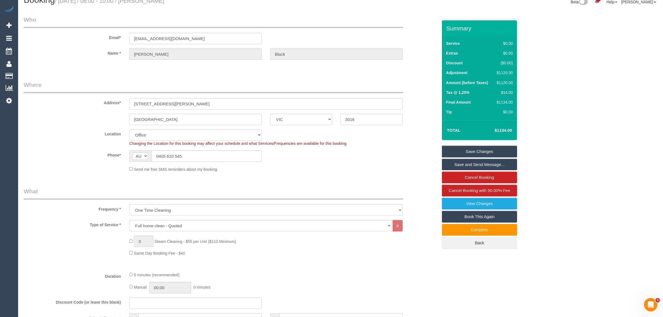
scroll to position [0, 0]
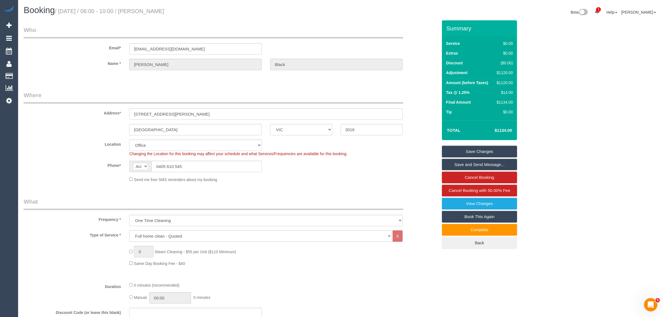
click at [481, 152] on link "Save Changes" at bounding box center [479, 152] width 75 height 12
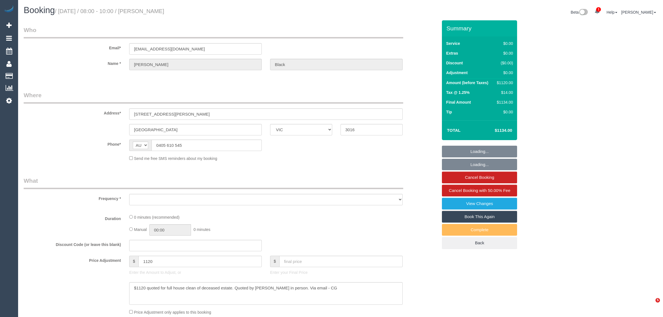
select select "VIC"
select select "object:612"
select select "string:stripe-pm_1SB3Ro2GScqysDRVSWJ0JoNM"
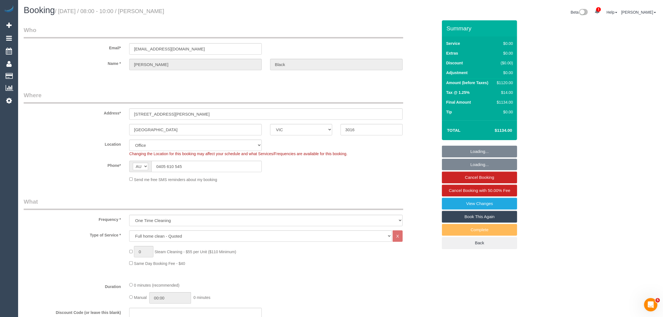
select select "object:763"
select select "number:28"
select select "number:14"
select select "number:19"
select select "number:22"
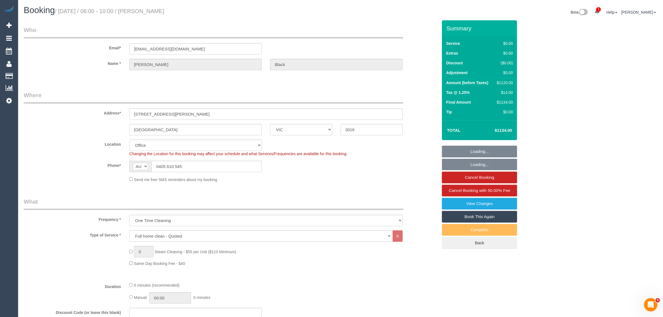
scroll to position [139, 0]
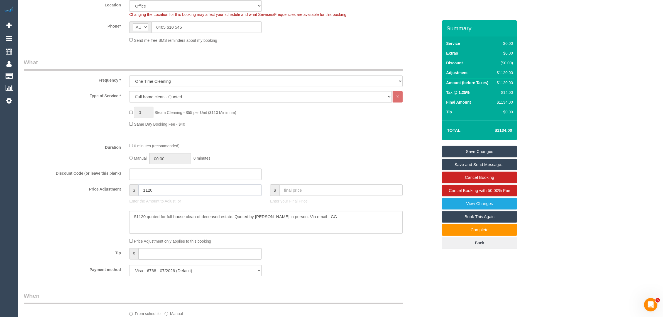
click at [180, 187] on input "1120" at bounding box center [199, 189] width 123 height 11
drag, startPoint x: 176, startPoint y: 188, endPoint x: 133, endPoint y: 188, distance: 43.2
click at [133, 188] on div "$ 1120" at bounding box center [195, 189] width 133 height 11
paste input "99"
type input "1199"
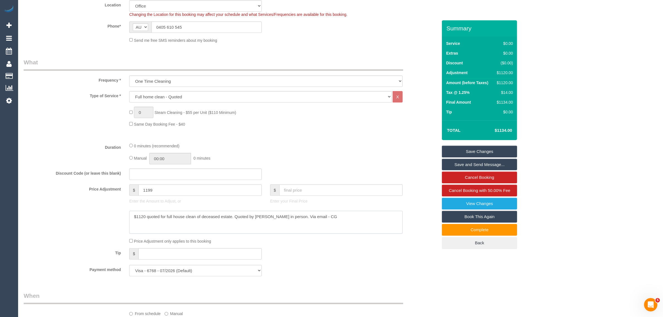
click at [336, 220] on textarea at bounding box center [265, 222] width 273 height 23
type textarea "$1120 quoted for full house clean of deceased estate. Quoted by [PERSON_NAME] i…"
click at [384, 155] on div "Manual 00:00 0 minutes" at bounding box center [265, 158] width 273 height 11
click at [456, 151] on link "Save Changes" at bounding box center [479, 152] width 75 height 12
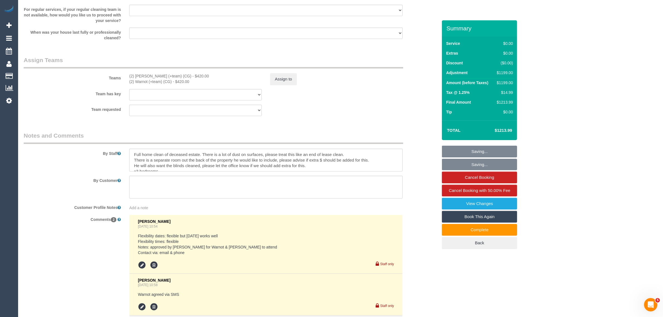
scroll to position [692, 0]
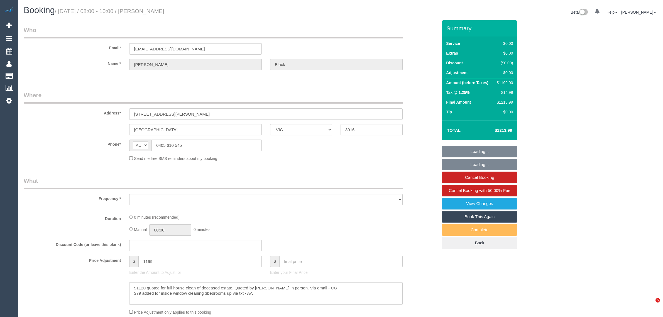
select select "VIC"
select select "string:stripe-pm_1SB3Ro2GScqysDRVSWJ0JoNM"
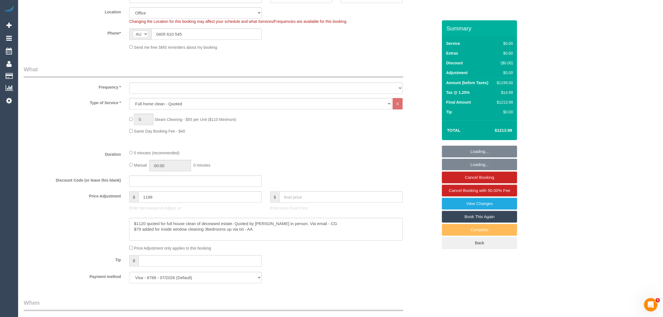
select select "object:612"
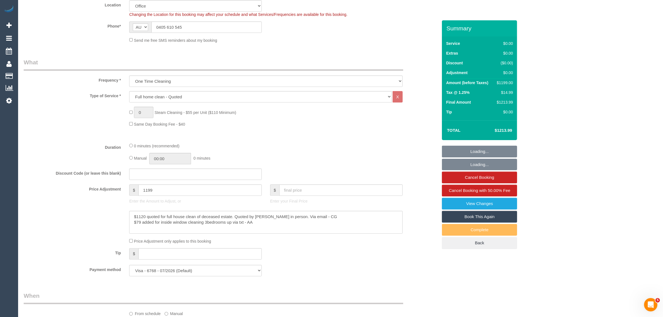
select select "number:28"
select select "number:14"
select select "number:19"
select select "number:22"
select select "object:2023"
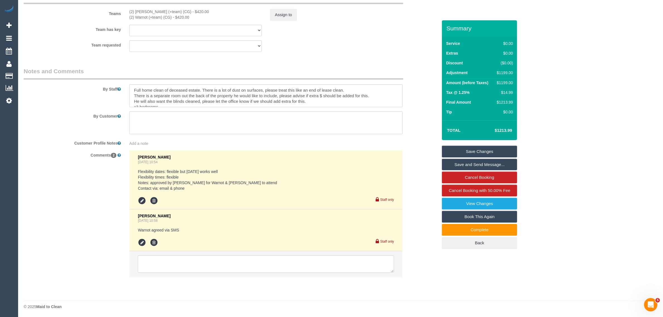
scroll to position [692, 0]
click at [192, 266] on textarea at bounding box center [266, 263] width 256 height 17
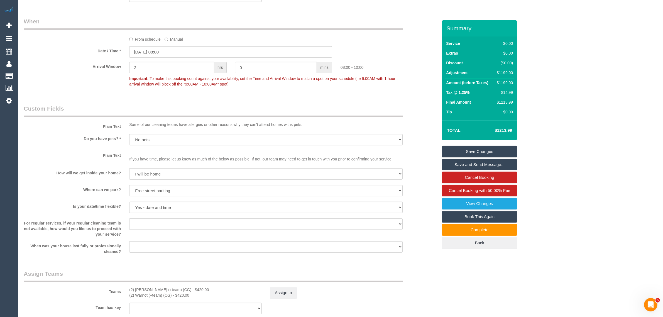
scroll to position [274, 0]
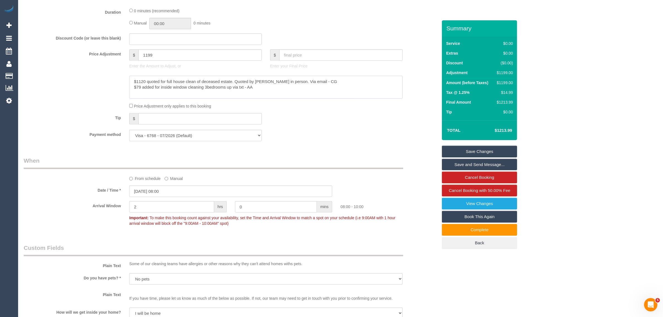
drag, startPoint x: 251, startPoint y: 91, endPoint x: 133, endPoint y: 90, distance: 117.8
click at [133, 90] on textarea at bounding box center [265, 87] width 273 height 23
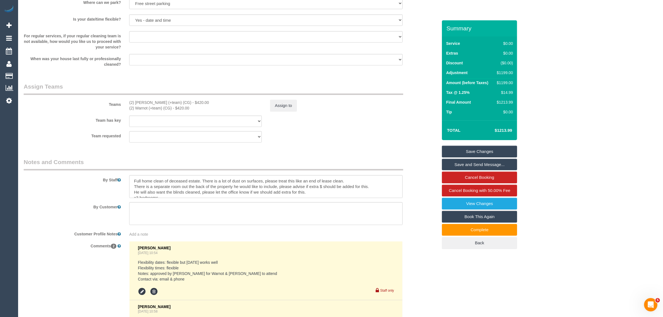
scroll to position [715, 0]
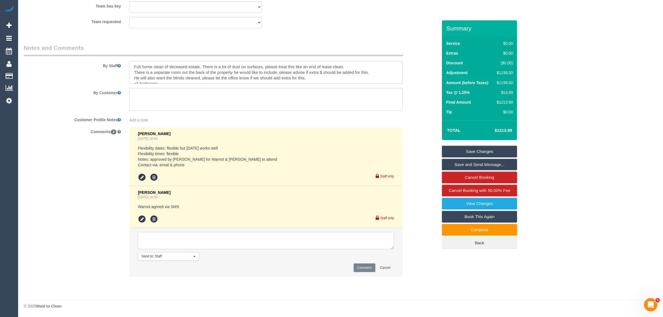
click at [267, 241] on textarea at bounding box center [266, 240] width 256 height 17
paste textarea "$79 added for inside window cleaning 3bedrooms up via txt - AA"
type textarea "$79 added for inside window cleaning 3bedrooms up via txt - AA added $27.50 each"
click at [365, 268] on button "Comment" at bounding box center [365, 267] width 22 height 9
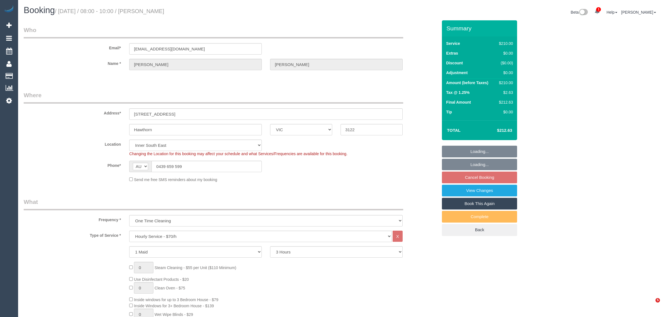
select select "VIC"
select select "180"
select select "number:28"
select select "number:14"
select select "number:19"
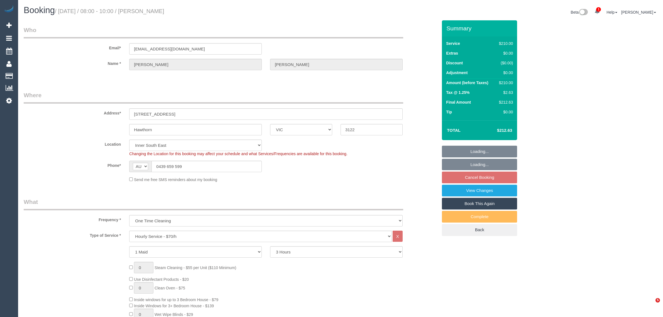
select select "number:24"
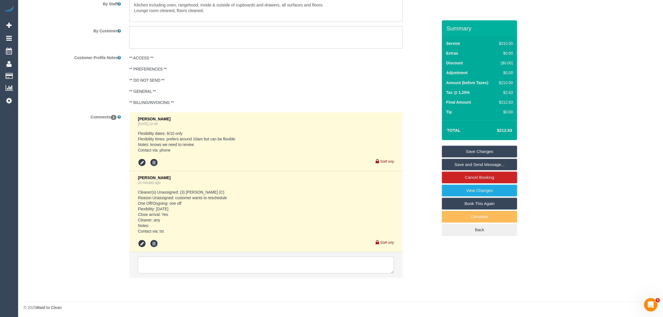
scroll to position [938, 0]
click at [143, 242] on icon at bounding box center [142, 242] width 8 height 8
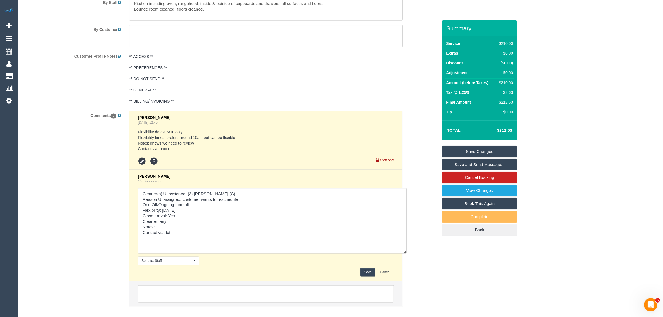
drag, startPoint x: 391, startPoint y: 221, endPoint x: 404, endPoint y: 269, distance: 50.2
click at [404, 269] on div "[PERSON_NAME] [DATE] 12:49 Flexibility dates: 6/10 only Flexibility times: pref…" at bounding box center [266, 211] width 282 height 201
click at [203, 221] on textarea at bounding box center [272, 221] width 269 height 66
click at [210, 207] on textarea at bounding box center [272, 221] width 269 height 66
click at [199, 211] on textarea at bounding box center [272, 221] width 269 height 66
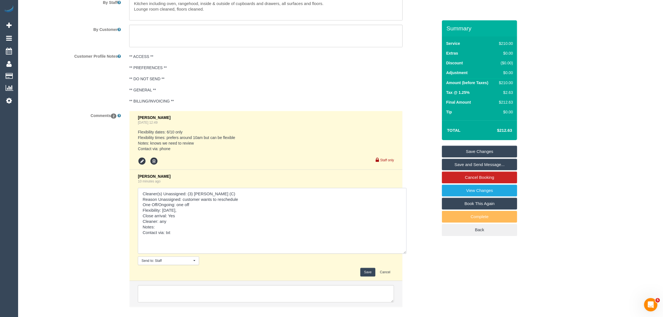
paste textarea "[DATE] or [DATE]"
click at [244, 214] on textarea at bounding box center [272, 221] width 269 height 66
click at [251, 210] on textarea at bounding box center [272, 221] width 269 height 66
type textarea "Cleaner(s) Unassigned: (3) [PERSON_NAME] (C) Reason Unassigned: customer wants …"
click at [367, 268] on button "Save" at bounding box center [367, 272] width 15 height 9
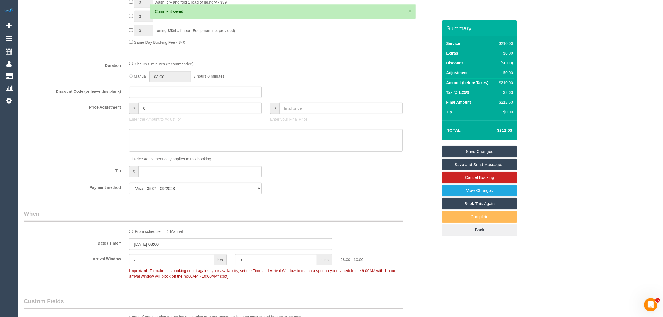
scroll to position [0, 0]
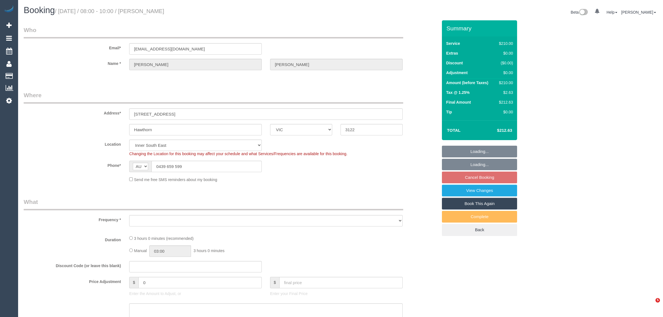
select select "VIC"
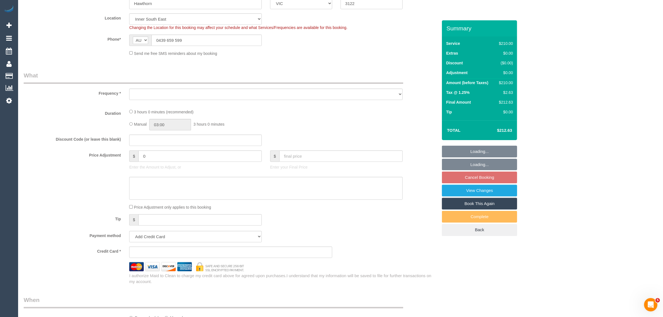
scroll to position [278, 0]
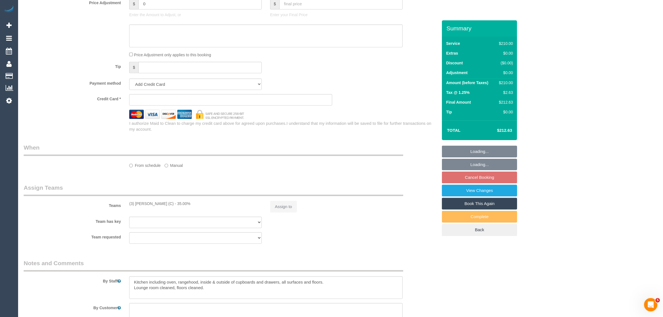
select select "string:stripe-pm_1Na8Cf2GScqysDRVwMJ17Hvo"
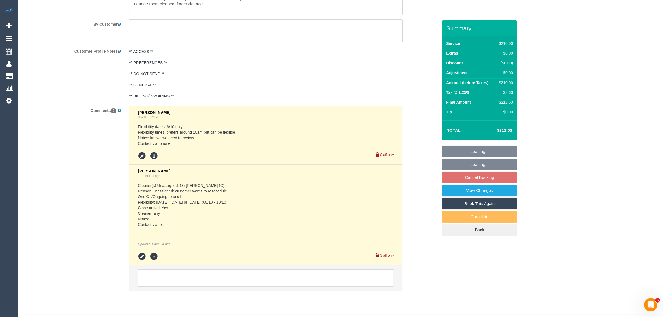
select select "object:586"
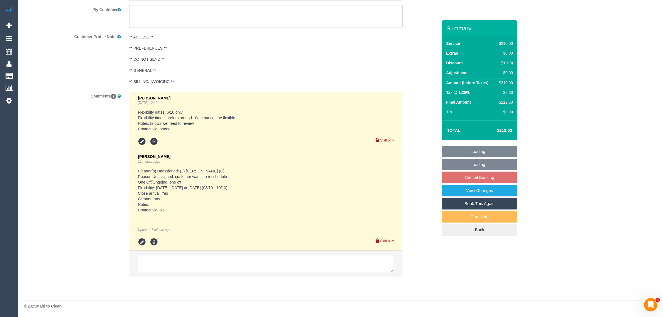
select select "180"
select select "number:28"
select select "number:14"
select select "number:19"
select select "number:24"
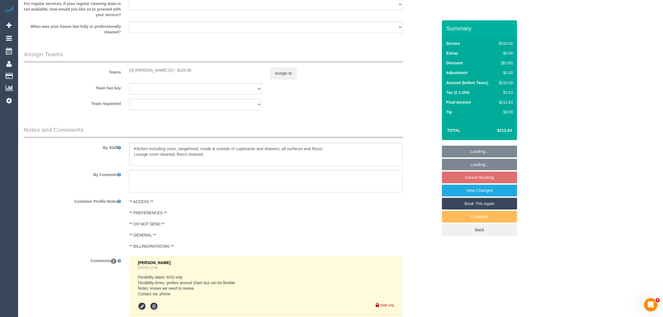
scroll to position [679, 0]
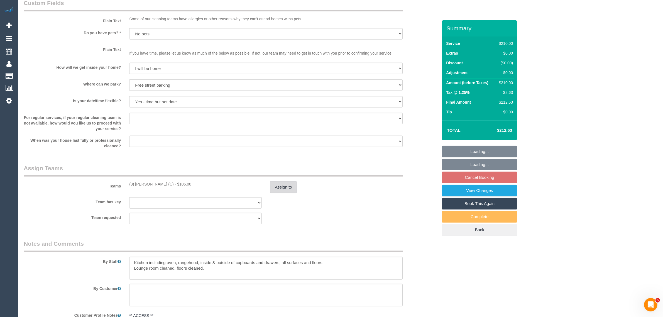
click at [284, 183] on button "Assign to" at bounding box center [283, 187] width 27 height 12
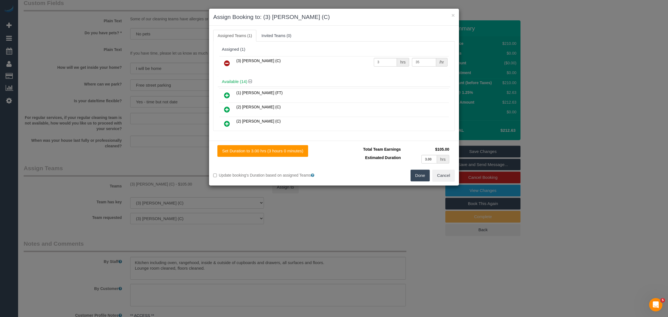
drag, startPoint x: 232, startPoint y: 67, endPoint x: 269, endPoint y: 84, distance: 41.0
click at [232, 67] on link at bounding box center [227, 63] width 13 height 11
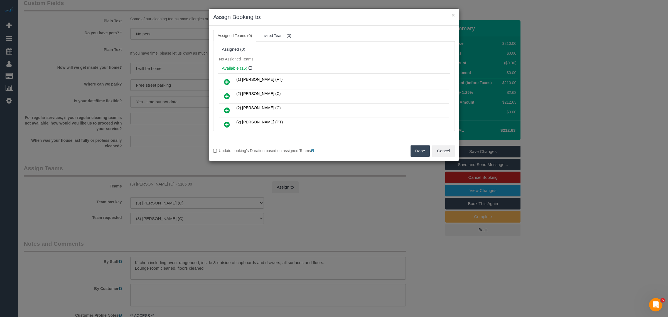
click at [416, 148] on button "Done" at bounding box center [420, 151] width 19 height 12
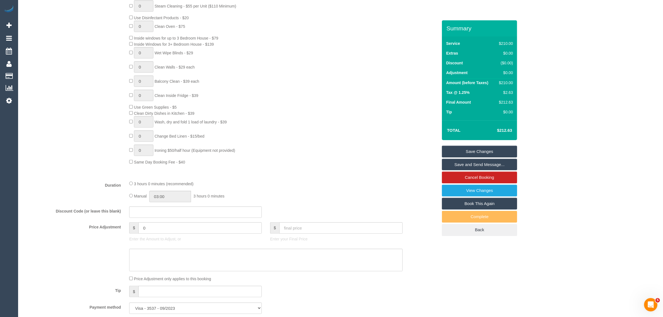
click at [465, 146] on link "Save Changes" at bounding box center [479, 152] width 75 height 12
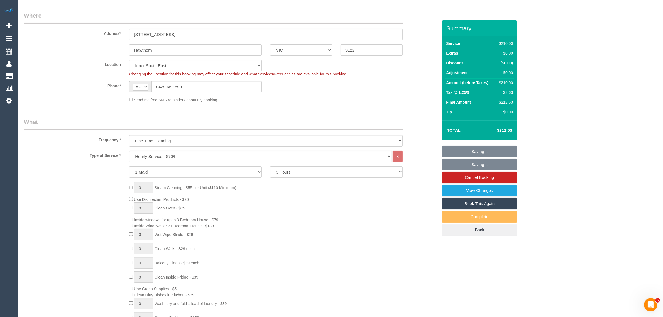
scroll to position [0, 0]
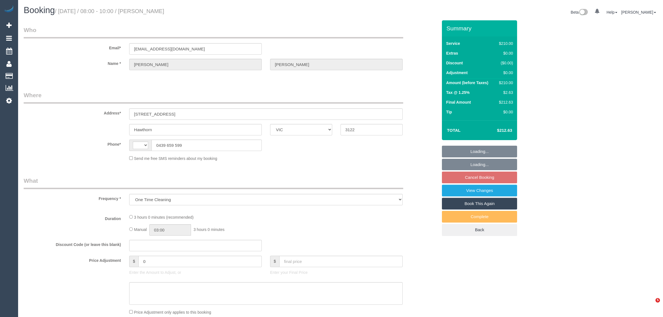
select select "VIC"
select select "string:stripe-pm_1Na8Cf2GScqysDRVwMJ17Hvo"
select select "number:28"
select select "number:14"
select select "number:19"
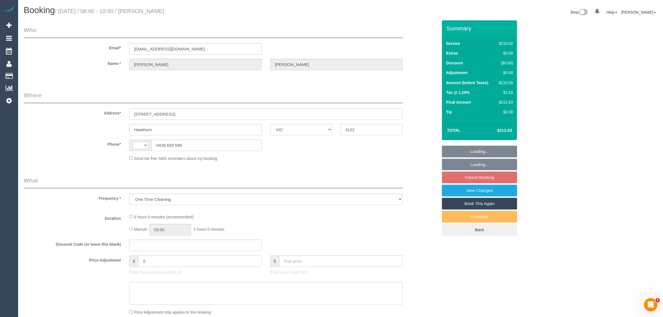
select select "number:24"
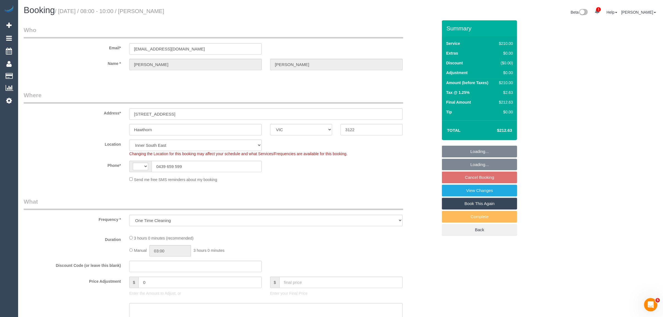
select select "object:643"
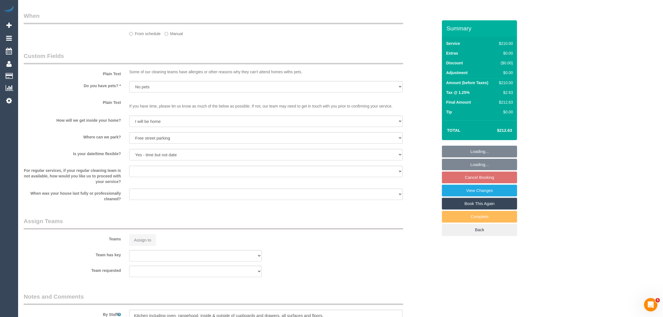
select select "string:AU"
select select "180"
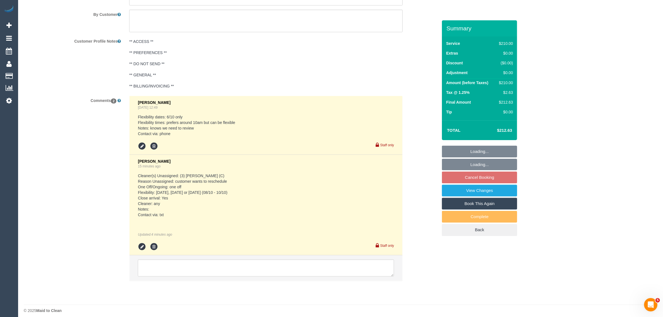
scroll to position [957, 0]
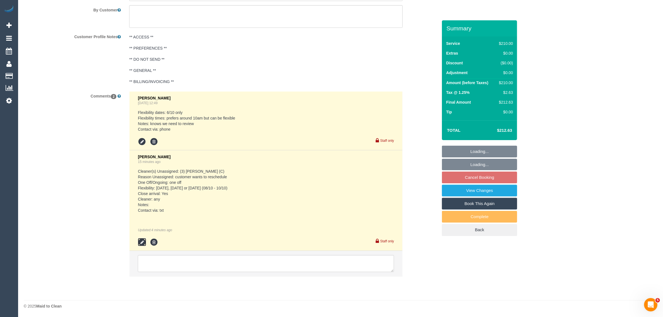
click at [144, 244] on icon at bounding box center [142, 242] width 8 height 8
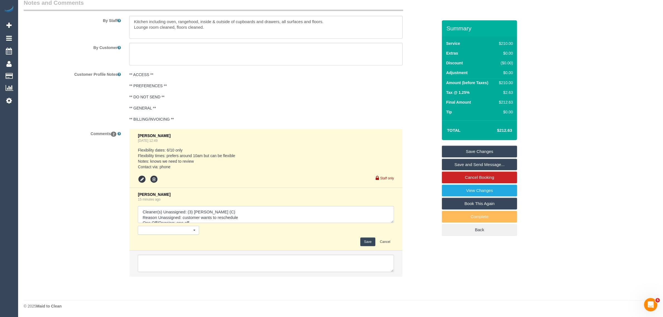
scroll to position [920, 0]
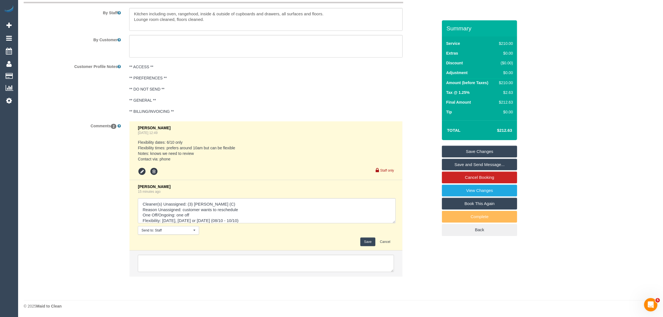
drag, startPoint x: 391, startPoint y: 221, endPoint x: 393, endPoint y: 252, distance: 31.3
click at [393, 252] on ul "[PERSON_NAME] [DATE] 12:49 Flexibility dates: 6/10 only Flexibility times: pref…" at bounding box center [265, 198] width 273 height 155
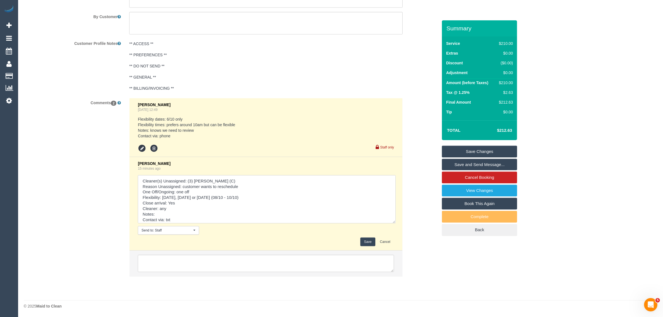
click at [194, 213] on textarea at bounding box center [267, 199] width 258 height 48
paste textarea "Preferably very early"
type textarea "Cleaner(s) Unassigned: (3) Rowan Walia (C) Reason Unassigned: customer wants to…"
click at [367, 242] on button "Save" at bounding box center [367, 242] width 15 height 9
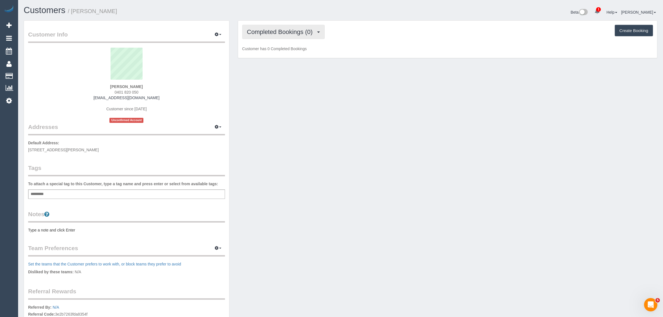
click at [295, 31] on span "Completed Bookings (0)" at bounding box center [281, 31] width 68 height 7
click at [279, 55] on link "Upcoming Bookings (1)" at bounding box center [272, 51] width 58 height 7
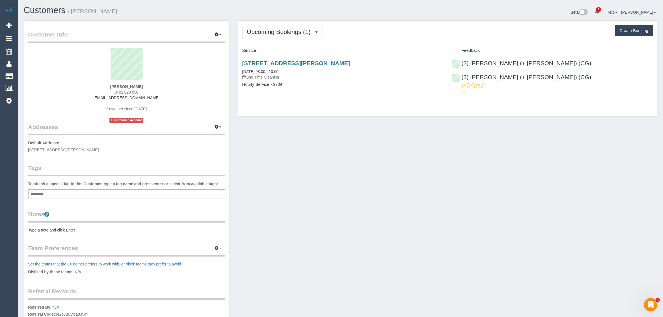
click at [132, 91] on span "0401 820 050" at bounding box center [127, 92] width 24 height 4
copy div "0401 820 050"
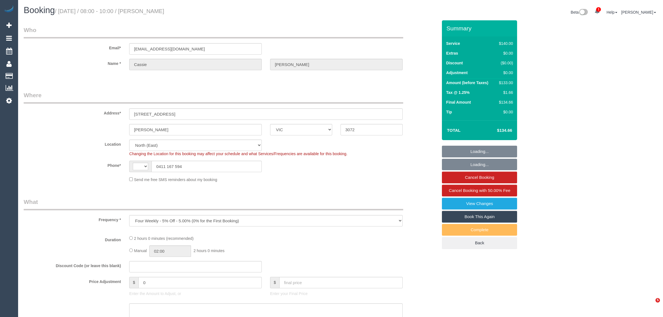
select select "VIC"
select select "string:AU"
select select "string:stripe-pm_1Rs9rI2GScqysDRVisW3Vee7"
click at [197, 161] on input "0411 167 594" at bounding box center [206, 166] width 110 height 11
select select "number:29"
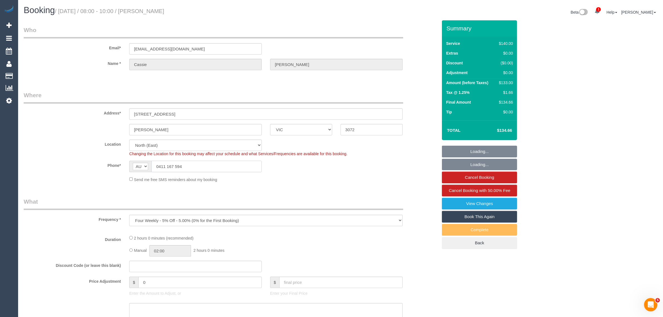
select select "number:14"
select select "number:19"
select select "number:25"
select select "number:34"
select select "number:12"
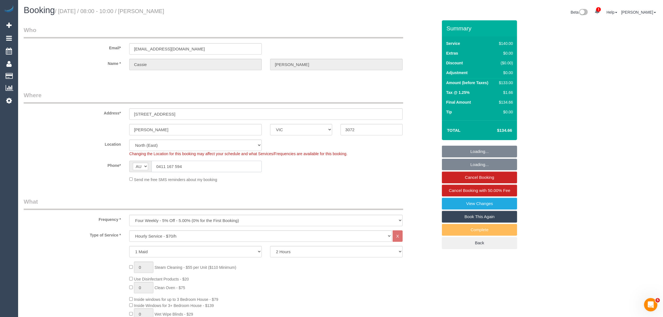
select select "object:1425"
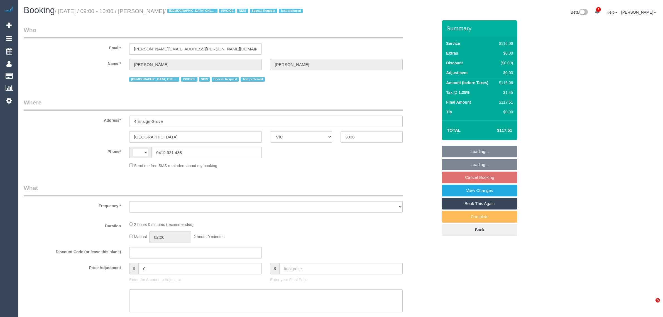
select select "VIC"
select select "string:AU"
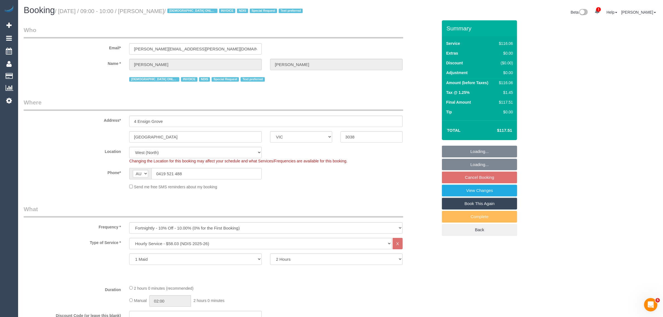
select select "object:783"
select select "number:28"
select select "number:14"
select select "number:19"
select select "number:25"
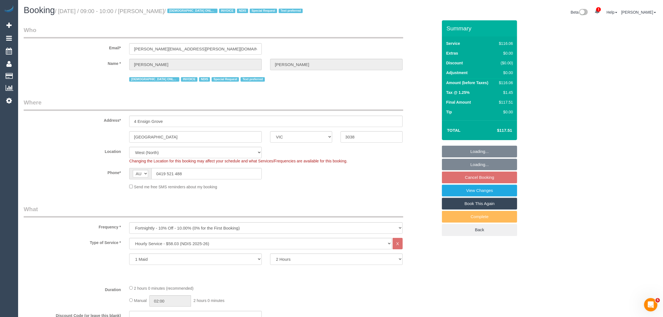
select select "number:35"
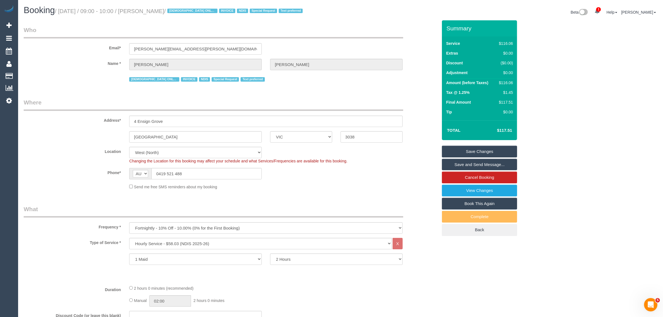
click at [359, 183] on sui-booking-location "Location [GEOGRAPHIC_DATA] (North) East (South) [GEOGRAPHIC_DATA] (East) [GEOGR…" at bounding box center [231, 168] width 414 height 43
click at [467, 178] on link "Cancel Booking" at bounding box center [479, 178] width 75 height 12
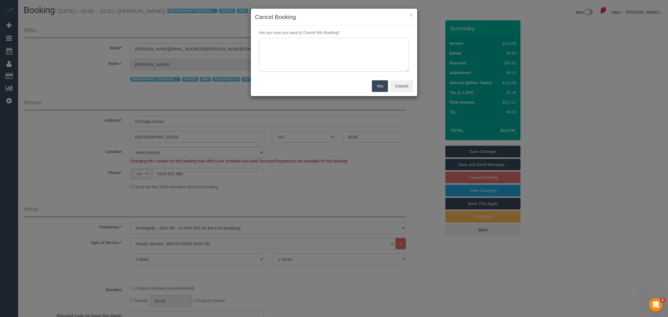
click at [313, 57] on textarea at bounding box center [334, 55] width 150 height 34
type textarea "customer wants to skip via txt - AA"
click at [373, 83] on button "Yes" at bounding box center [380, 86] width 16 height 12
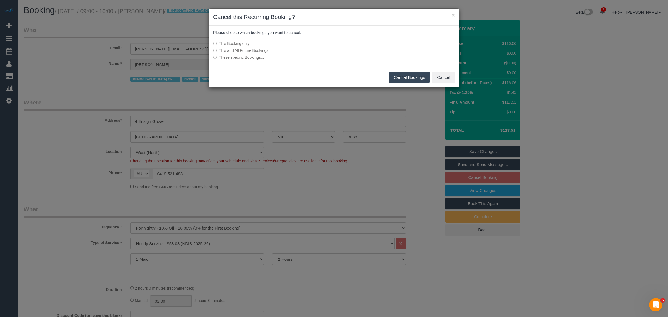
click at [400, 77] on button "Cancel Bookings" at bounding box center [409, 78] width 41 height 12
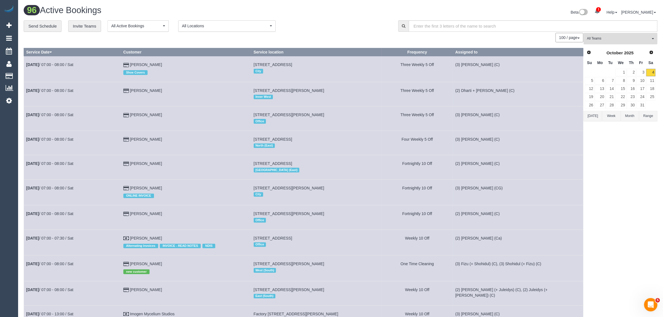
click at [607, 35] on button "All Teams" at bounding box center [621, 38] width 74 height 11
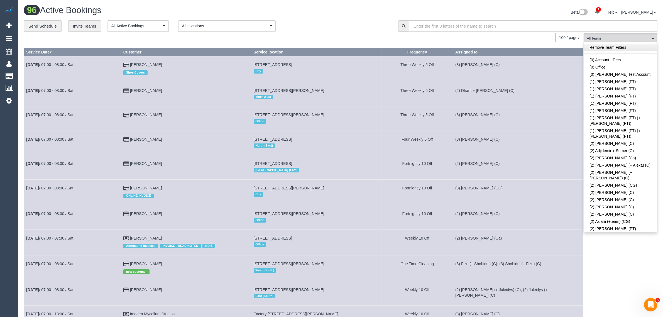
click at [634, 48] on link "Remove Team Filters" at bounding box center [620, 47] width 73 height 7
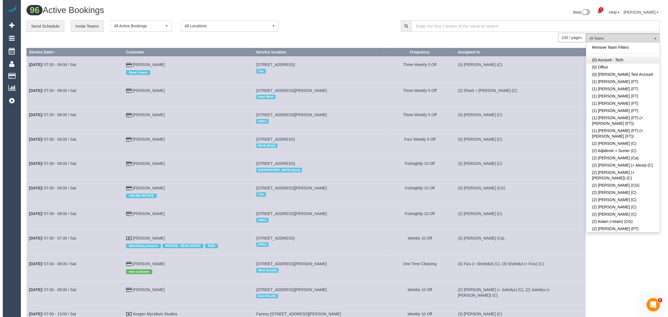
scroll to position [926, 0]
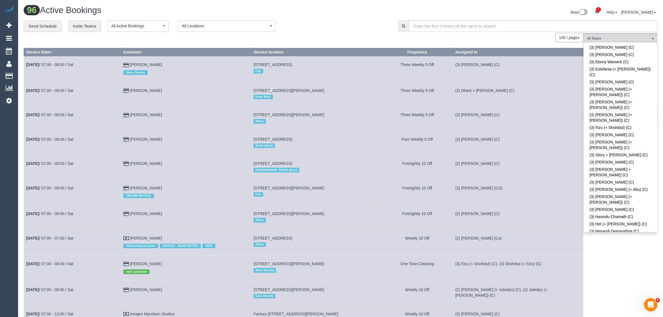
click at [618, 317] on link "(3) [PERSON_NAME] (C)" at bounding box center [620, 321] width 73 height 7
click at [352, 36] on div "100 / page 10 / page 20 / page 30 / page 40 / page 50 / page 100 / page" at bounding box center [304, 37] width 560 height 9
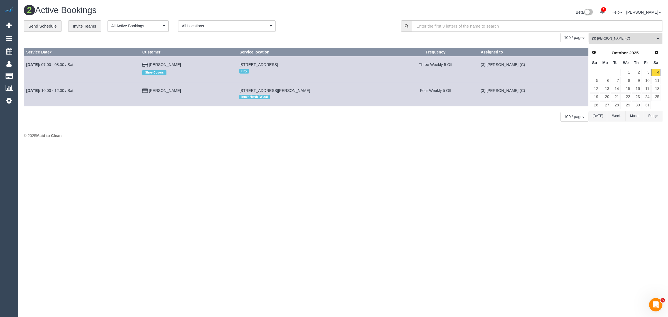
click at [516, 183] on body "1 Beta Your Notifications You have 0 alerts × You have 1 to charge for 04/10/20…" at bounding box center [334, 158] width 668 height 317
drag, startPoint x: 187, startPoint y: 91, endPoint x: 77, endPoint y: 87, distance: 110.6
click at [64, 88] on tr "Oct 4th / 10:00 - 12:00 / Sat Jessica Tighe 19/912 Drummond Street, Carlton Nor…" at bounding box center [306, 94] width 565 height 24
click at [162, 114] on div "100 / page 10 / page 20 / page 30 / page 40 / page 50 / page 100 / page" at bounding box center [306, 116] width 565 height 9
drag, startPoint x: 186, startPoint y: 91, endPoint x: 27, endPoint y: 89, distance: 159.3
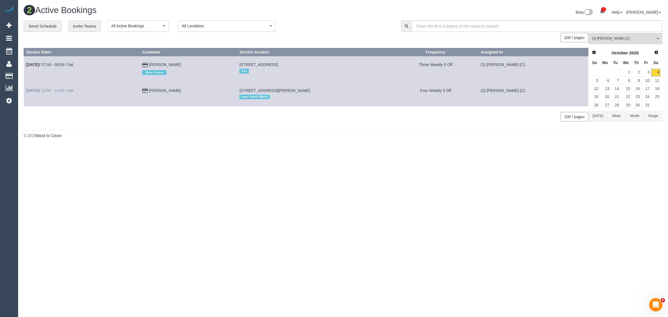
click at [27, 89] on tr "Oct 4th / 10:00 - 12:00 / Sat Jessica Tighe 19/912 Drummond Street, Carlton Nor…" at bounding box center [306, 94] width 565 height 24
copy tr "Oct 4th / 10:00 - 12:00 / Sat Jessica Tighe"
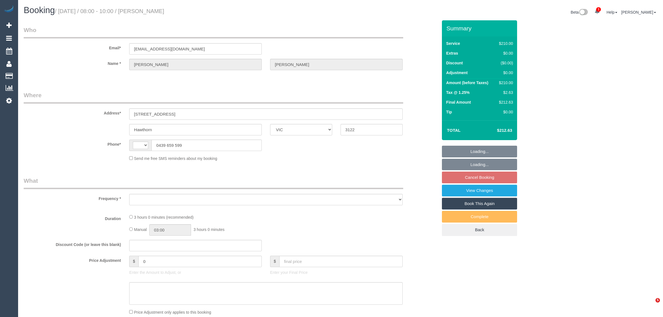
select select "VIC"
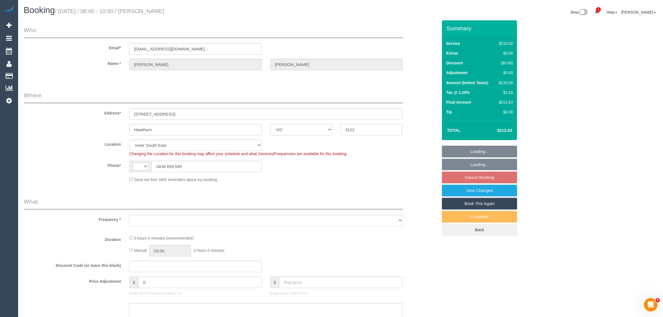
select select "string:AU"
select select "object:739"
select select "string:stripe-pm_1Na8Cf2GScqysDRVwMJ17Hvo"
select select "number:28"
select select "number:14"
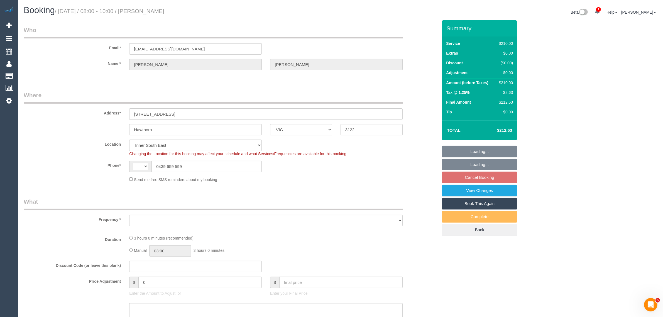
select select "number:19"
select select "number:24"
select select "object:1345"
select select "180"
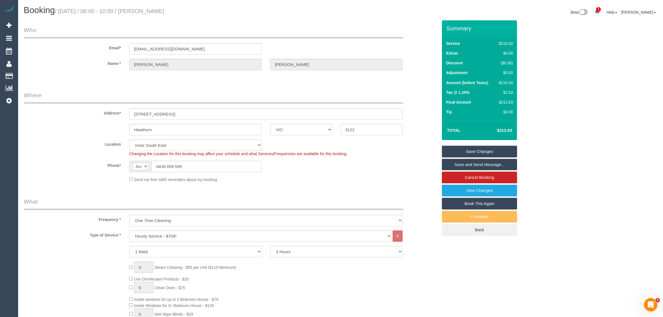
drag, startPoint x: 195, startPoint y: 17, endPoint x: 146, endPoint y: 14, distance: 48.8
click at [146, 14] on div "Booking / October 06, 2025 / 08:00 - 10:00 / Anne Crowley" at bounding box center [179, 12] width 321 height 12
copy small "Anne Crowley"
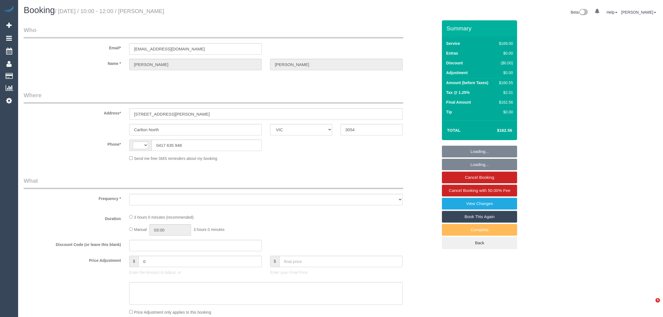
select select "VIC"
select select "object:315"
select select "string:stripe-pm_1NiDZN2GScqysDRV91tFLj3s"
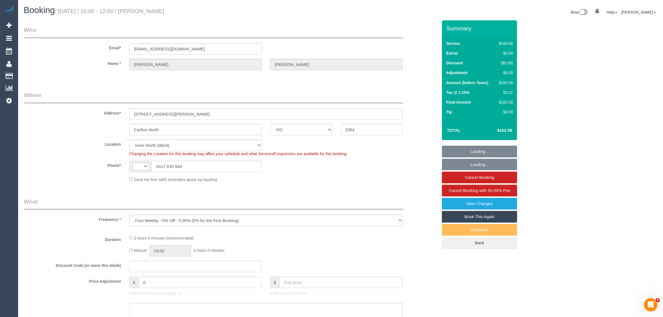
select select "string:AU"
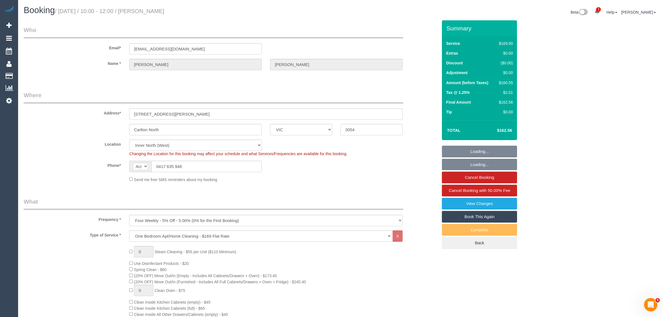
select select "number:28"
select select "number:14"
select select "number:18"
click at [190, 161] on input "0417 635 948" at bounding box center [206, 166] width 110 height 11
select select "object:1649"
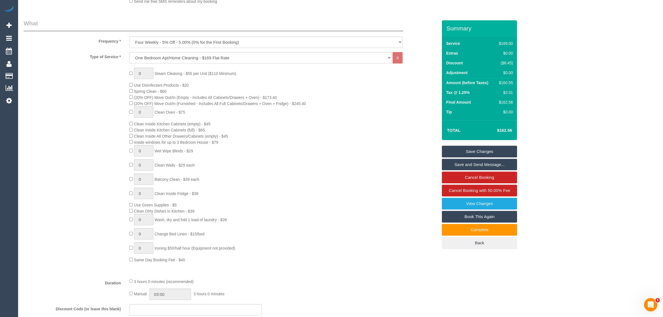
scroll to position [67, 0]
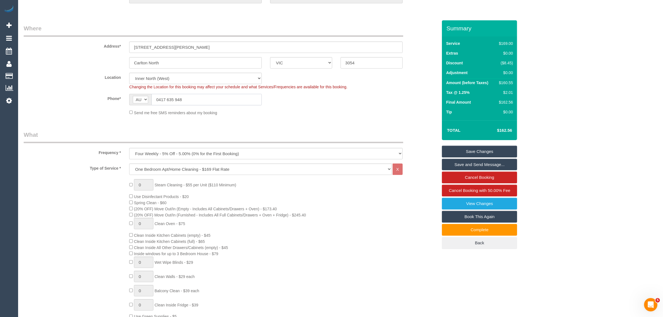
click at [200, 101] on input "0417 635 948" at bounding box center [206, 99] width 110 height 11
click at [300, 109] on div "Send me free SMS reminders about my booking" at bounding box center [266, 112] width 282 height 6
click at [205, 94] on input "0417 635 948" at bounding box center [206, 99] width 110 height 11
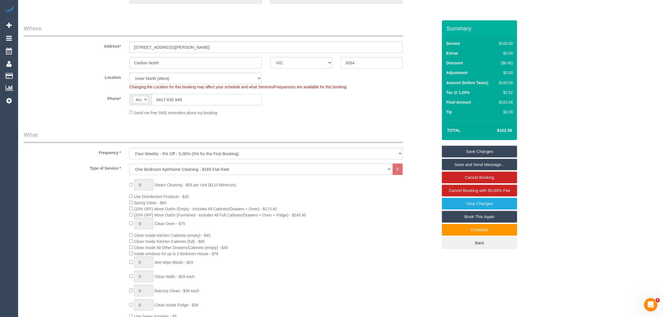
click at [205, 94] on input "0417 635 948" at bounding box center [206, 99] width 110 height 11
click at [213, 97] on input "0417 635 948" at bounding box center [206, 99] width 110 height 11
drag, startPoint x: 298, startPoint y: 113, endPoint x: 305, endPoint y: 111, distance: 7.3
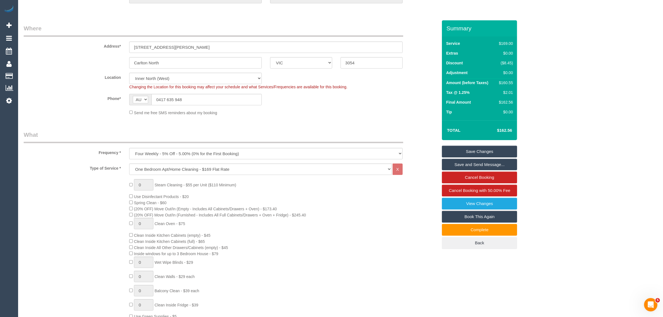
click at [299, 113] on div "Send me free SMS reminders about my booking" at bounding box center [266, 112] width 282 height 6
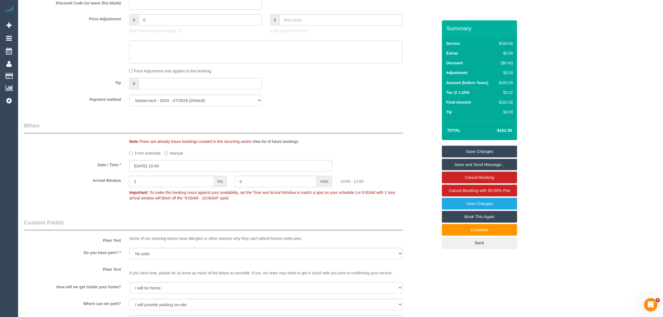
scroll to position [418, 0]
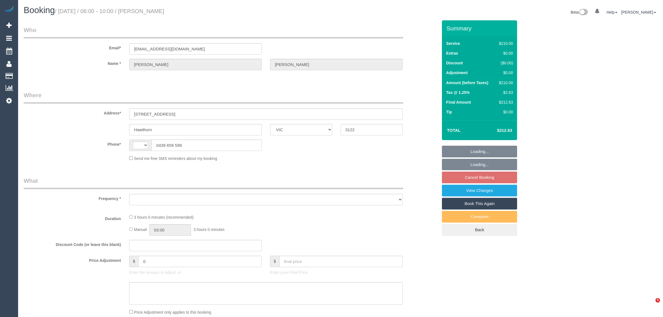
select select "VIC"
select select "object:344"
select select "string:stripe-pm_1Na8Cf2GScqysDRVwMJ17Hvo"
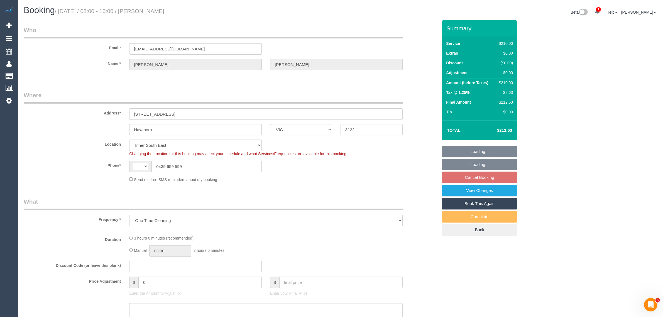
select select "object:762"
select select "string:AU"
select select "180"
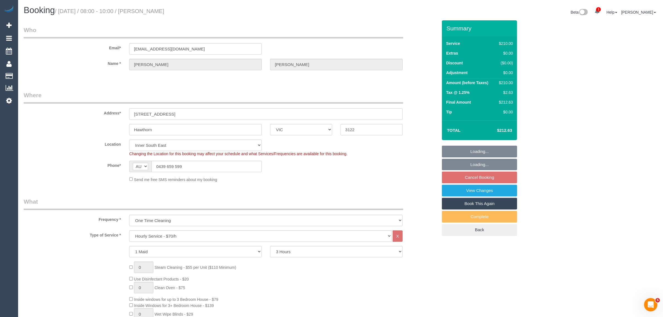
click at [211, 115] on input "[STREET_ADDRESS]" at bounding box center [265, 113] width 273 height 11
select select "number:28"
select select "number:14"
select select "number:19"
select select "number:24"
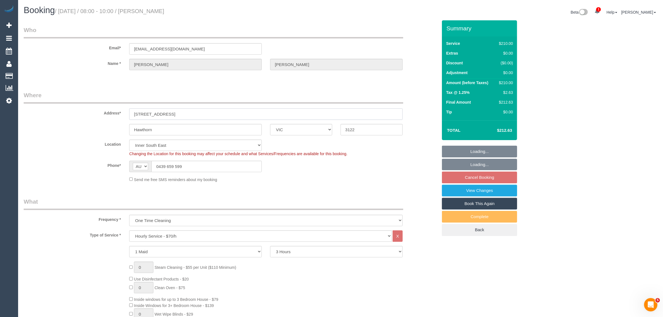
click at [212, 115] on input "[STREET_ADDRESS]" at bounding box center [265, 113] width 273 height 11
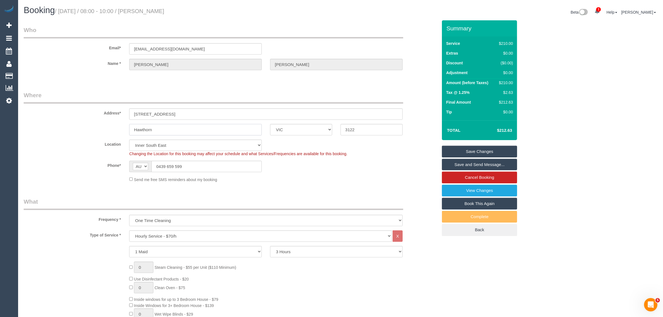
click at [192, 132] on input "Hawthorn" at bounding box center [195, 129] width 133 height 11
click at [300, 130] on select "ACT NSW NT QLD SA TAS VIC WA" at bounding box center [301, 129] width 62 height 11
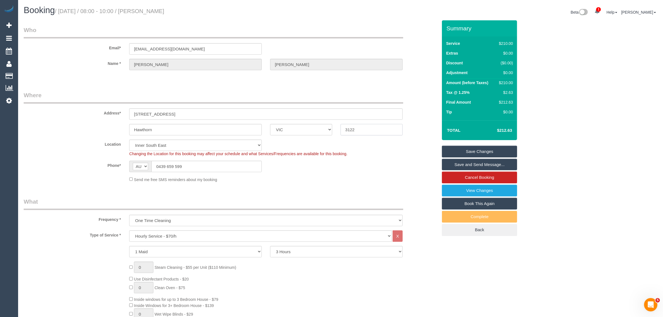
click at [366, 126] on input "3122" at bounding box center [372, 129] width 62 height 11
click at [372, 128] on input "3122" at bounding box center [372, 129] width 62 height 11
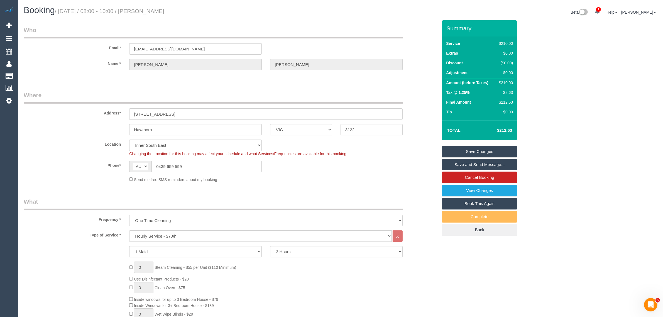
click at [414, 97] on div "Address* Unit 8 / 8 Manningtree Road" at bounding box center [230, 105] width 422 height 29
click at [303, 221] on select "One Time Cleaning Weekly - 10% Off - 10.00% (0% for the First Booking) Fortnigh…" at bounding box center [265, 220] width 273 height 11
click at [307, 241] on select "Hourly Service - $70/h Hourly Service - $65/h Hourly Service - $60/h Hourly Ser…" at bounding box center [260, 235] width 263 height 11
select select "212"
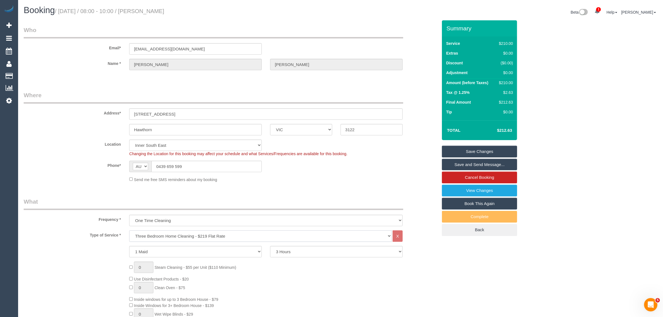
click at [129, 230] on select "Hourly Service - $70/h Hourly Service - $65/h Hourly Service - $60/h Hourly Ser…" at bounding box center [260, 235] width 263 height 11
click at [144, 276] on span "(20% OFF) Move Out/In (Empty - Includes All Cabinets/Drawers + Oven) - $203.40" at bounding box center [205, 275] width 143 height 4
drag, startPoint x: 183, startPoint y: 13, endPoint x: 145, endPoint y: 14, distance: 37.3
click at [145, 14] on h1 "Booking / October 06, 2025 / 08:00 - 10:00 / Anne Crowley" at bounding box center [180, 10] width 313 height 9
copy small "Anne Crowley"
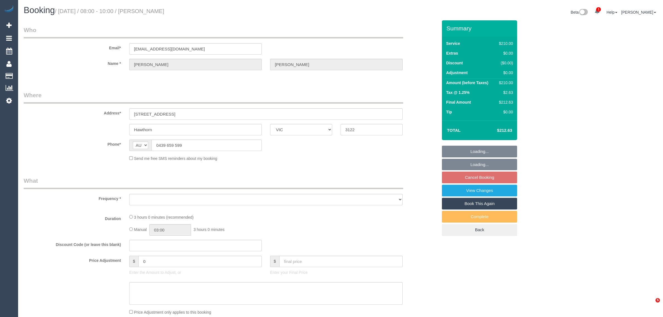
select select "VIC"
select select "string:stripe-pm_1Na8Cf2GScqysDRVwMJ17Hvo"
select select "180"
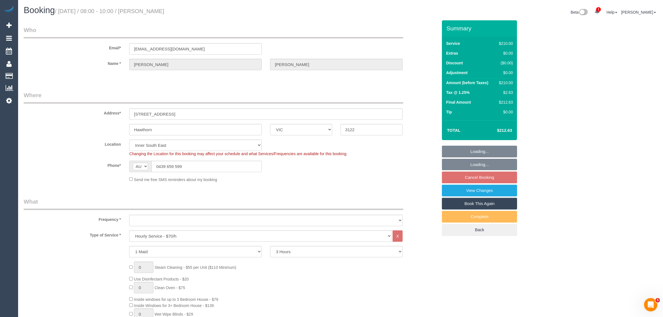
select select "object:757"
select select "number:28"
select select "number:14"
select select "number:19"
select select "number:24"
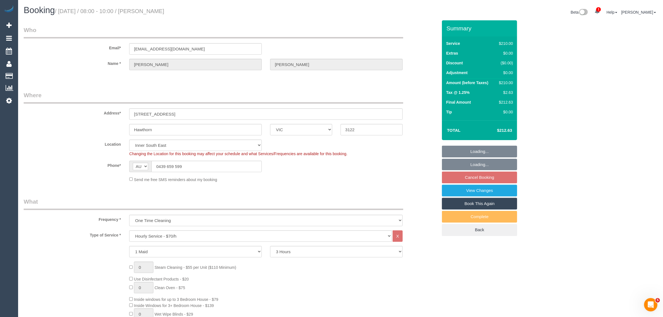
select select "object:1509"
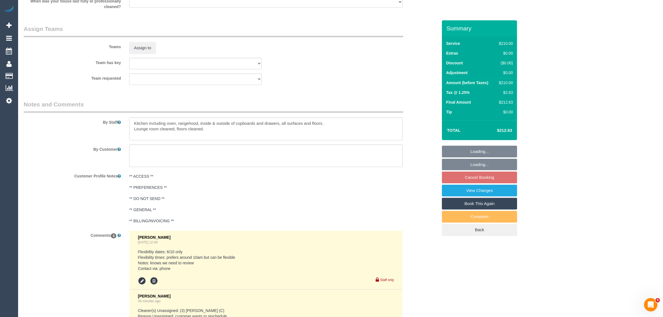
scroll to position [835, 0]
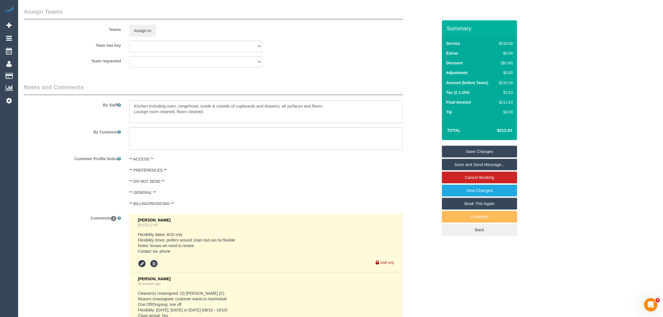
drag, startPoint x: 299, startPoint y: 110, endPoint x: 126, endPoint y: 96, distance: 173.2
click at [126, 96] on div "By Staff" at bounding box center [230, 103] width 422 height 40
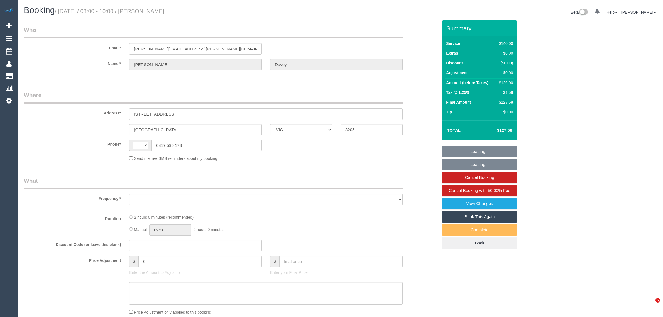
select select "VIC"
select select "string:stripe-pm_1RtJeK2GScqysDRVEIhgm82e"
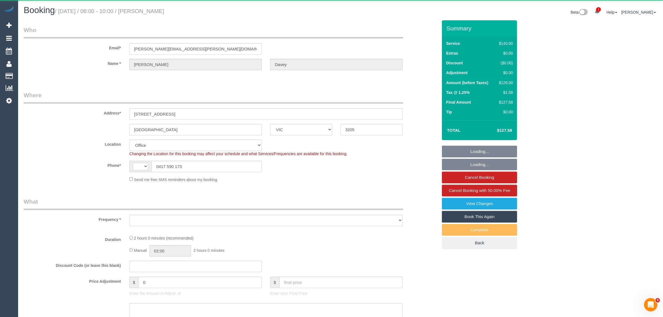
select select "string:AU"
select select "object:543"
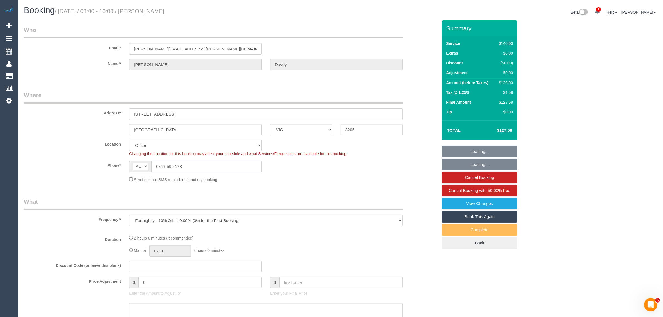
click at [213, 167] on input "0417 590 173" at bounding box center [206, 166] width 110 height 11
select select "number:30"
select select "number:14"
select select "number:19"
select select "number:36"
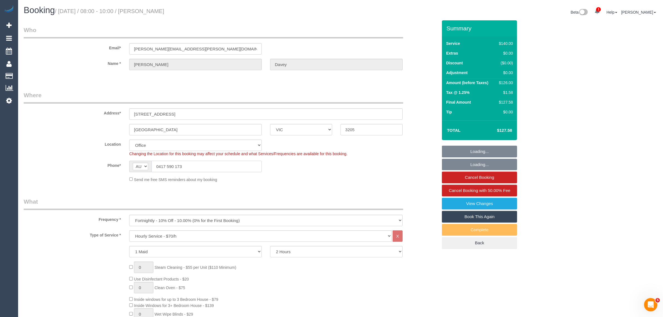
select select "object:712"
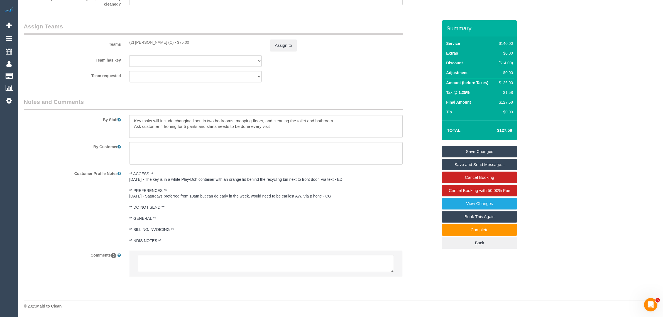
scroll to position [821, 0]
drag, startPoint x: 130, startPoint y: 180, endPoint x: 319, endPoint y: 180, distance: 189.1
click at [319, 180] on pre "** ACCESS ** [DATE] - The key is in a white Play-Doh container with an orange l…" at bounding box center [265, 207] width 273 height 72
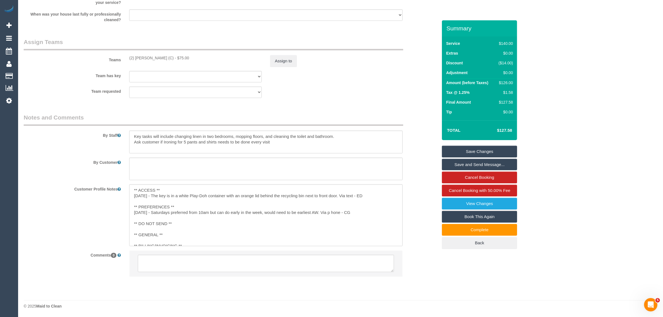
scroll to position [806, 0]
copy pre "[DATE] - The key is in a white Play-Doh container with an orange lid behind the…"
drag, startPoint x: 150, startPoint y: 194, endPoint x: 337, endPoint y: 194, distance: 187.7
click at [337, 194] on textarea "** ACCESS ** 9/9/25 - The key is in a white Play-Doh container with an orange l…" at bounding box center [265, 215] width 273 height 62
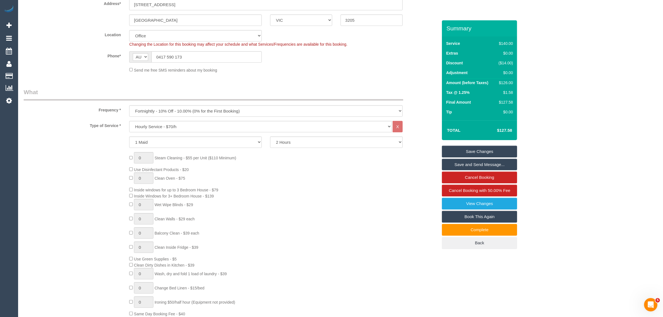
scroll to position [0, 0]
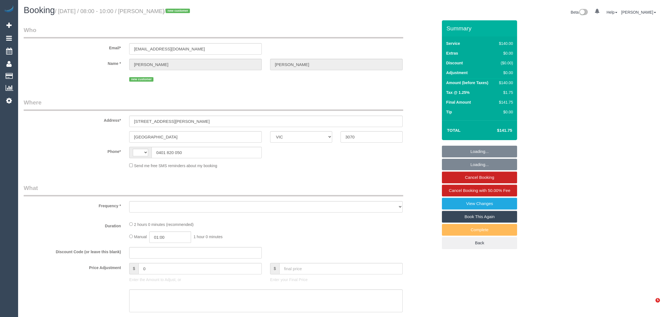
select select "VIC"
select select "string:stripe-pm_1SCUOj2GScqysDRViuAvEbQh"
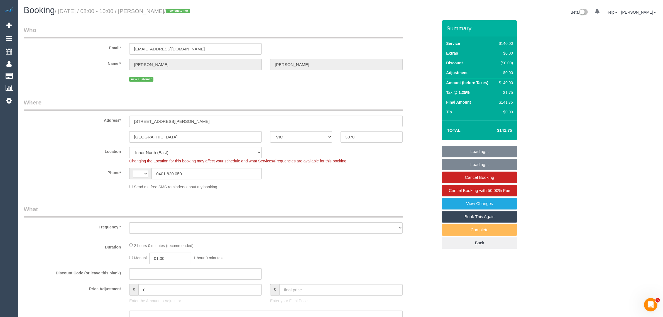
select select "string:AU"
select select "number:28"
select select "number:14"
select select "number:19"
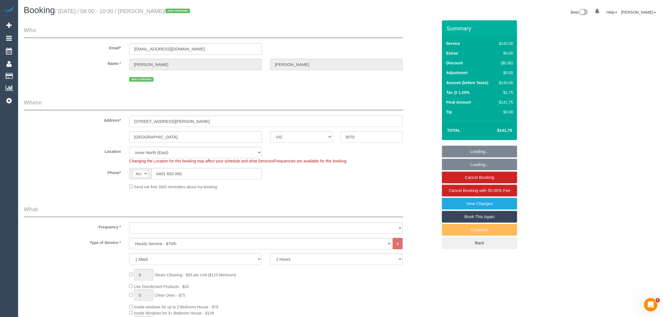
select select "object:1637"
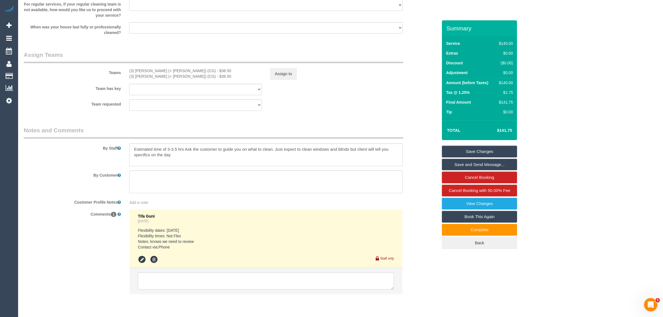
scroll to position [817, 0]
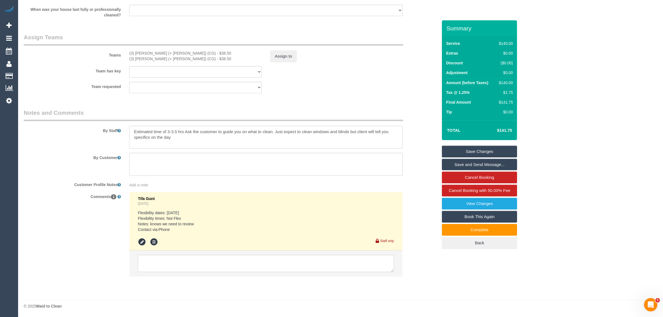
drag, startPoint x: 185, startPoint y: 131, endPoint x: 125, endPoint y: 131, distance: 60.1
click at [125, 131] on div at bounding box center [266, 137] width 282 height 23
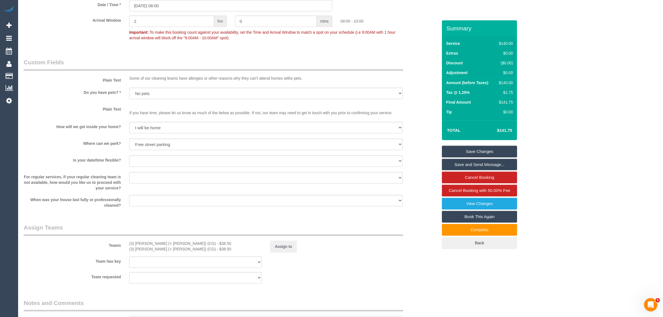
scroll to position [400, 0]
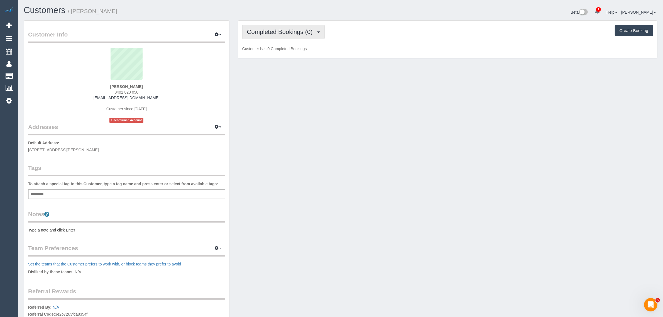
click at [288, 30] on span "Completed Bookings (0)" at bounding box center [281, 31] width 68 height 7
click at [279, 51] on link "Upcoming Bookings (1)" at bounding box center [272, 51] width 58 height 7
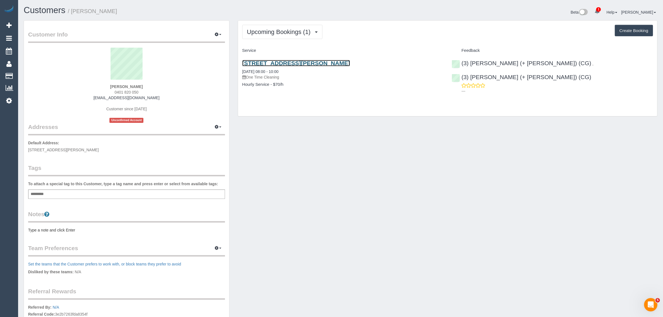
click at [284, 64] on link "200 Clark Street Unit 5, Northcote, VIC 3070" at bounding box center [296, 63] width 108 height 6
click at [131, 90] on span "0401 820 050" at bounding box center [127, 92] width 24 height 4
click at [130, 90] on span "0401 820 050" at bounding box center [127, 92] width 24 height 4
copy div "0401 820 050"
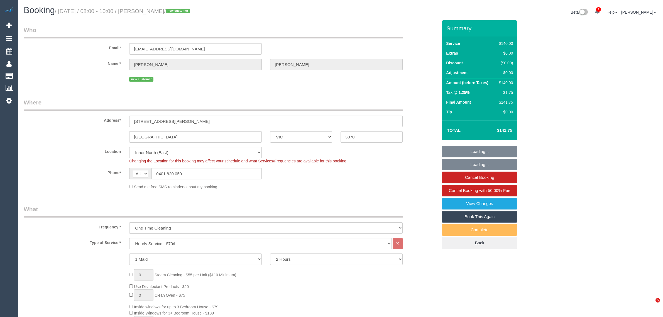
select select "VIC"
select select "number:28"
select select "number:14"
select select "number:19"
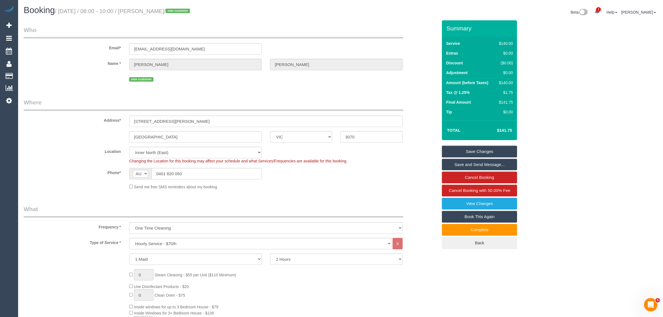
click at [426, 155] on div "Location Office City East (North) East (South) Inner East Inner North (East) In…" at bounding box center [230, 155] width 422 height 17
click at [404, 193] on fieldset "Where Address* 200 Clark street unit 5 Northcote ACT NSW NT QLD SA TAS VIC WA 3…" at bounding box center [231, 146] width 414 height 96
click at [396, 180] on sui-booking-location "Location Office City East (North) East (South) Inner East Inner North (East) In…" at bounding box center [231, 168] width 414 height 43
click at [407, 185] on div "Send me free SMS reminders about my booking" at bounding box center [230, 186] width 422 height 6
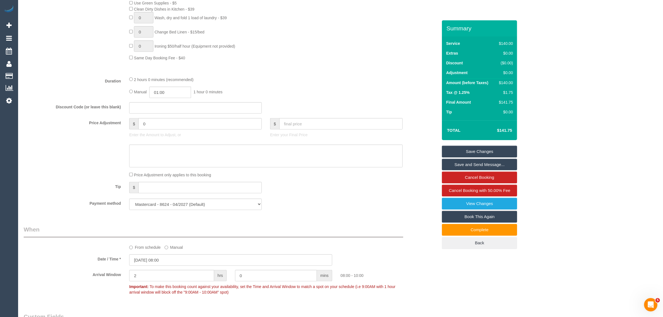
scroll to position [418, 0]
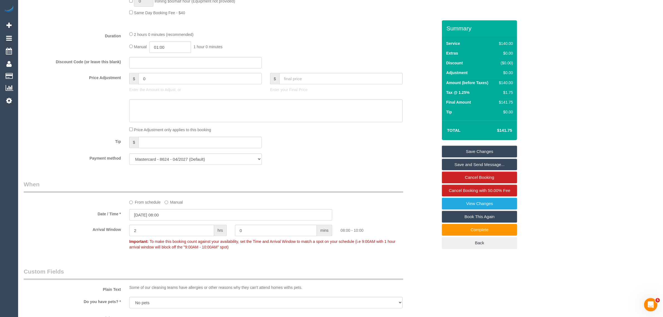
click at [418, 208] on sui-booking-spot "From schedule Manual Date / Time * 04/10/2025 08:00 Arrival Window 2 hrs 0 mins…" at bounding box center [231, 216] width 414 height 72
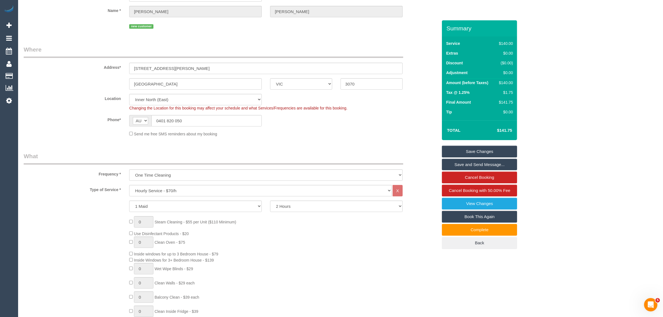
scroll to position [0, 0]
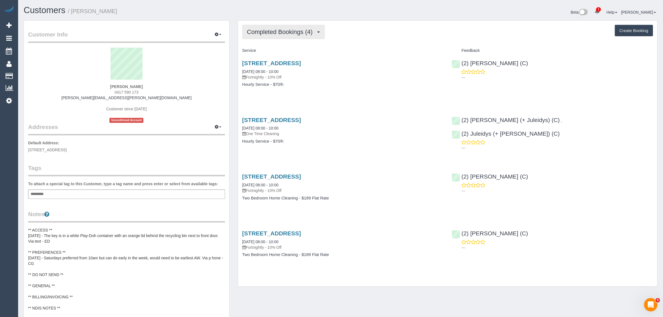
click at [299, 30] on span "Completed Bookings (4)" at bounding box center [281, 31] width 68 height 7
click at [279, 52] on link "Upcoming Bookings (11)" at bounding box center [272, 51] width 59 height 7
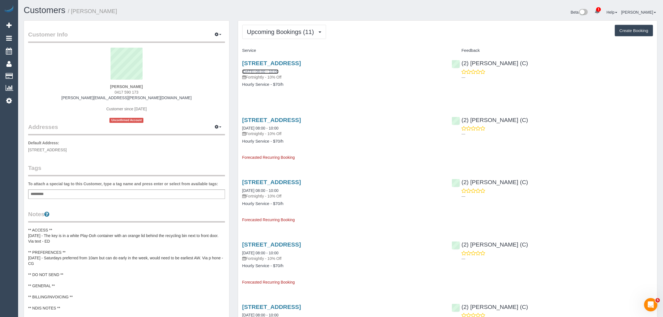
click at [268, 71] on link "04/10/2025 08:00 - 10:00" at bounding box center [260, 71] width 36 height 4
click at [302, 29] on span "Upcoming Bookings (11)" at bounding box center [282, 31] width 70 height 7
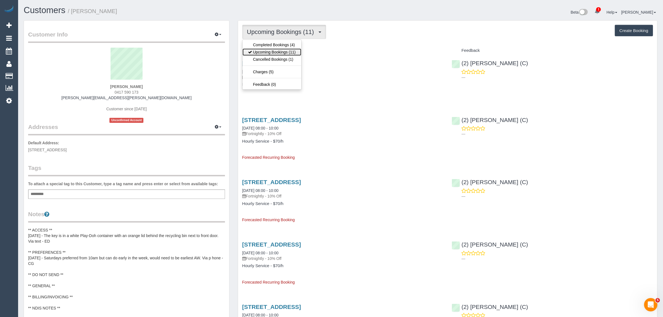
click at [279, 51] on link "Upcoming Bookings (11)" at bounding box center [272, 51] width 59 height 7
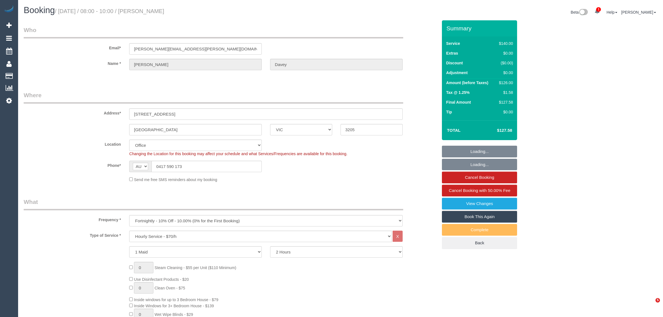
select select "VIC"
select select "number:30"
select select "number:14"
select select "number:19"
select select "number:36"
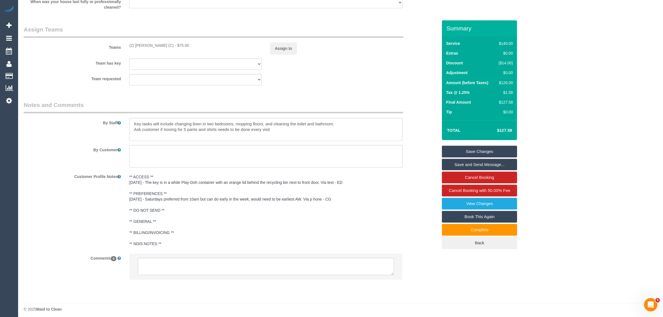
scroll to position [821, 0]
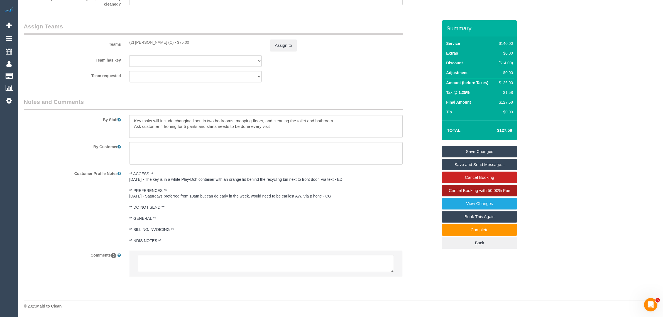
click at [476, 187] on link "Cancel Booking with 50.00% Fee" at bounding box center [479, 191] width 75 height 12
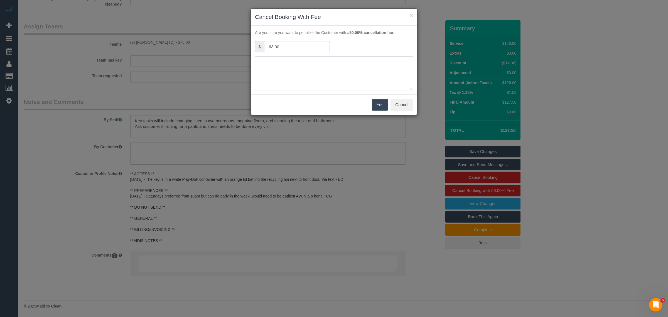
click at [344, 81] on textarea at bounding box center [334, 73] width 158 height 34
type textarea "CNo key found in a white Play Dough via txt and call - AA"
click at [375, 102] on button "Yes" at bounding box center [380, 105] width 16 height 12
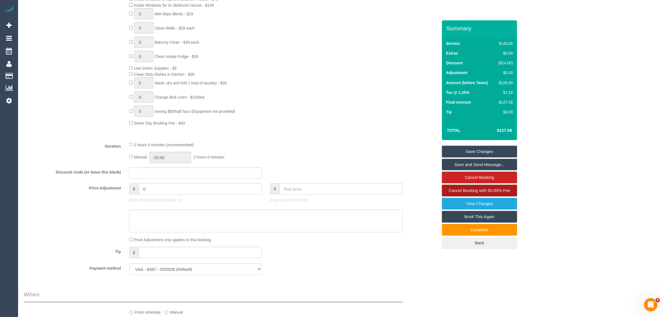
scroll to position [264, 0]
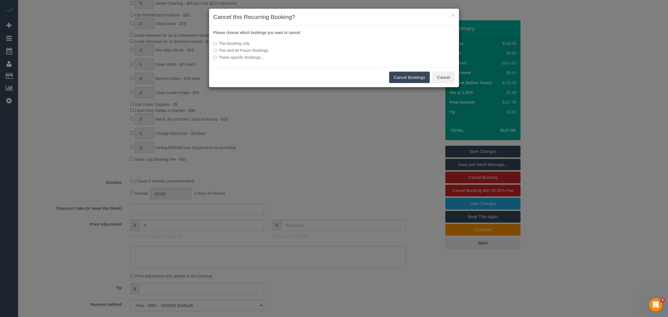
click at [400, 75] on button "Cancel Bookings" at bounding box center [409, 78] width 41 height 12
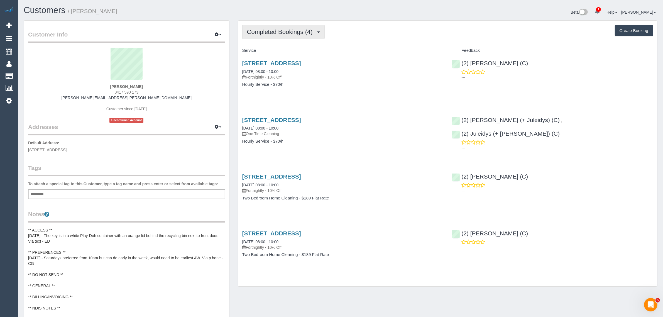
click at [295, 27] on button "Completed Bookings (4)" at bounding box center [283, 32] width 82 height 14
click at [298, 52] on link "Upcoming Bookings (11)" at bounding box center [272, 51] width 59 height 7
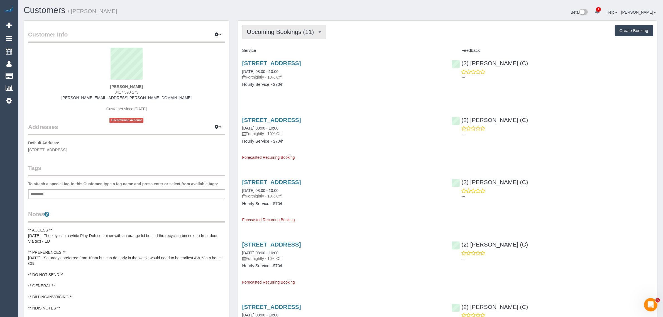
click at [281, 31] on span "Upcoming Bookings (11)" at bounding box center [282, 31] width 70 height 7
click at [278, 58] on link "Cancelled Bookings (2)" at bounding box center [272, 59] width 59 height 7
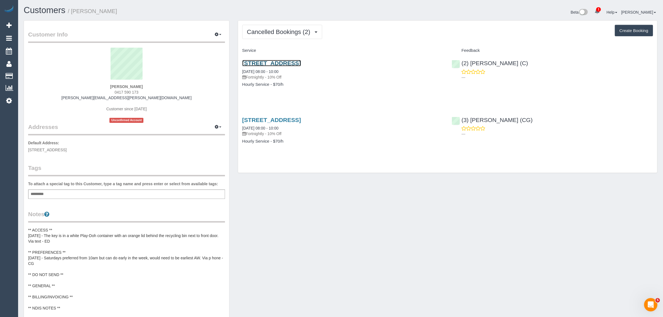
click at [276, 62] on link "16 Raglan Street, South Melbourne, VIC 3205" at bounding box center [271, 63] width 59 height 6
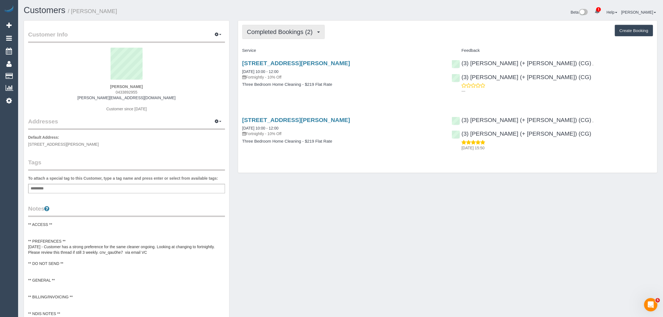
click at [288, 35] on button "Completed Bookings (2)" at bounding box center [283, 32] width 82 height 14
click at [282, 51] on link "Upcoming Bookings (11)" at bounding box center [272, 51] width 59 height 7
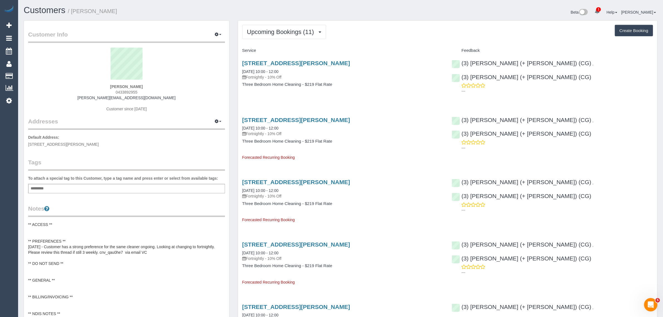
click at [286, 57] on div "79 Harrison St, Brunswick East, VIC 3057 04/10/2025 10:00 - 12:00 Fortnightly -…" at bounding box center [343, 76] width 210 height 43
click at [291, 64] on link "79 Harrison St, Brunswick East, VIC 3057" at bounding box center [296, 63] width 108 height 6
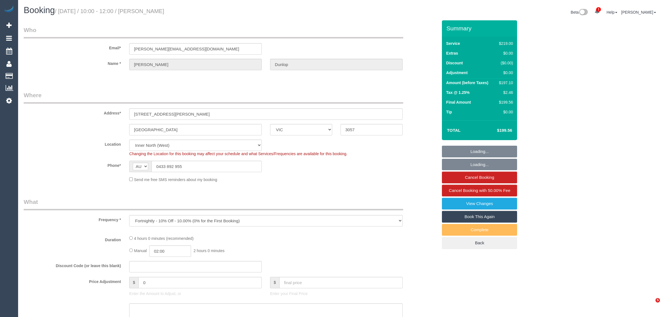
select select "VIC"
select select "string:stripe-pm_1S1yEc2GScqysDRVv0M4hLHP"
select select "number:27"
select select "number:14"
select select "number:19"
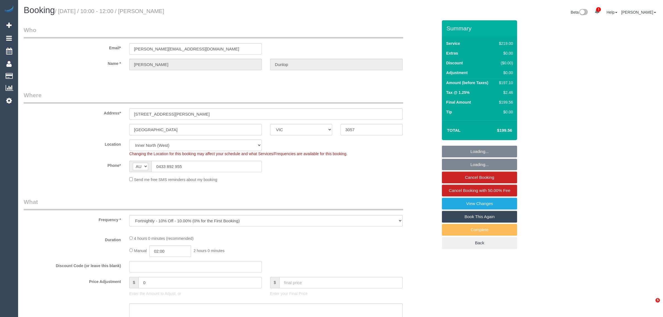
select select "number:25"
select select "number:33"
select select "number:26"
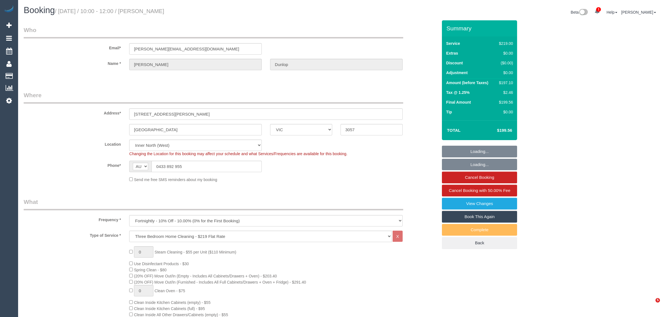
select select "object:1614"
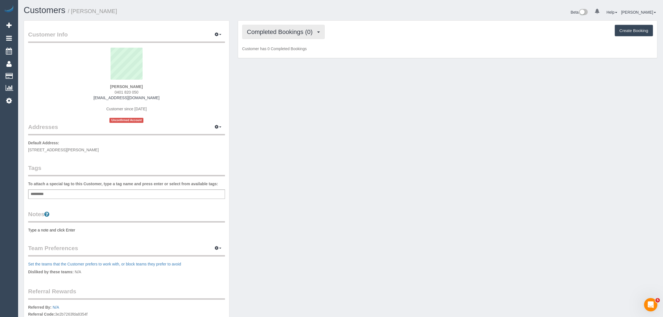
click at [302, 28] on span "Completed Bookings (0)" at bounding box center [281, 31] width 68 height 7
click at [283, 50] on link "Upcoming Bookings (1)" at bounding box center [272, 51] width 58 height 7
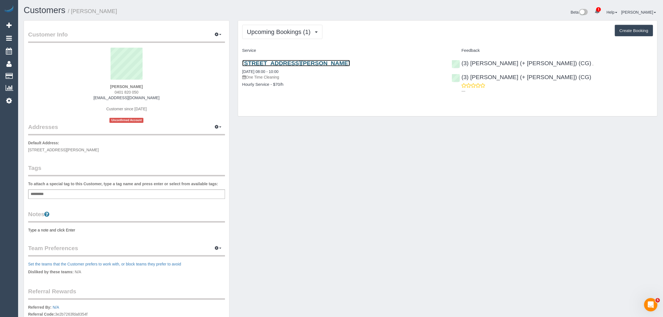
click at [294, 63] on link "200 Clark Street Unit 5, Northcote, VIC 3070" at bounding box center [296, 63] width 108 height 6
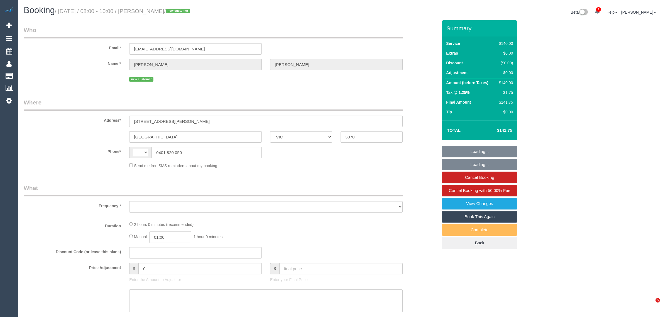
select select "VIC"
select select "string:stripe-pm_1SCUOj2GScqysDRViuAvEbQh"
select select "number:28"
select select "number:14"
select select "number:19"
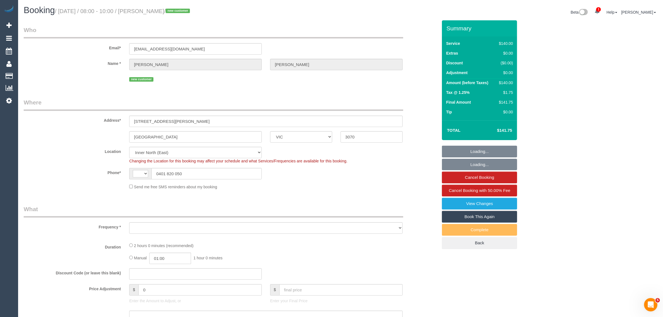
select select "string:AU"
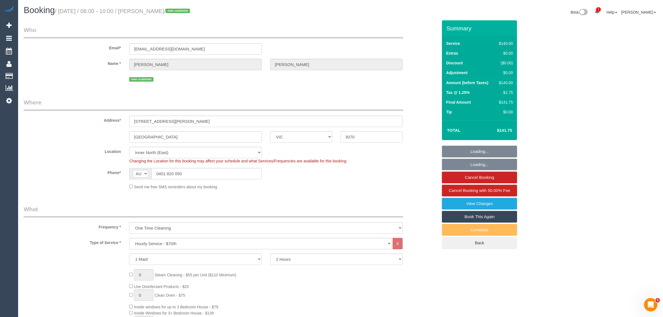
select select "object:1651"
